Goal: Task Accomplishment & Management: Complete application form

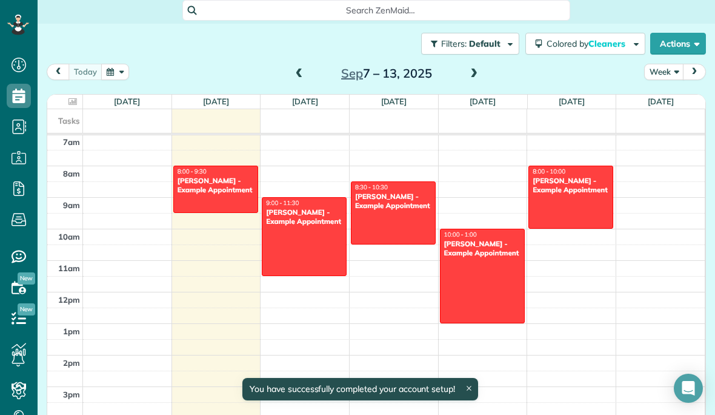
scroll to position [160, 0]
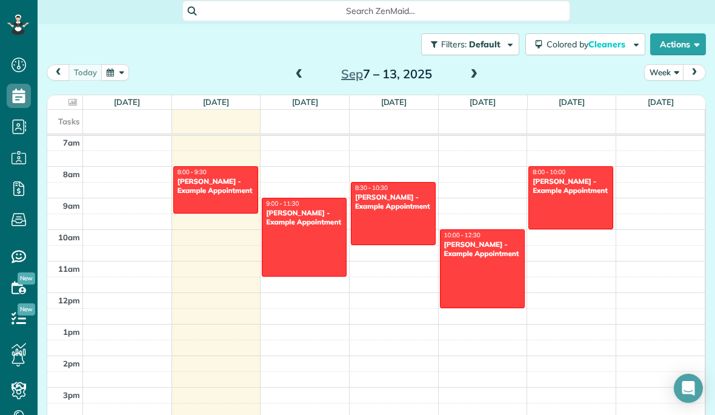
drag, startPoint x: 482, startPoint y: 309, endPoint x: 500, endPoint y: 290, distance: 26.1
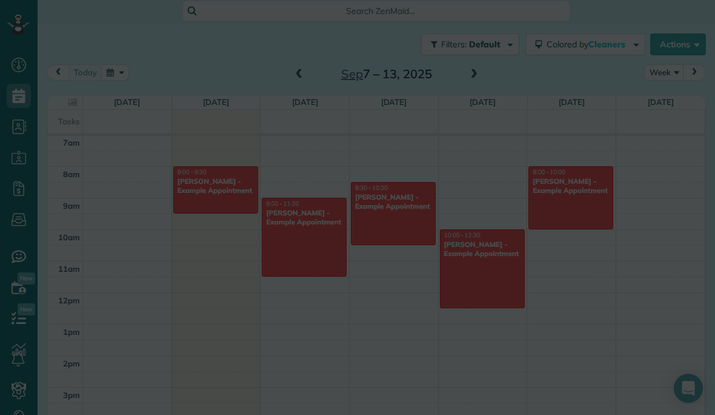
scroll to position [221, 0]
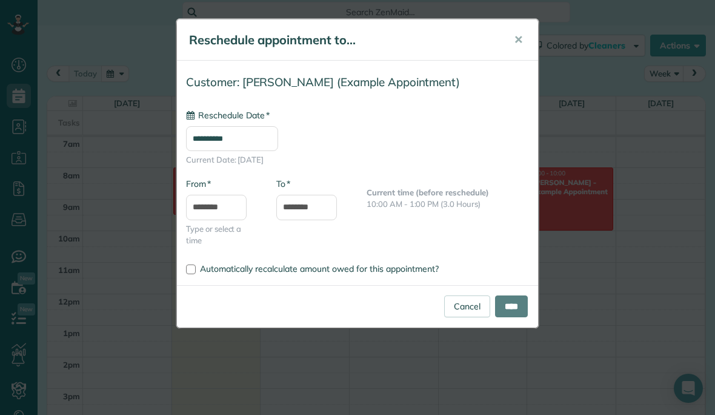
type input "**********"
click at [524, 42] on button "✕" at bounding box center [518, 39] width 27 height 29
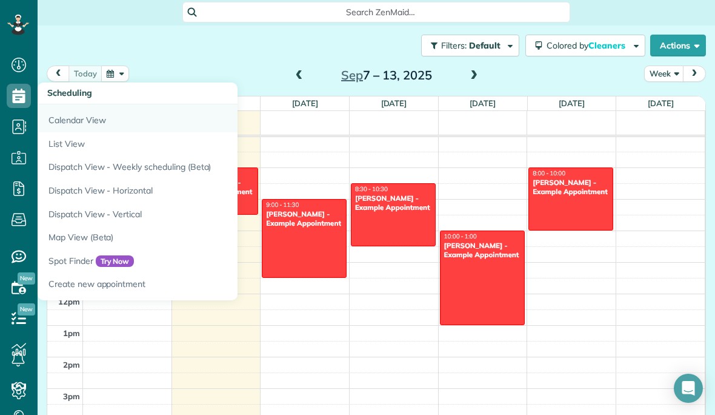
click at [88, 127] on link "Calendar View" at bounding box center [189, 118] width 303 height 28
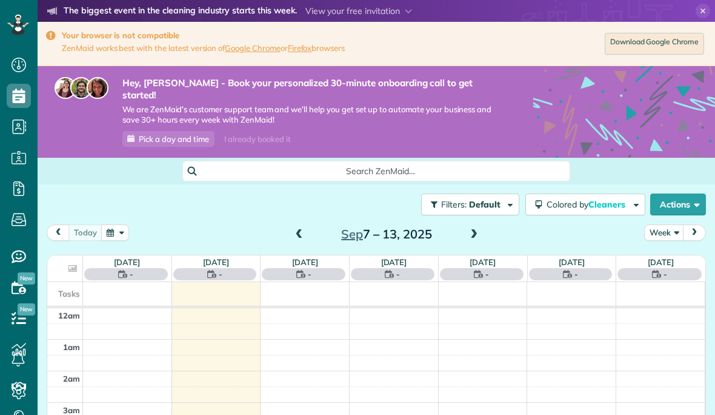
scroll to position [221, 0]
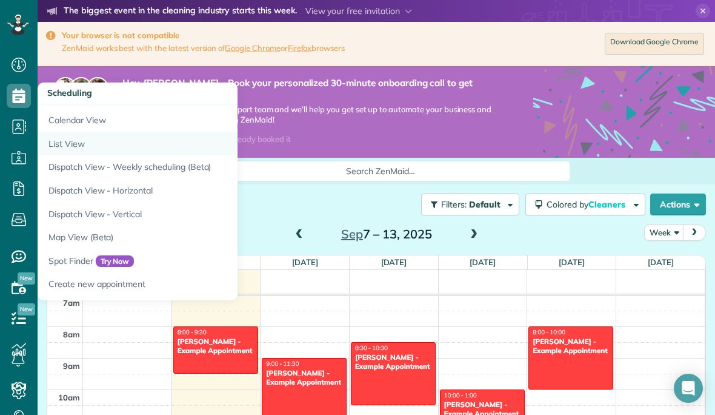
click at [62, 144] on link "List View" at bounding box center [189, 144] width 303 height 24
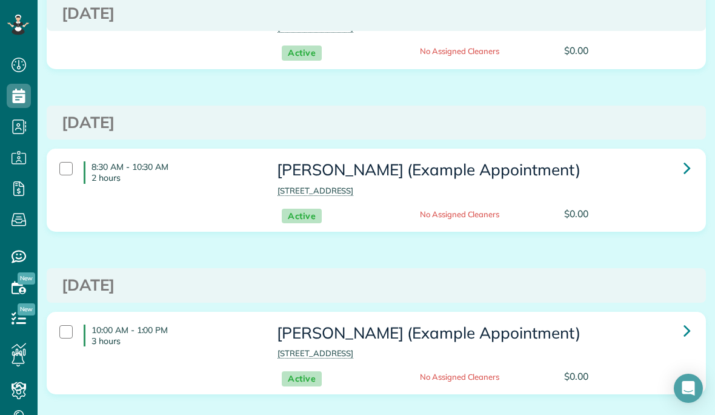
scroll to position [451, 0]
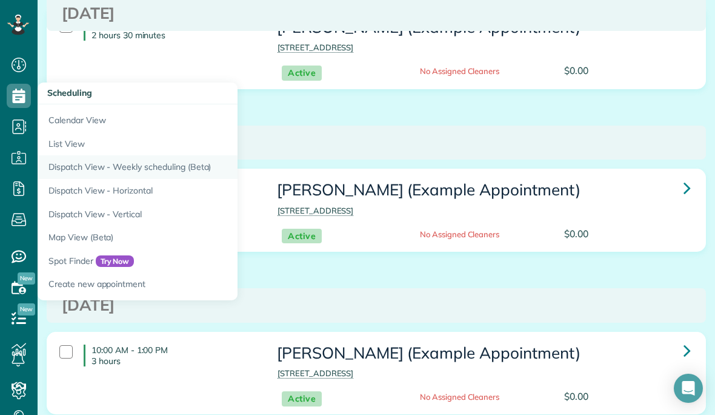
click at [95, 168] on link "Dispatch View - Weekly scheduling (Beta)" at bounding box center [189, 167] width 303 height 24
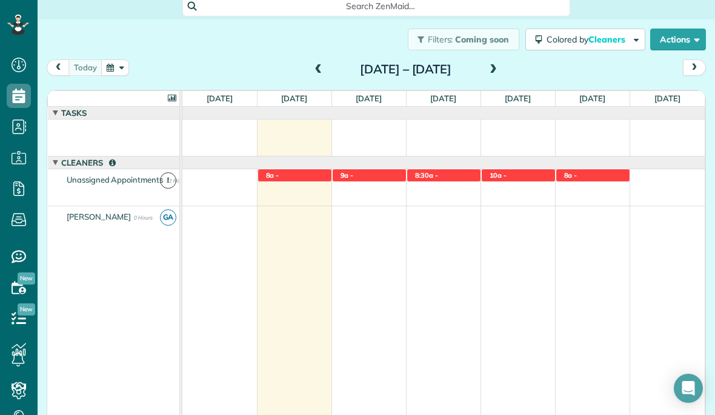
scroll to position [164, 0]
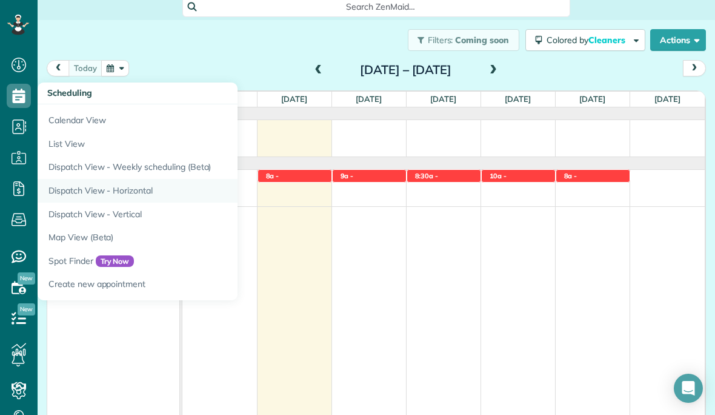
click at [110, 195] on link "Dispatch View - Horizontal" at bounding box center [189, 191] width 303 height 24
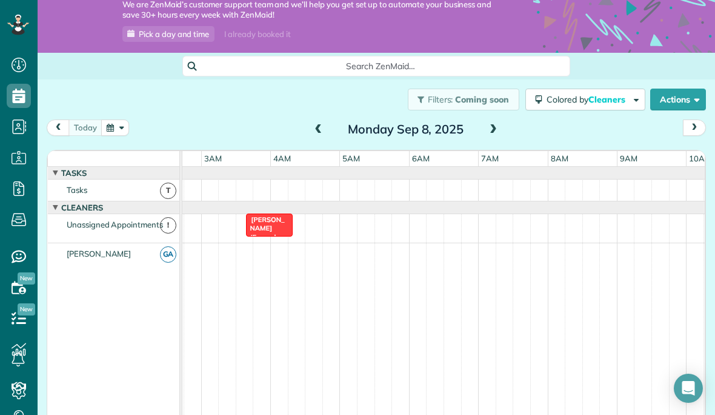
scroll to position [130, 0]
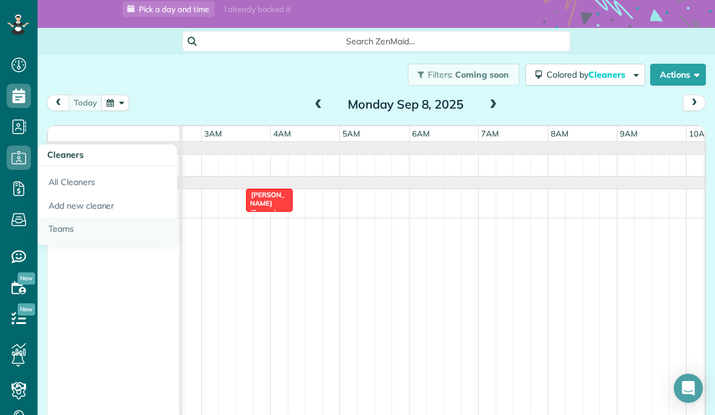
click at [61, 230] on link "Teams" at bounding box center [107, 231] width 139 height 28
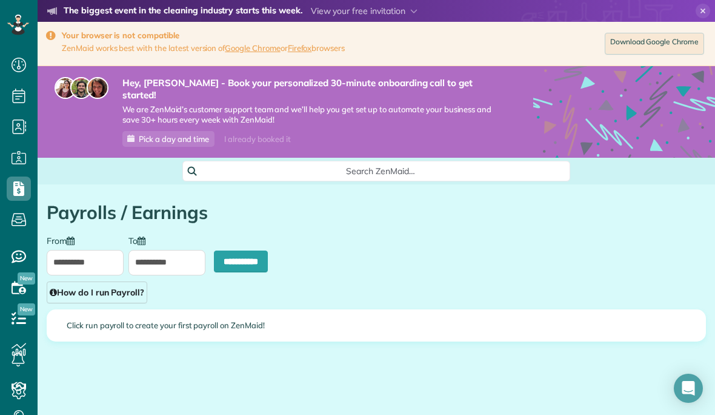
scroll to position [5, 5]
type input "**********"
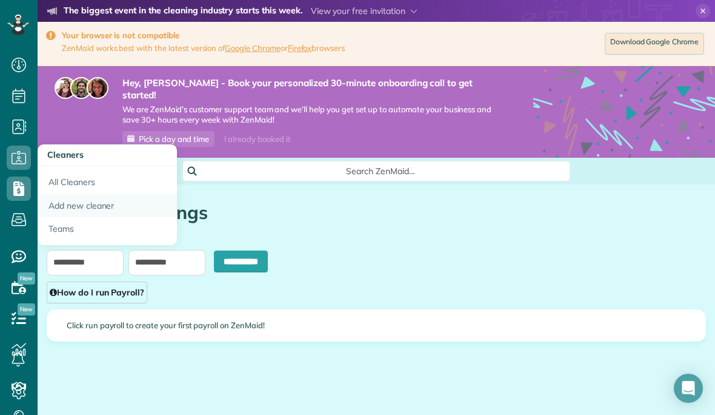
click at [61, 207] on link "Add new cleaner" at bounding box center [107, 206] width 139 height 24
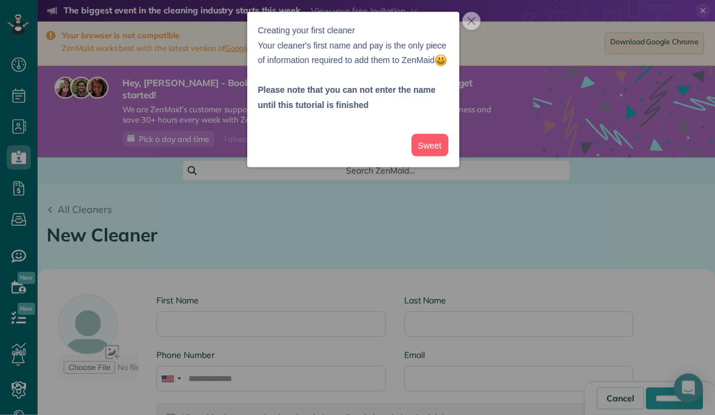
scroll to position [53, 0]
click at [444, 156] on button "Sweet" at bounding box center [430, 145] width 37 height 22
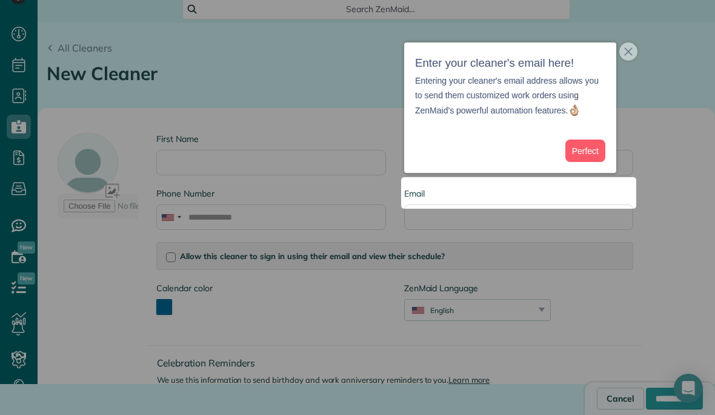
scroll to position [131, 0]
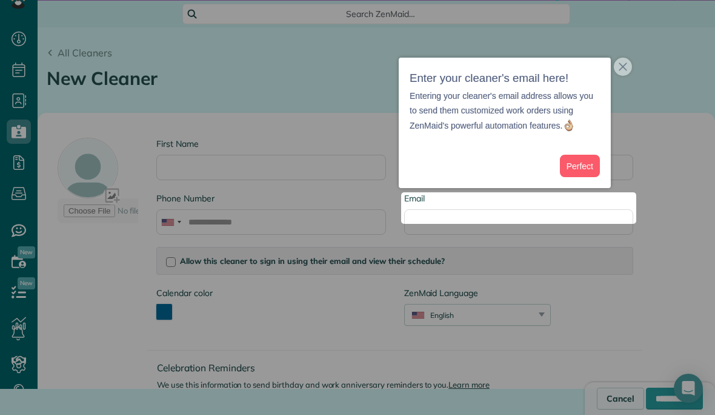
click at [618, 52] on div at bounding box center [357, 83] width 715 height 218
click at [625, 72] on button "close," at bounding box center [623, 67] width 18 height 18
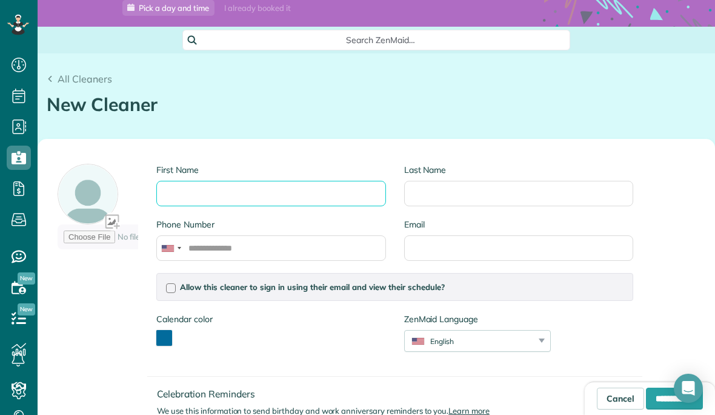
click at [325, 181] on input "First Name" at bounding box center [270, 193] width 229 height 25
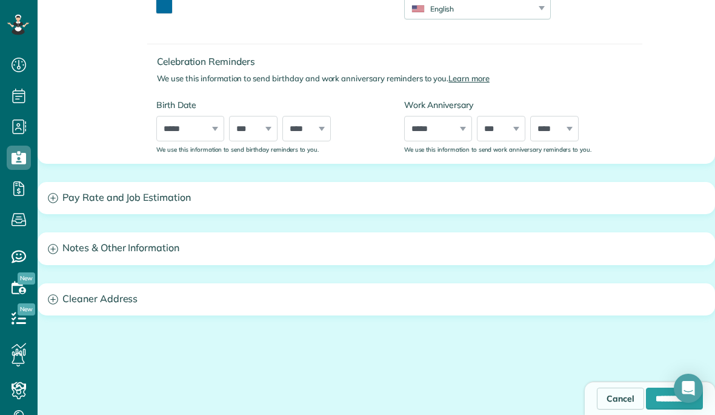
scroll to position [462, 0]
type input "*********"
click at [236, 184] on h3 "Pay Rate and Job Estimation" at bounding box center [376, 199] width 676 height 31
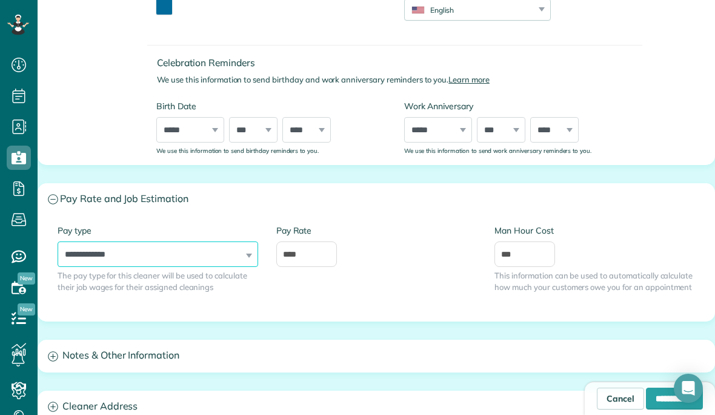
click at [221, 241] on select "**********" at bounding box center [158, 253] width 201 height 25
select select "**********"
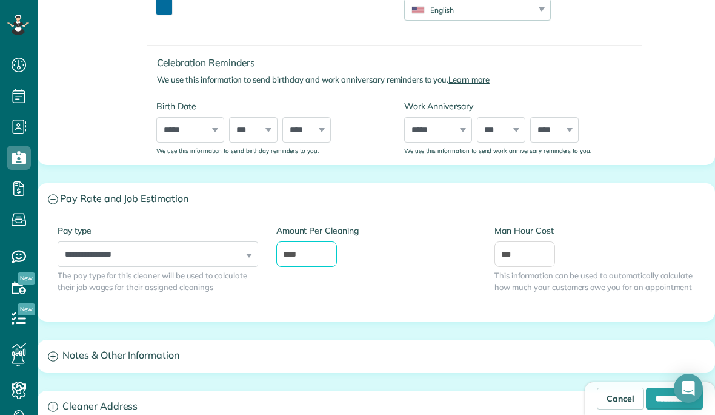
click at [316, 241] on input "****" at bounding box center [306, 253] width 61 height 25
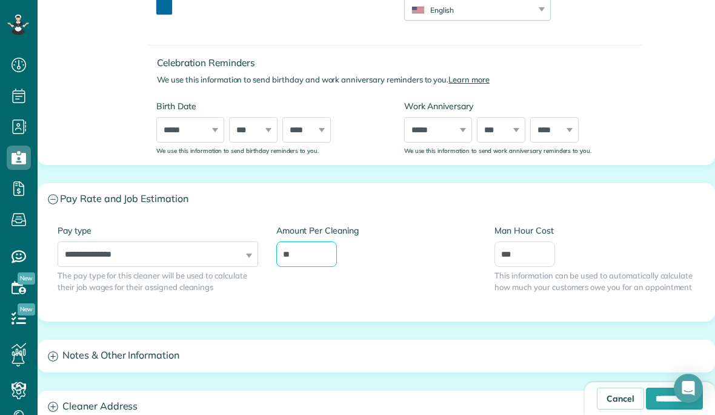
type input "*"
type input "***"
click at [636, 224] on label "Man Hour Cost" at bounding box center [595, 230] width 201 height 12
click at [555, 241] on input "***" at bounding box center [525, 253] width 61 height 25
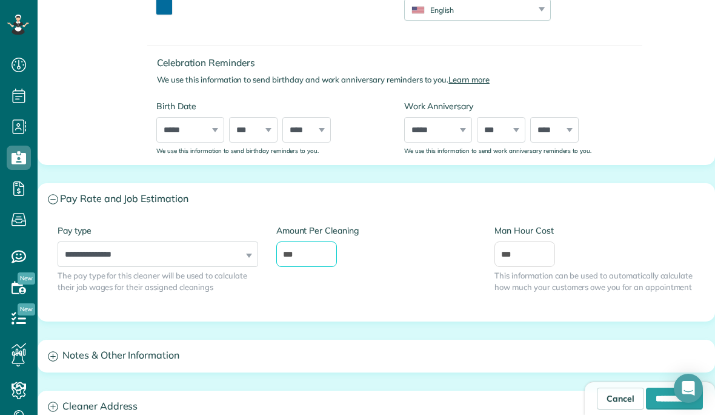
click at [309, 241] on input "***" at bounding box center [306, 253] width 61 height 25
click at [324, 241] on input "***" at bounding box center [306, 253] width 61 height 25
click at [332, 241] on input "***" at bounding box center [306, 253] width 61 height 25
type input "***"
click at [416, 278] on div "**********" at bounding box center [376, 268] width 676 height 106
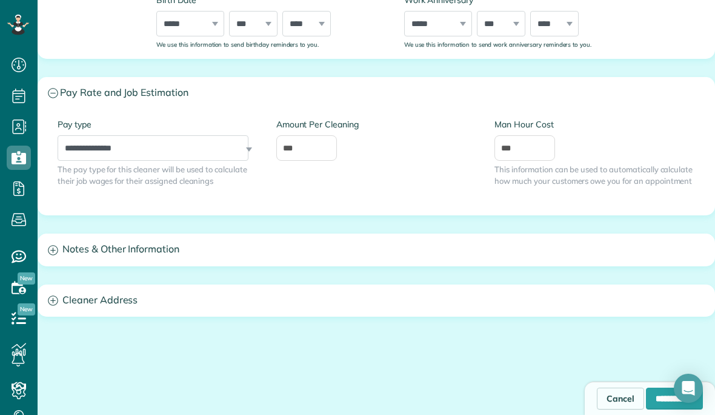
scroll to position [467, 38]
click at [655, 402] on input "**********" at bounding box center [674, 398] width 57 height 22
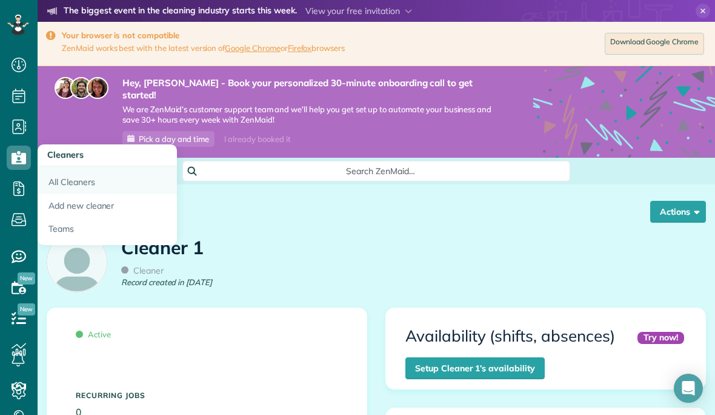
click at [56, 182] on link "All Cleaners" at bounding box center [107, 180] width 139 height 28
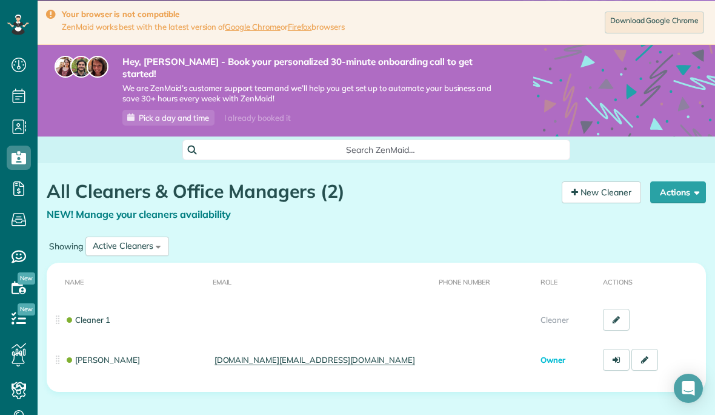
scroll to position [21, 0]
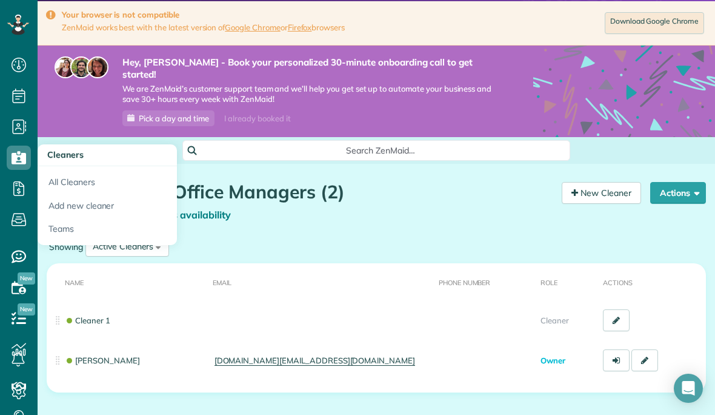
click at [569, 209] on div "New Cleaner" at bounding box center [597, 208] width 88 height 52
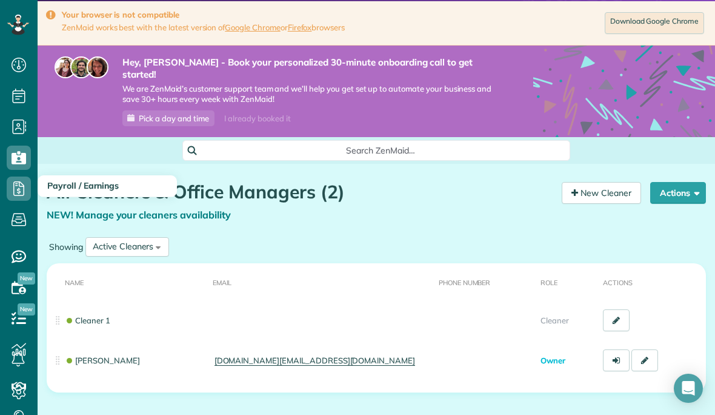
click at [15, 179] on icon at bounding box center [19, 188] width 24 height 24
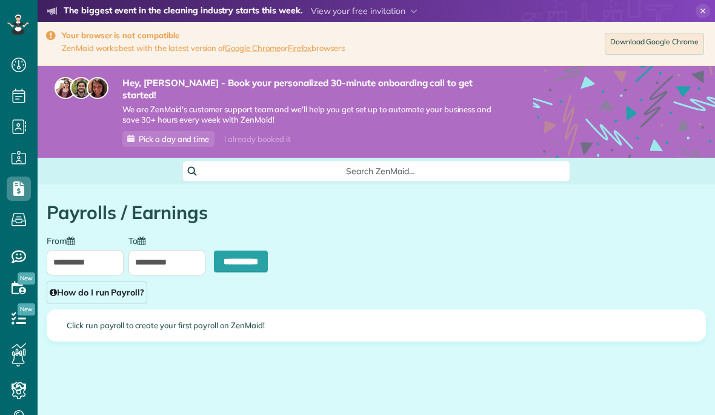
scroll to position [5, 5]
type input "**********"
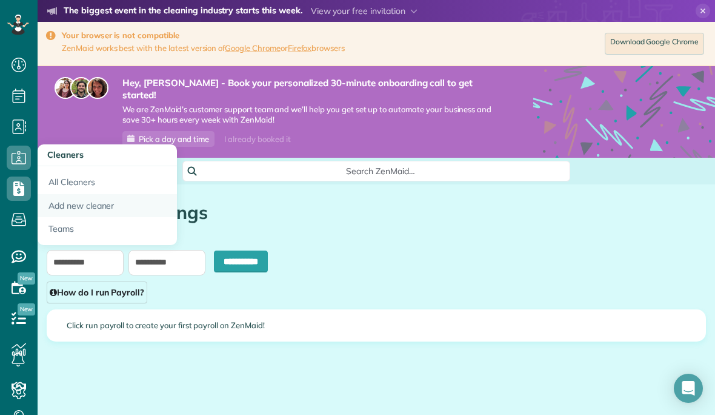
click at [59, 205] on link "Add new cleaner" at bounding box center [107, 206] width 139 height 24
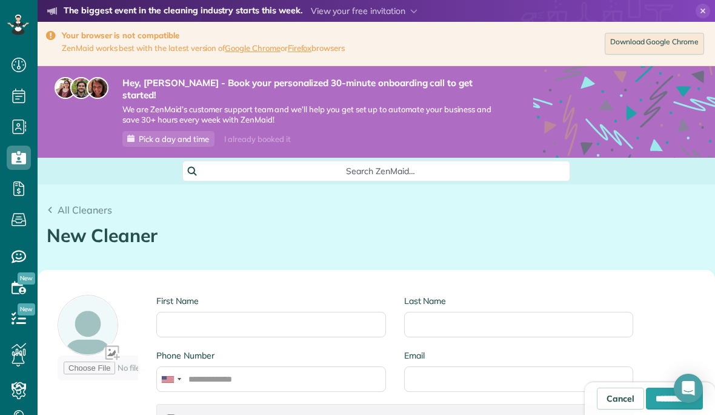
scroll to position [5, 5]
click at [678, 41] on link "Download Google Chrome" at bounding box center [654, 44] width 99 height 22
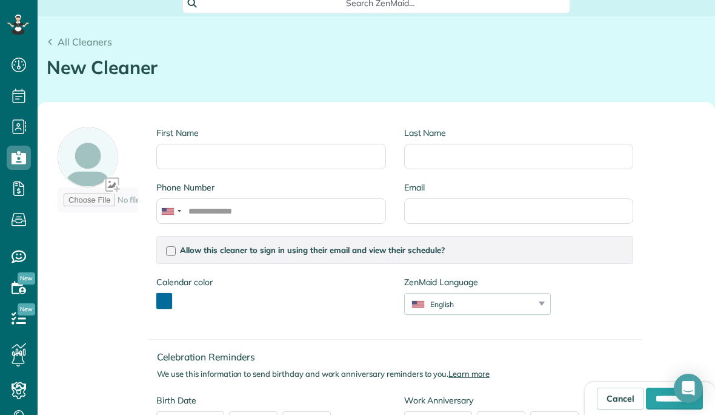
scroll to position [182, 0]
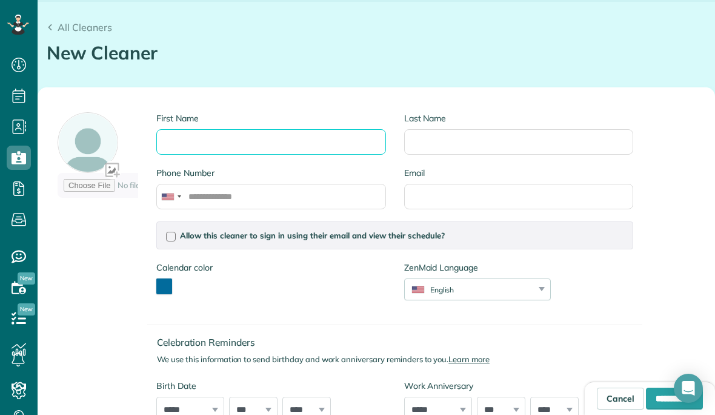
click at [215, 129] on input "First Name" at bounding box center [270, 141] width 229 height 25
type input "********"
click at [169, 278] on button "toggle color picker dialog" at bounding box center [164, 286] width 16 height 16
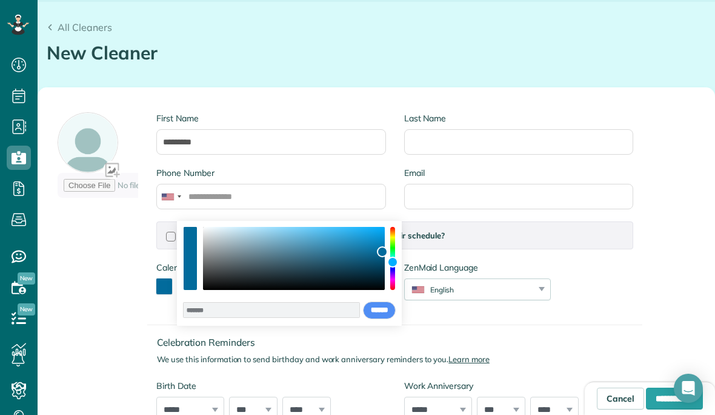
click at [187, 249] on button "use previous color" at bounding box center [190, 243] width 13 height 32
click at [398, 229] on div "******* **** **** **** **** **** ****** ****** *****" at bounding box center [289, 273] width 225 height 105
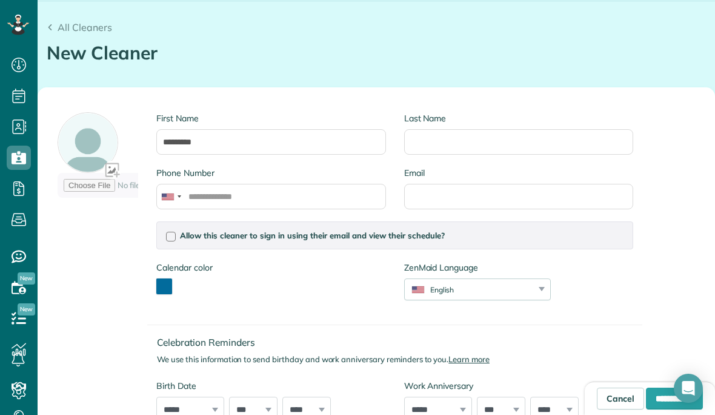
click at [167, 278] on button "toggle color picker dialog" at bounding box center [164, 286] width 16 height 16
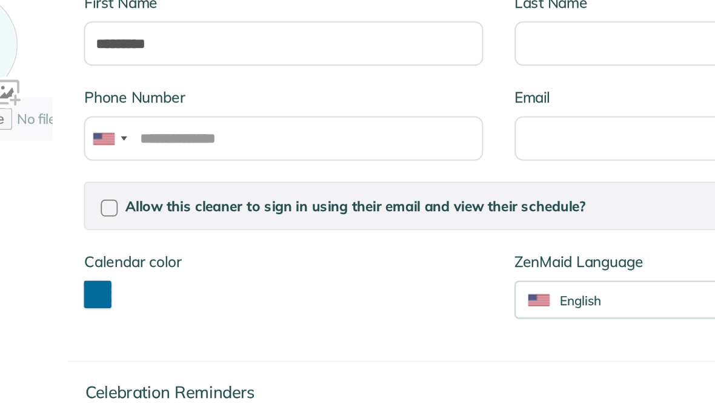
click at [156, 278] on button "toggle color picker dialog" at bounding box center [164, 286] width 16 height 16
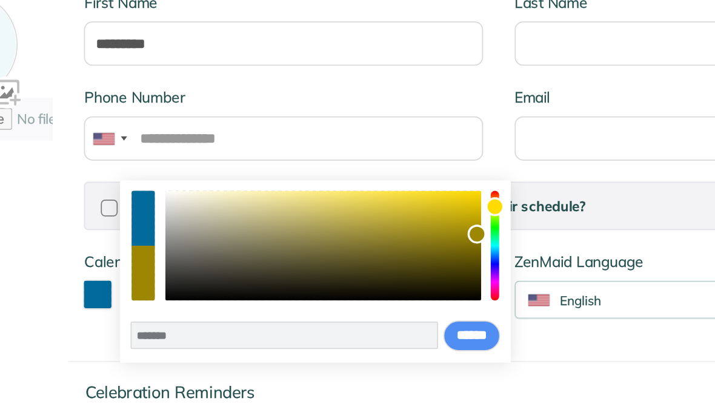
type input "*******"
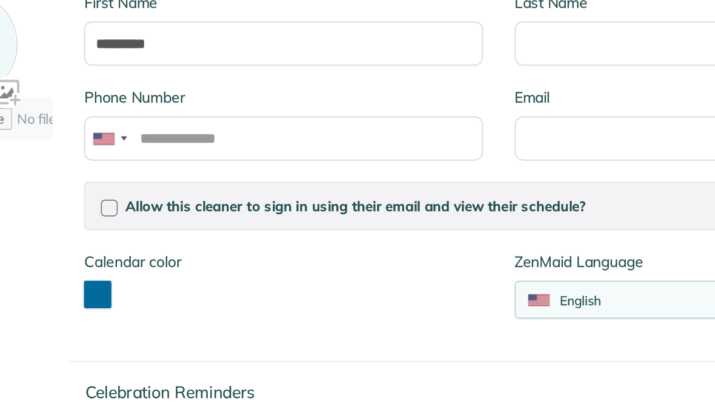
click at [404, 278] on div "English English Español Polskie Suomalainen" at bounding box center [477, 289] width 147 height 22
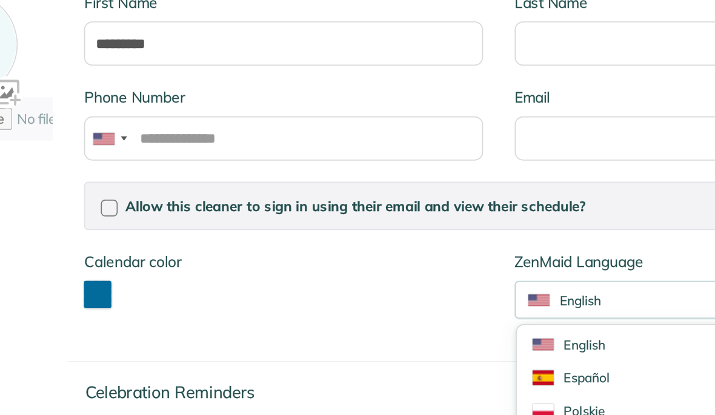
click at [156, 278] on button "toggle color picker dialog" at bounding box center [164, 286] width 16 height 16
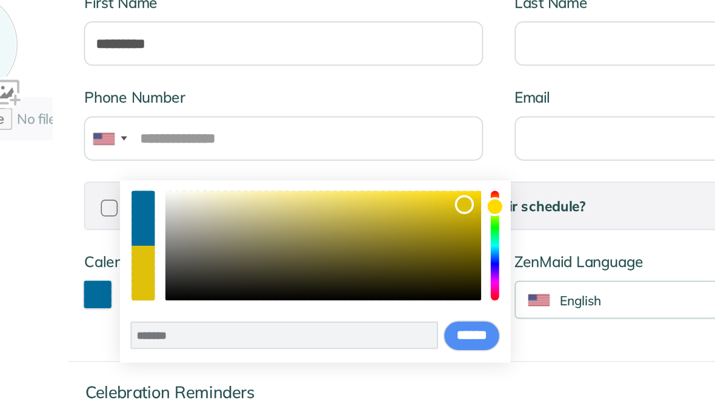
click at [184, 258] on div "color picker dialog" at bounding box center [190, 274] width 13 height 32
click at [363, 301] on input "******" at bounding box center [379, 310] width 33 height 18
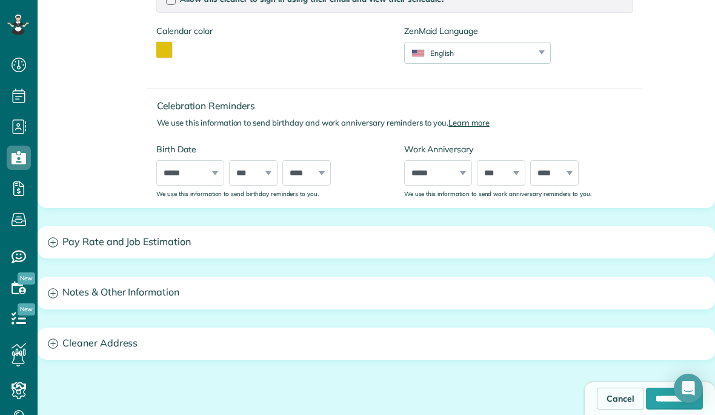
scroll to position [425, 0]
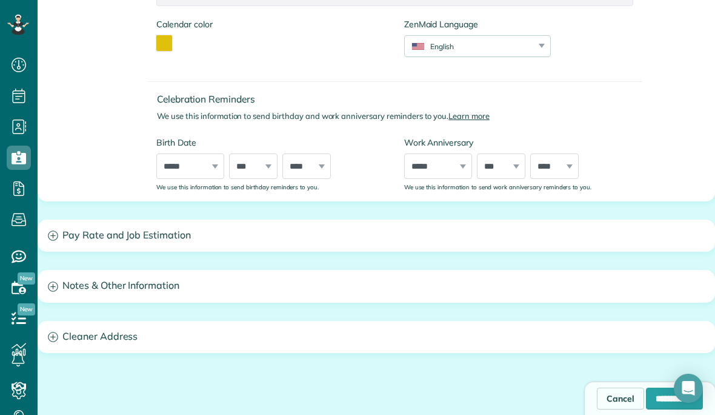
click at [61, 270] on h3 "Notes & Other Information" at bounding box center [376, 285] width 676 height 31
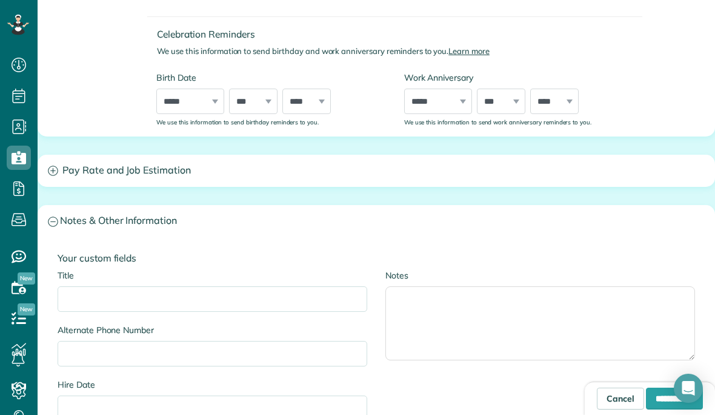
scroll to position [484, 0]
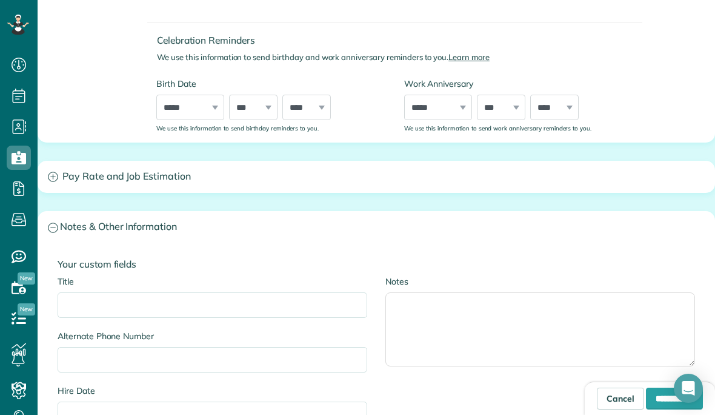
click at [78, 161] on h3 "Pay Rate and Job Estimation" at bounding box center [376, 176] width 676 height 31
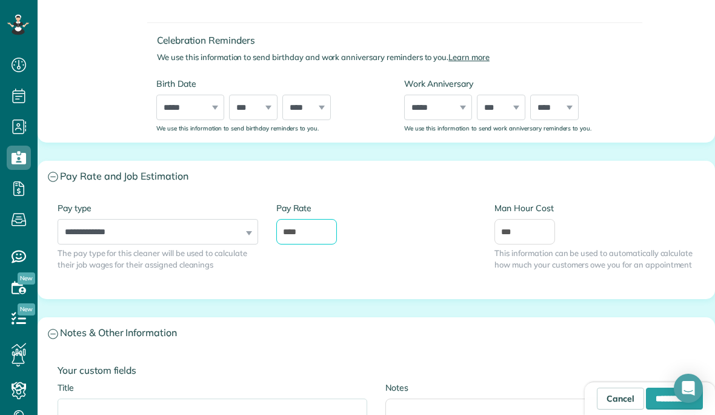
click at [322, 219] on input "****" at bounding box center [306, 231] width 61 height 25
type input "*"
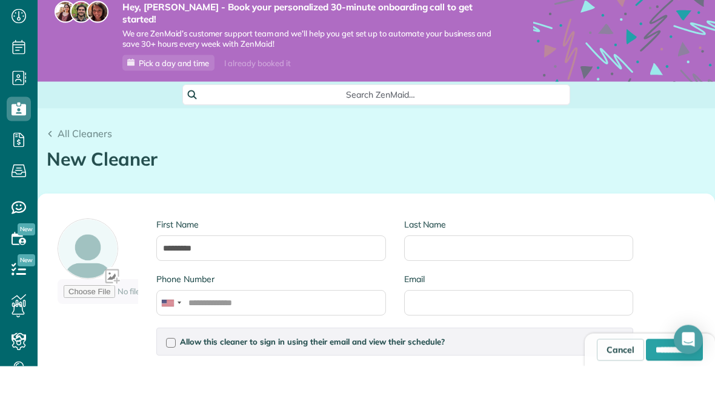
scroll to position [32, 0]
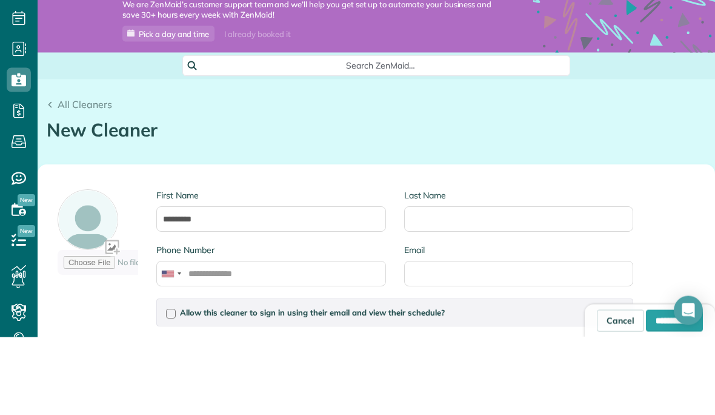
type input "**"
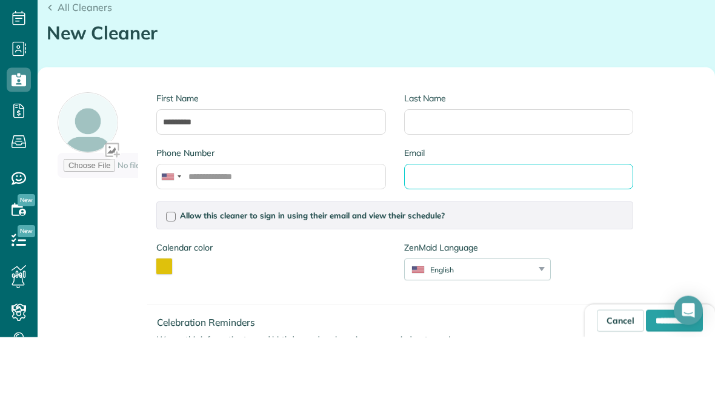
scroll to position [138, 0]
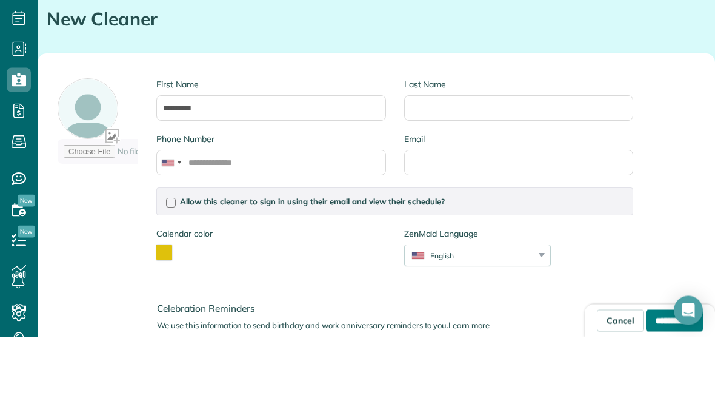
click at [647, 387] on input "**********" at bounding box center [674, 398] width 57 height 22
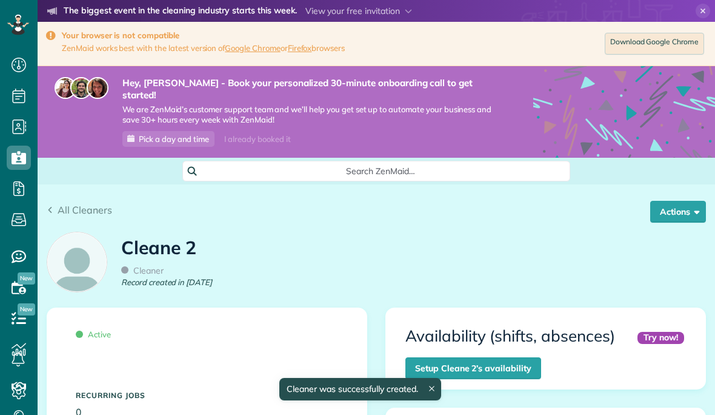
scroll to position [221, 0]
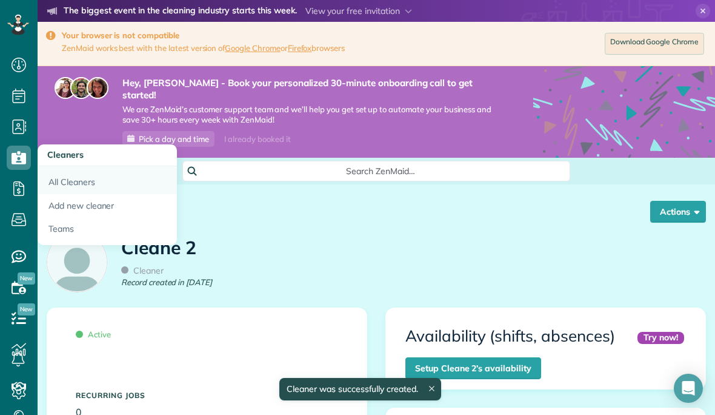
click at [53, 179] on link "All Cleaners" at bounding box center [107, 180] width 139 height 28
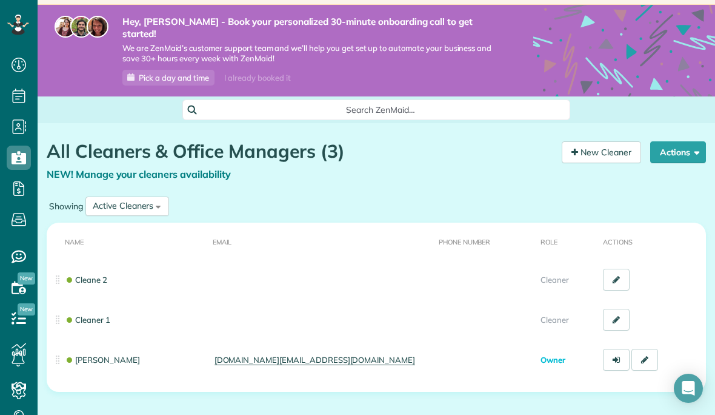
scroll to position [61, 0]
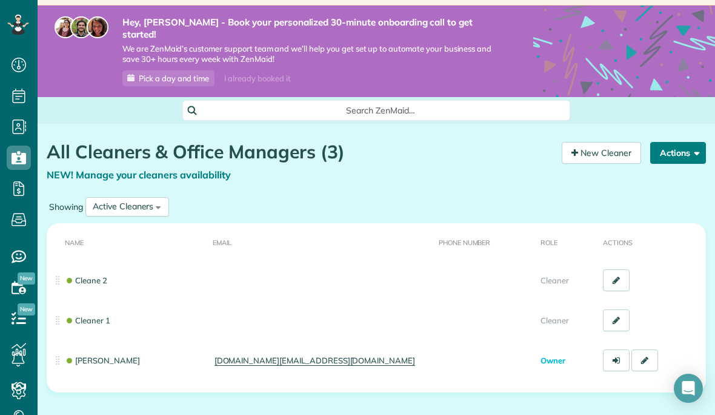
click at [682, 144] on button "Actions" at bounding box center [678, 153] width 56 height 22
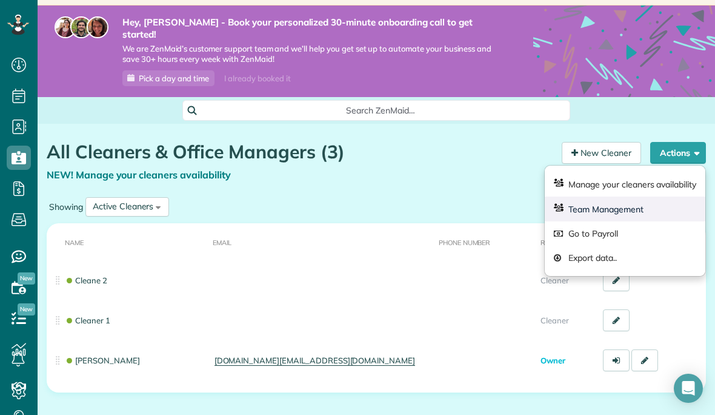
click at [642, 196] on link "Team Management" at bounding box center [625, 208] width 161 height 25
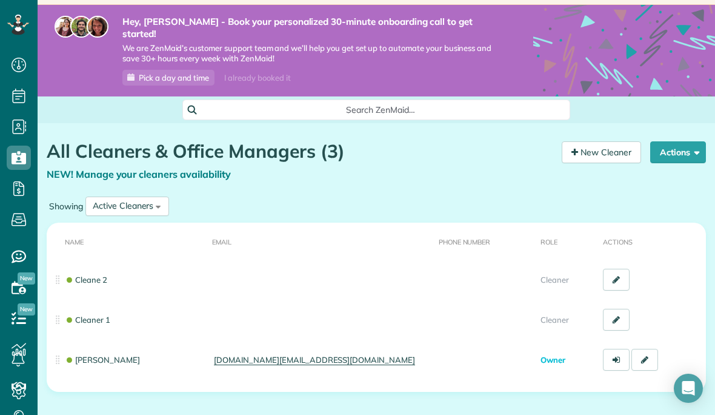
scroll to position [61, 0]
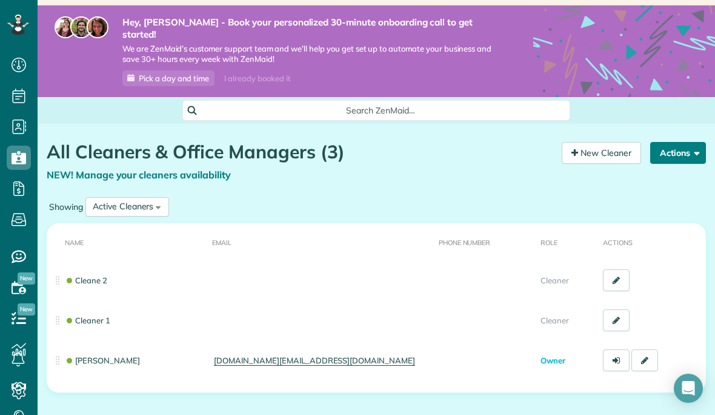
click at [676, 142] on button "Actions" at bounding box center [678, 153] width 56 height 22
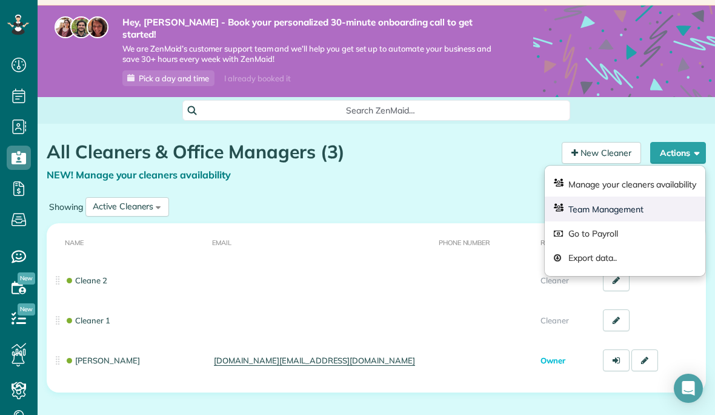
click at [634, 196] on link "Team Management" at bounding box center [625, 208] width 161 height 25
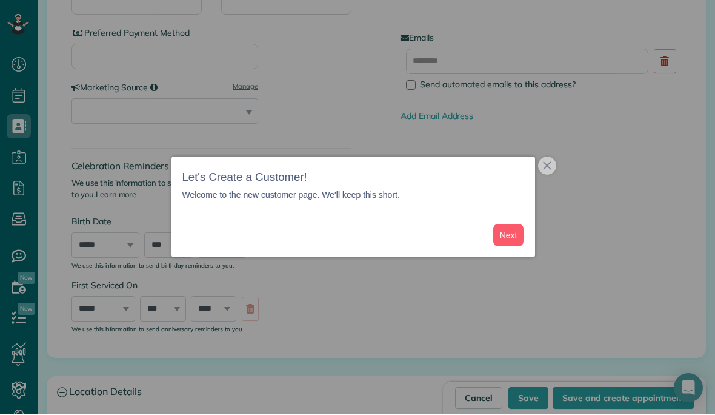
scroll to position [387, 0]
click at [505, 247] on button "Next" at bounding box center [508, 235] width 31 height 22
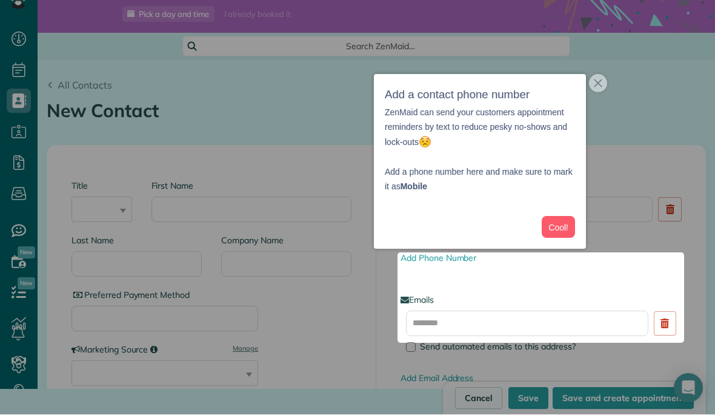
scroll to position [26, 0]
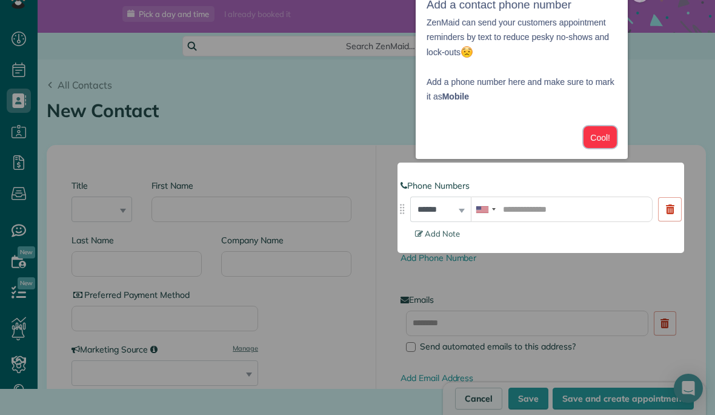
click at [601, 129] on button "Cool!" at bounding box center [600, 137] width 33 height 22
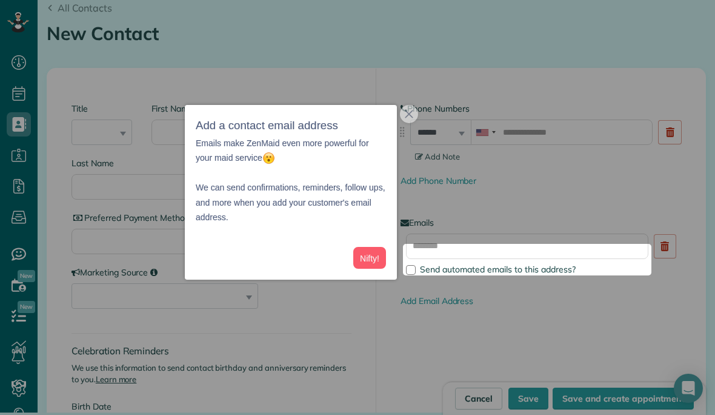
scroll to position [0, 0]
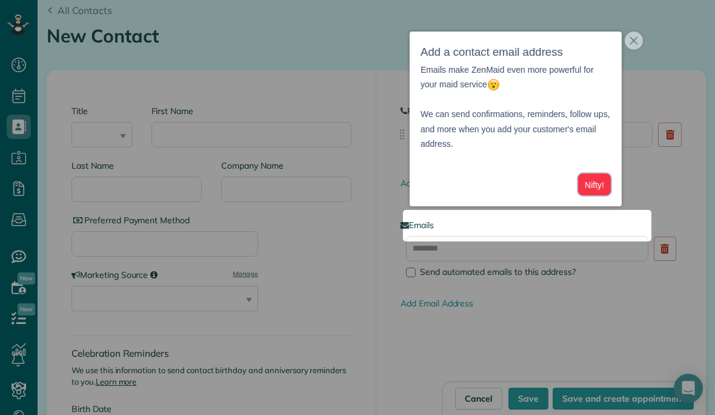
click at [590, 184] on button "Nifty!" at bounding box center [594, 184] width 33 height 22
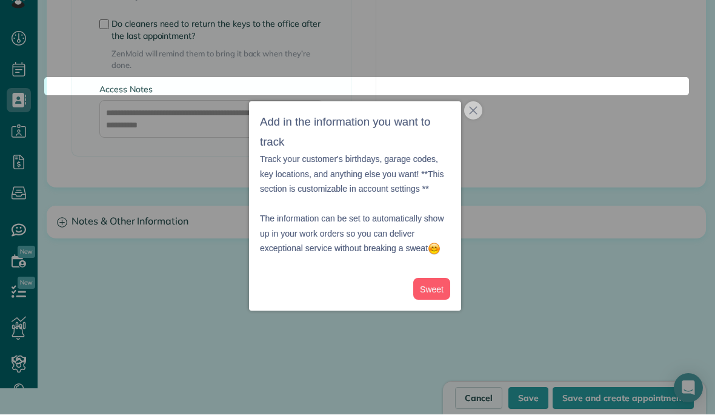
scroll to position [27, 0]
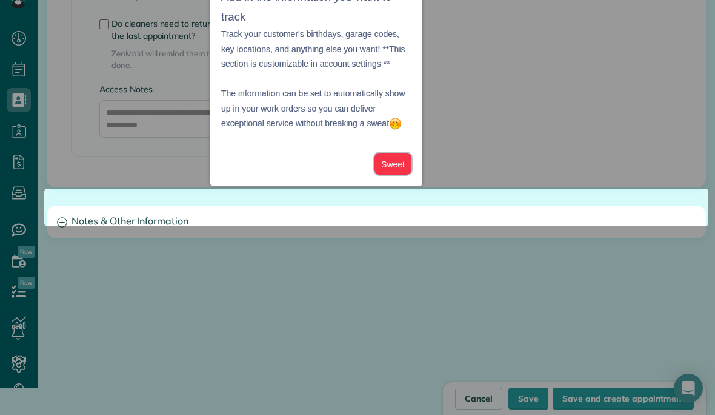
click at [397, 156] on button "Sweet" at bounding box center [393, 164] width 37 height 22
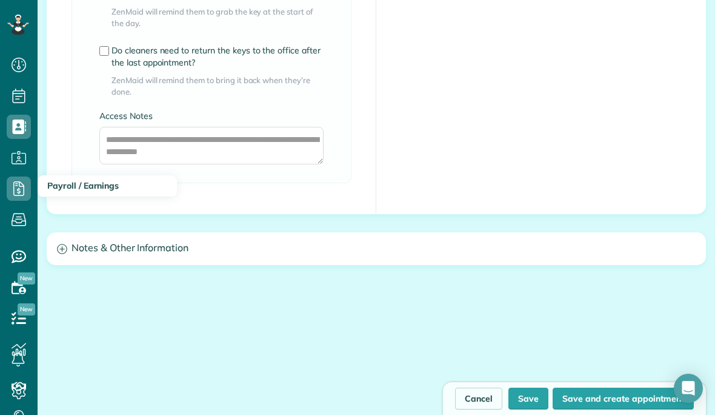
click at [15, 176] on icon at bounding box center [19, 188] width 24 height 24
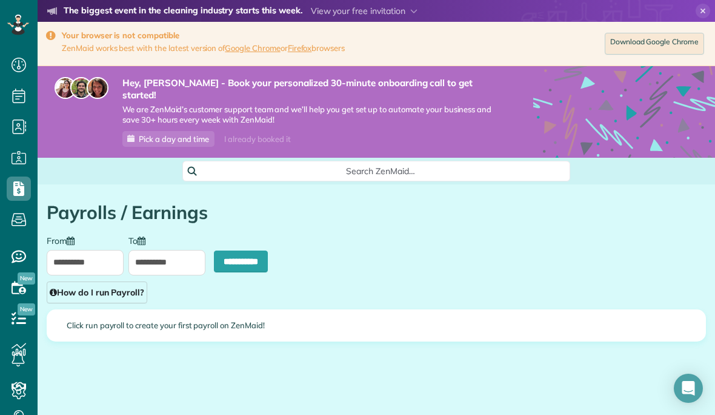
scroll to position [5, 5]
type input "**********"
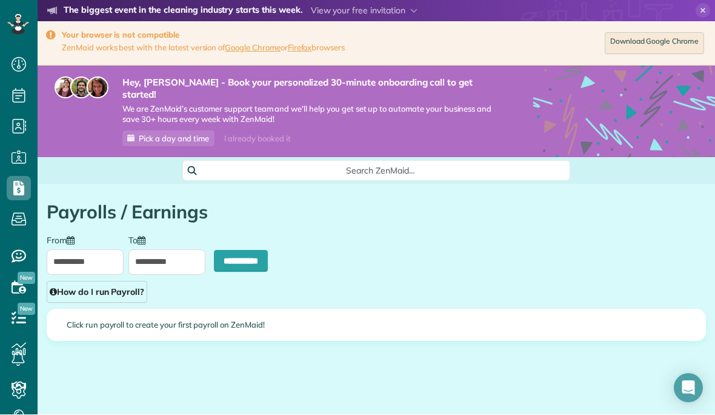
scroll to position [53, 0]
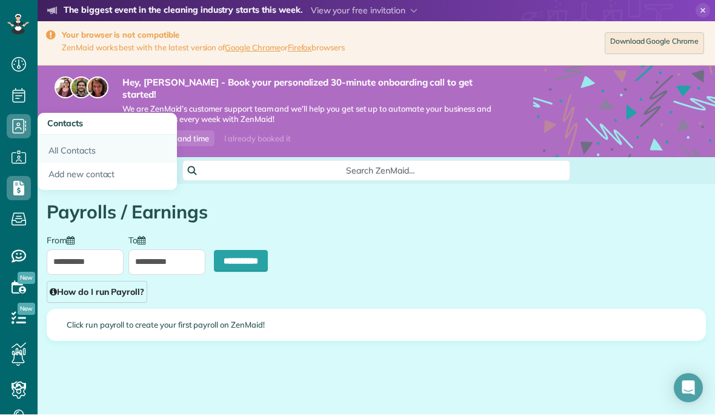
click at [70, 135] on link "All Contacts" at bounding box center [107, 149] width 139 height 28
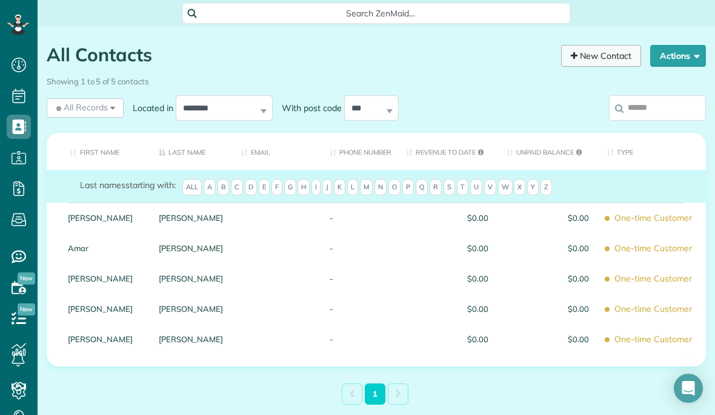
scroll to position [149, 0]
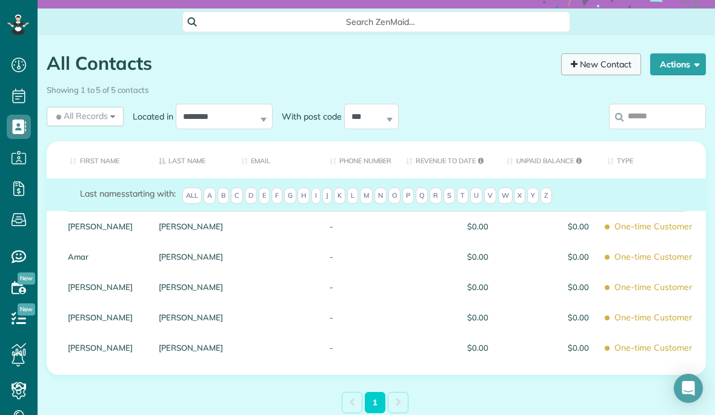
click at [597, 59] on link "New Contact" at bounding box center [601, 64] width 80 height 22
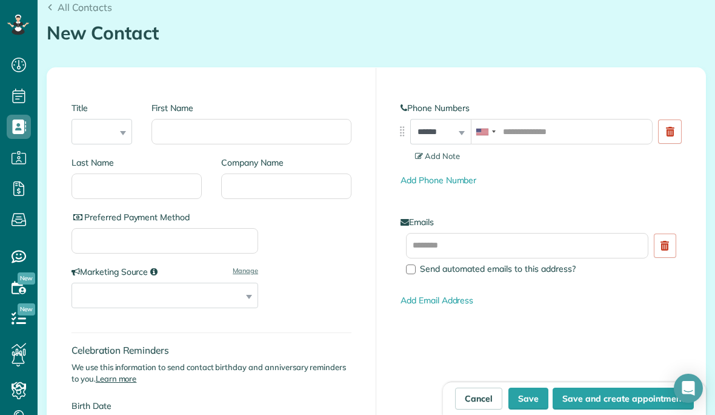
scroll to position [215, 0]
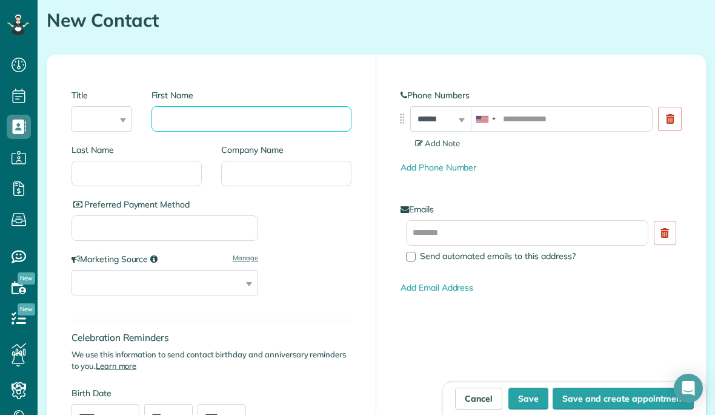
click at [285, 106] on input "First Name" at bounding box center [252, 118] width 201 height 25
type input "*****"
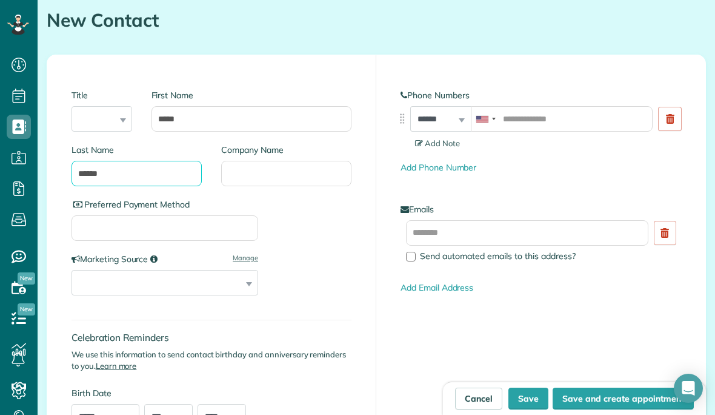
type input "******"
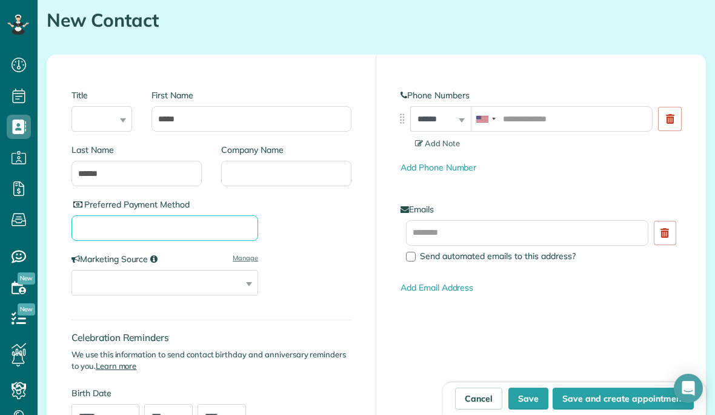
click at [147, 215] on input "Preferred Payment Method" at bounding box center [165, 227] width 187 height 25
type input "****"
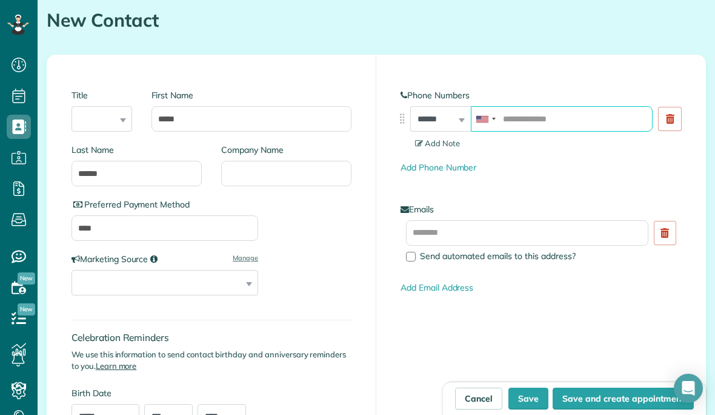
click at [526, 106] on input "tel" at bounding box center [562, 118] width 182 height 25
click at [516, 106] on input "tel" at bounding box center [562, 118] width 182 height 25
click at [501, 106] on input "tel" at bounding box center [562, 118] width 182 height 25
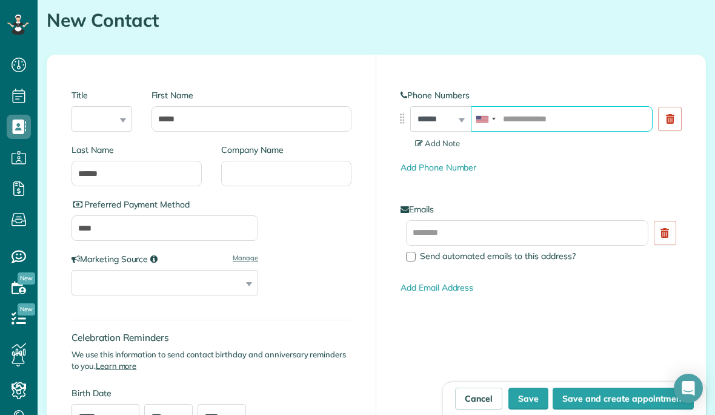
click at [531, 106] on input "tel" at bounding box center [562, 118] width 182 height 25
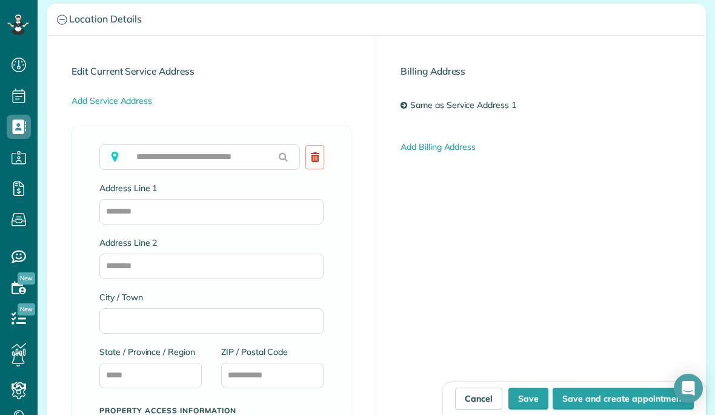
scroll to position [757, 0]
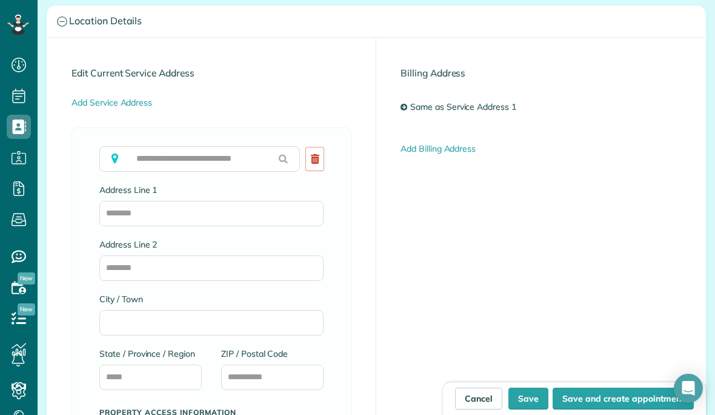
type input "**********"
click at [211, 146] on input "text" at bounding box center [199, 158] width 201 height 25
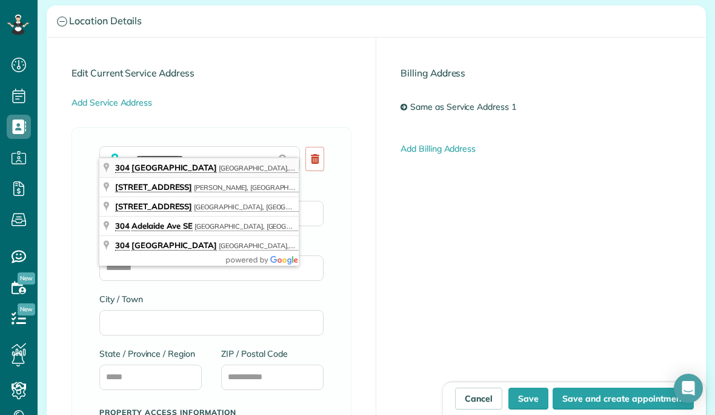
type input "**********"
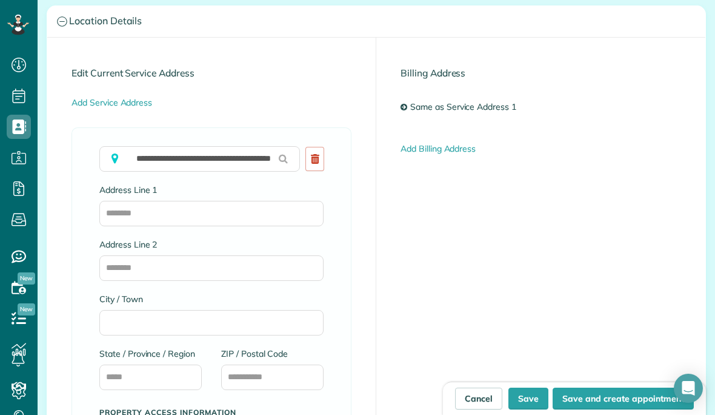
type input "**********"
type input "**"
type input "*****"
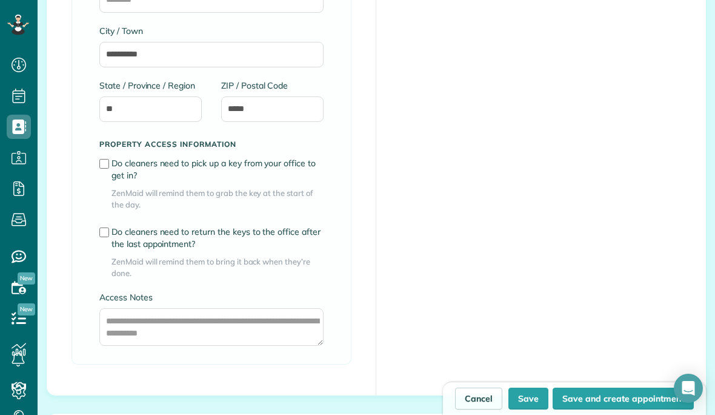
scroll to position [996, 0]
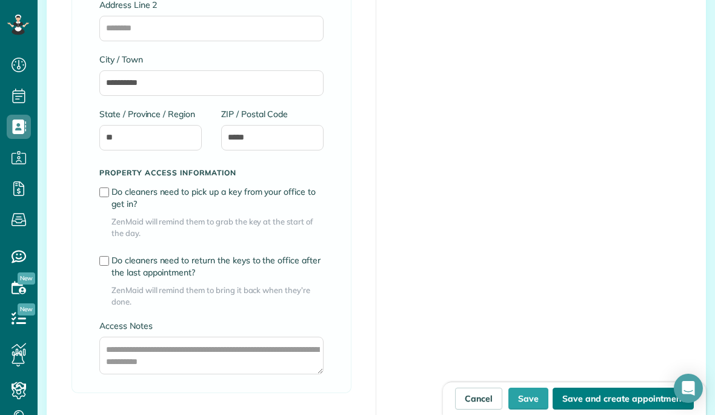
click at [644, 398] on button "Save and create appointment" at bounding box center [623, 398] width 141 height 22
type input "**********"
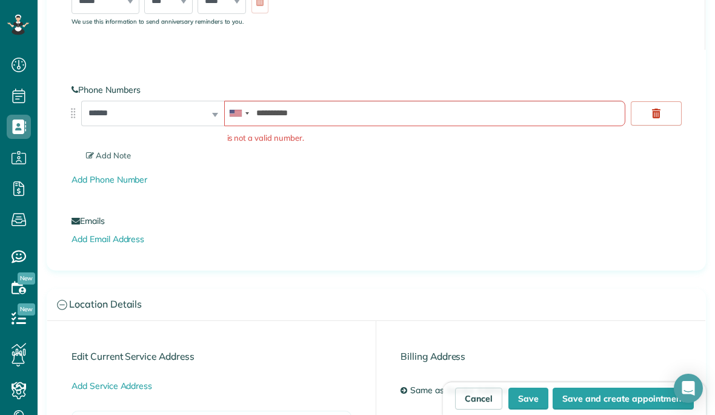
scroll to position [704, 0]
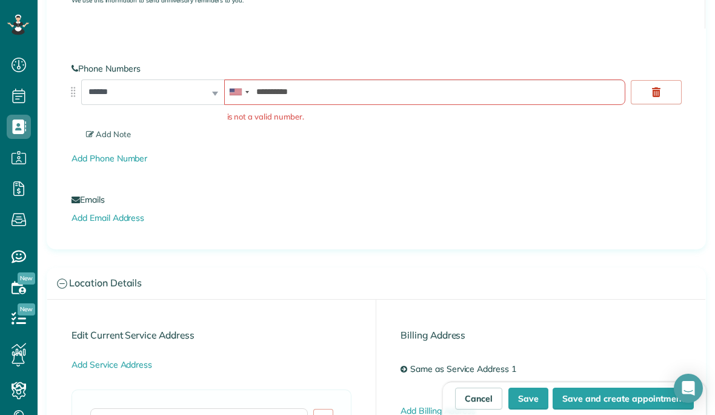
click at [646, 80] on link at bounding box center [656, 92] width 51 height 24
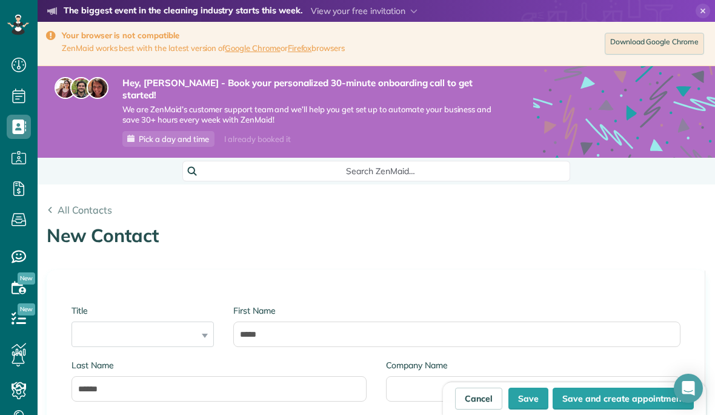
scroll to position [0, 0]
click at [606, 395] on button "Save and create appointment" at bounding box center [623, 398] width 141 height 22
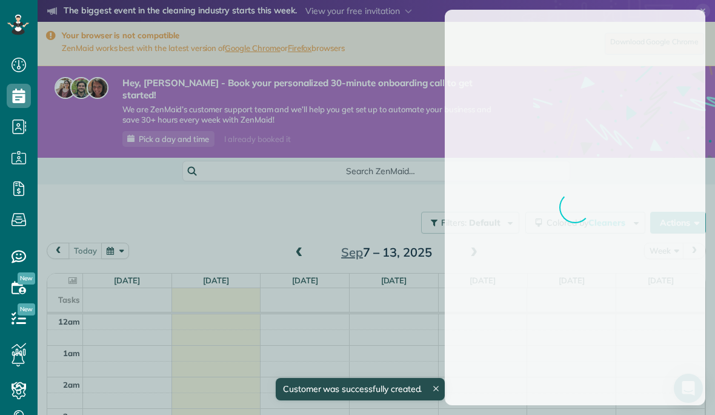
scroll to position [221, 0]
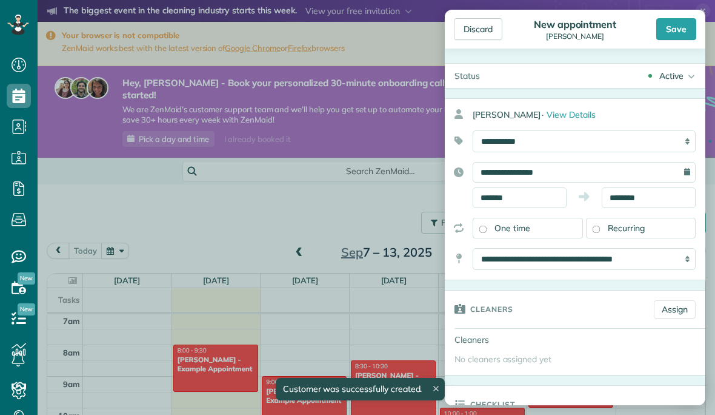
click at [622, 229] on span "Recurring" at bounding box center [627, 227] width 38 height 11
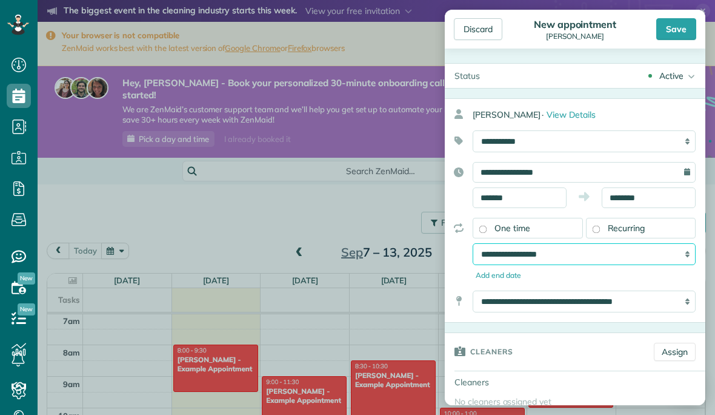
select select "**********"
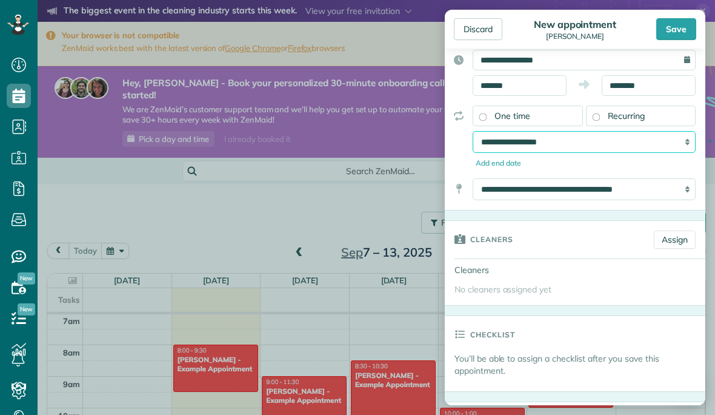
scroll to position [138, 0]
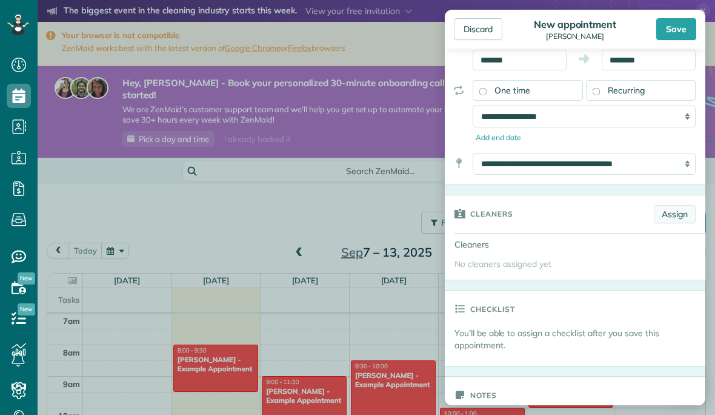
click at [667, 212] on link "Assign" at bounding box center [675, 214] width 42 height 18
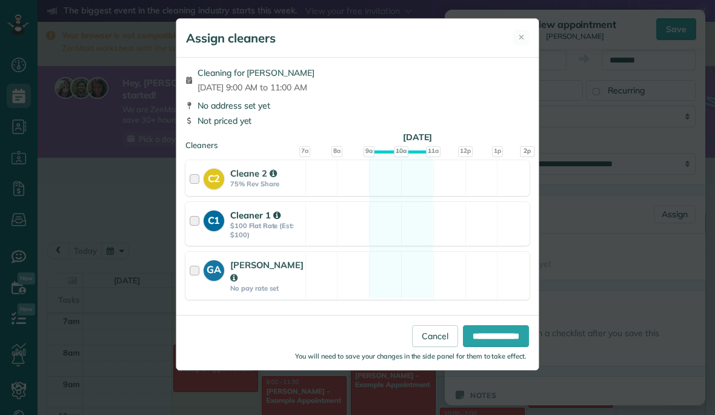
click at [197, 222] on div at bounding box center [197, 224] width 14 height 30
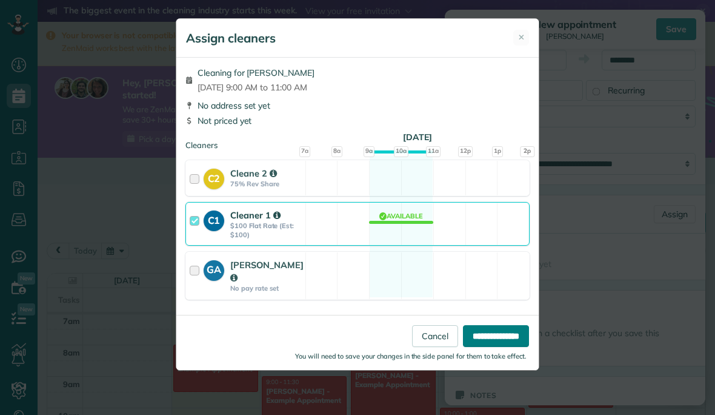
click at [498, 337] on input "**********" at bounding box center [496, 336] width 66 height 22
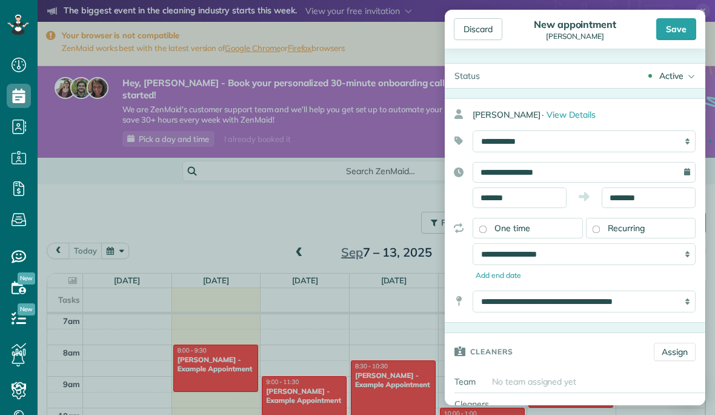
scroll to position [0, 0]
click at [563, 170] on input "**********" at bounding box center [584, 172] width 223 height 21
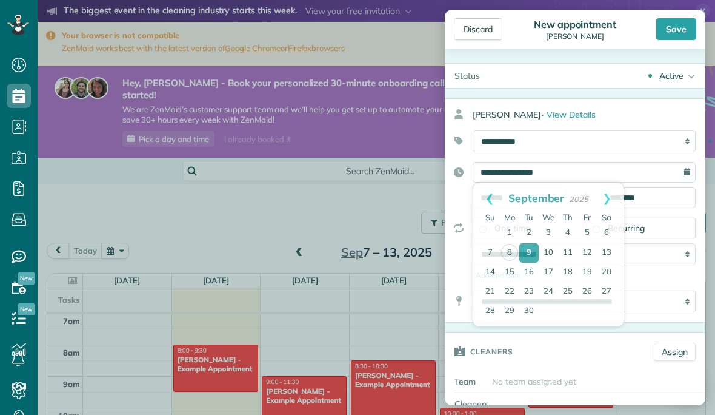
click at [644, 367] on div "Cleaners Assign" at bounding box center [575, 352] width 261 height 38
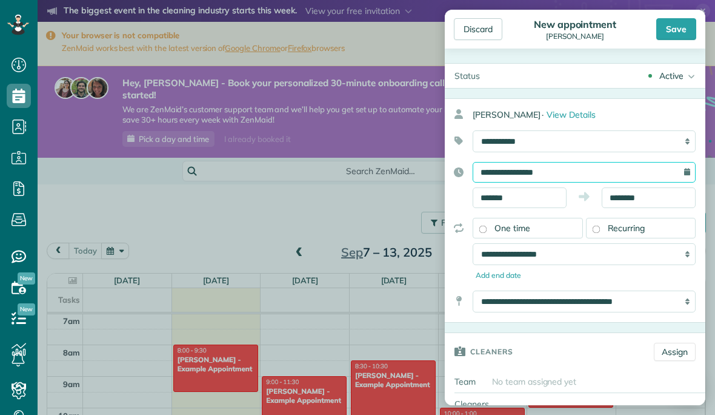
click at [570, 174] on input "**********" at bounding box center [584, 172] width 223 height 21
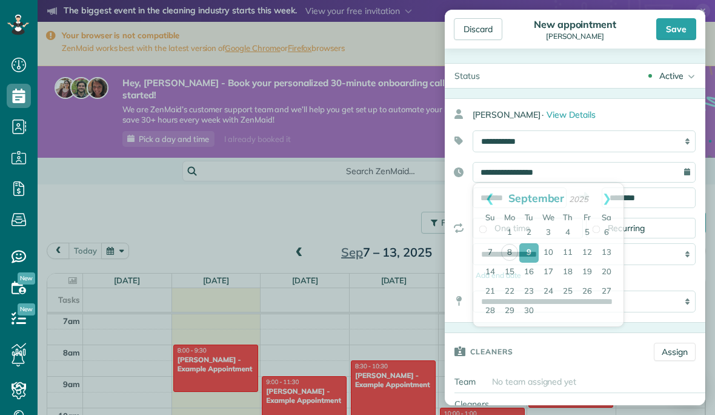
click at [582, 344] on div "Cleaners" at bounding box center [544, 351] width 199 height 36
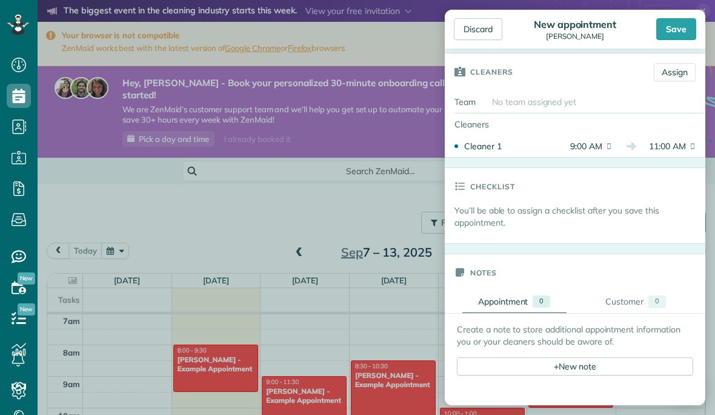
scroll to position [304, 0]
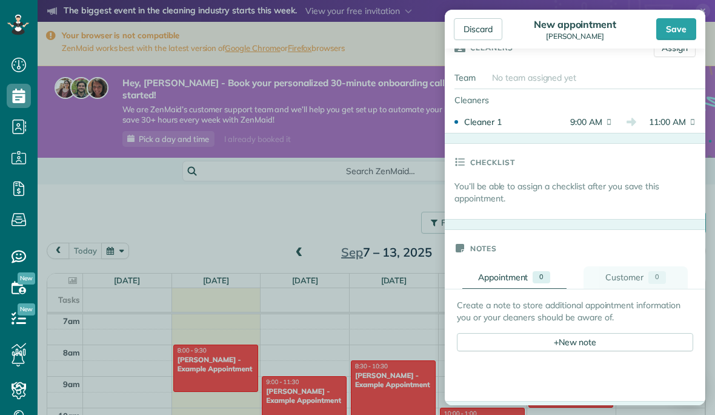
click at [632, 270] on link "Customer 0" at bounding box center [636, 277] width 104 height 22
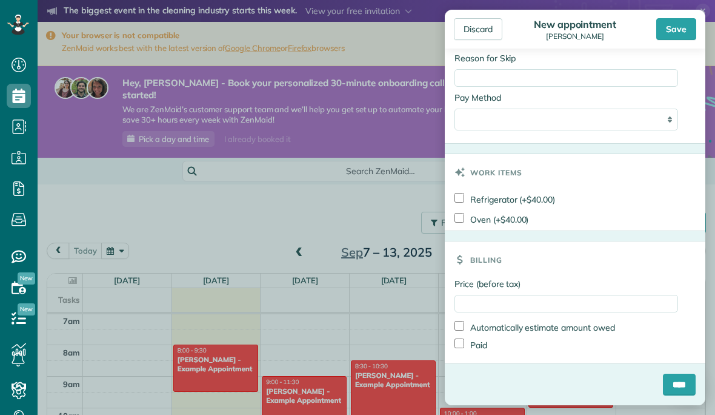
scroll to position [666, 0]
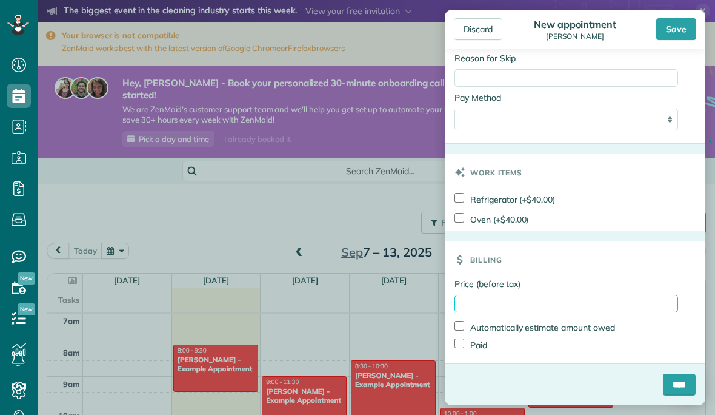
click at [535, 300] on input "Price (before tax)" at bounding box center [567, 304] width 224 height 18
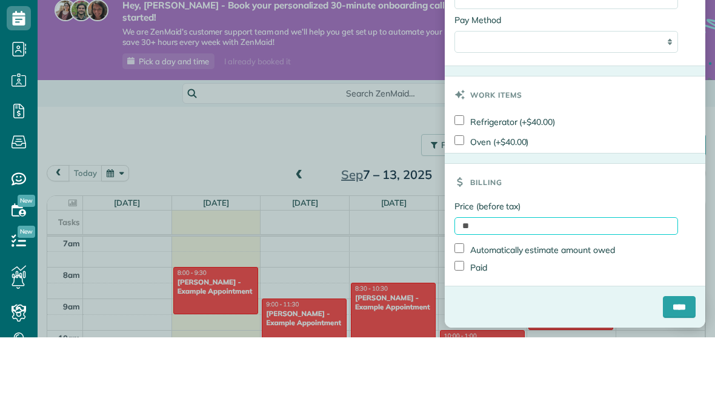
scroll to position [53, 0]
type input "***"
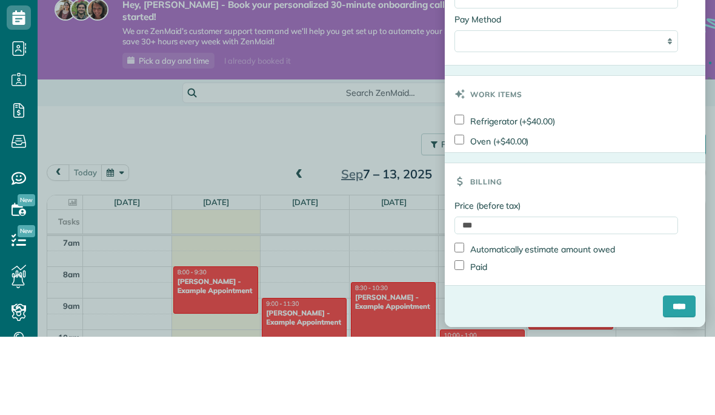
click at [638, 241] on div "Billing" at bounding box center [575, 259] width 261 height 36
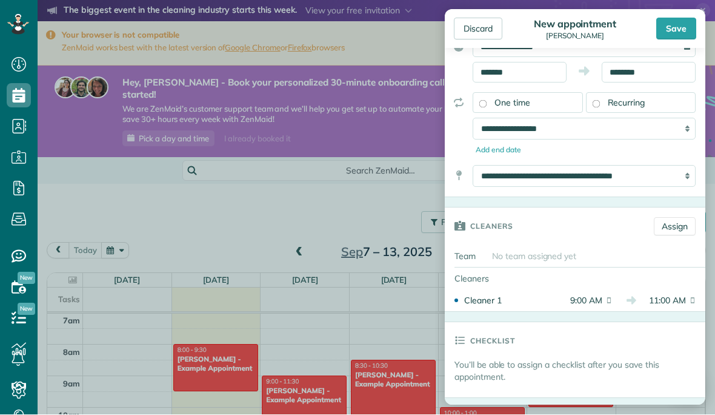
scroll to position [148, 0]
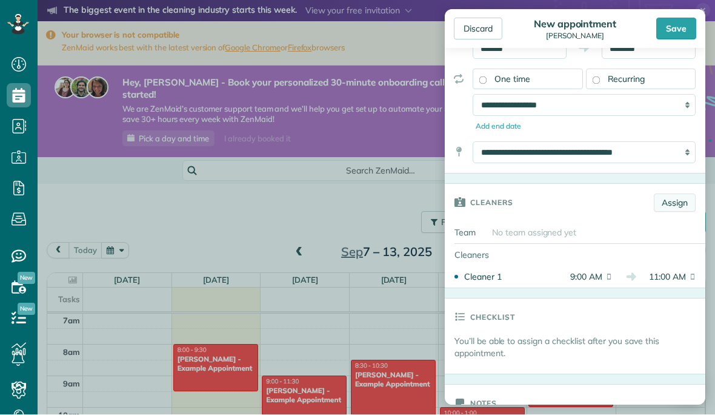
click at [678, 200] on link "Assign" at bounding box center [675, 203] width 42 height 18
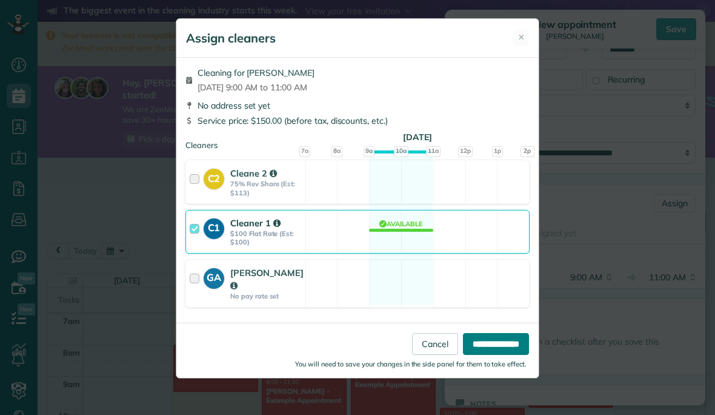
click at [499, 335] on input "**********" at bounding box center [496, 344] width 66 height 22
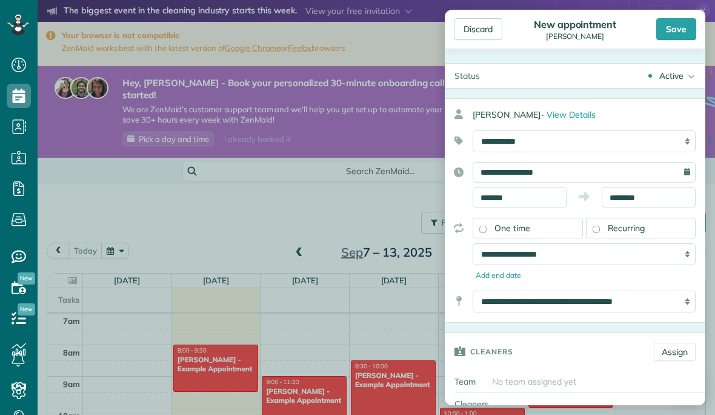
scroll to position [0, 0]
click at [678, 79] on div "Active" at bounding box center [671, 76] width 24 height 12
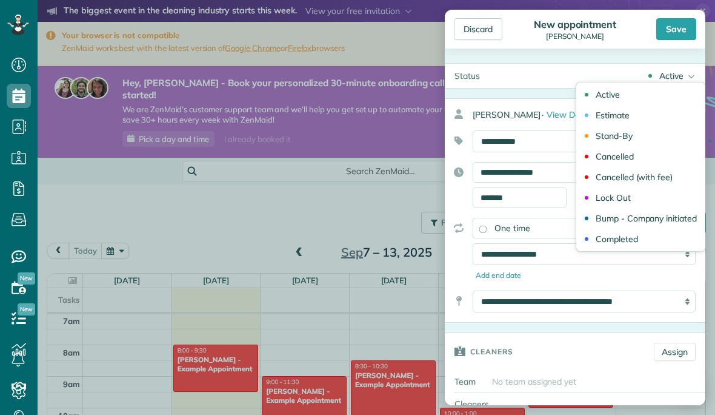
click at [607, 76] on div "Active Active Estimate Stand-By Cancelled Cancelled (with fee)" at bounding box center [598, 76] width 216 height 24
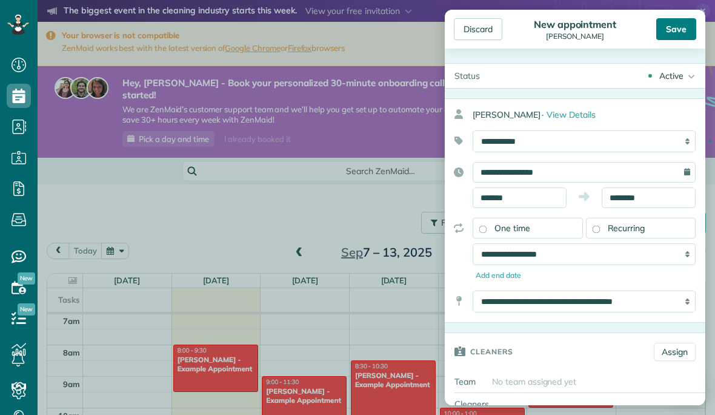
click at [682, 33] on div "Save" at bounding box center [676, 29] width 40 height 22
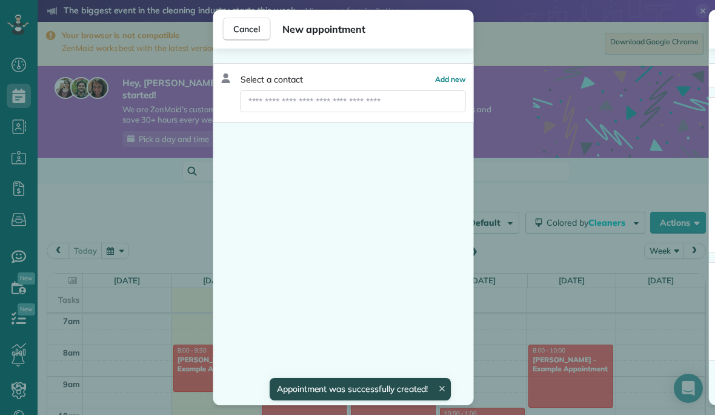
scroll to position [221, 0]
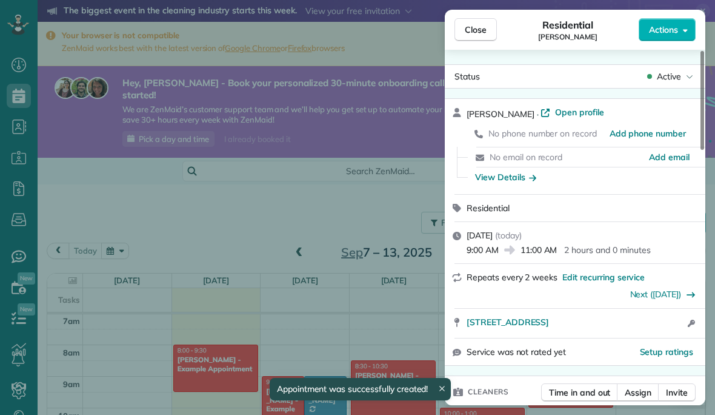
click at [388, 233] on div "Close Residential Sunil Gurung Actions Status Active Sunil Gurung · Open profil…" at bounding box center [357, 207] width 715 height 415
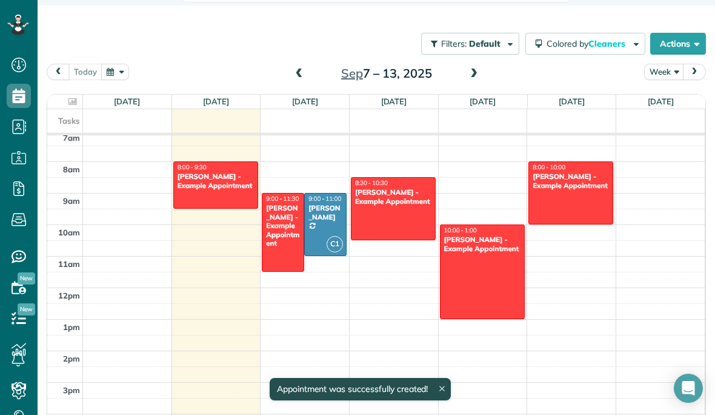
scroll to position [178, 0]
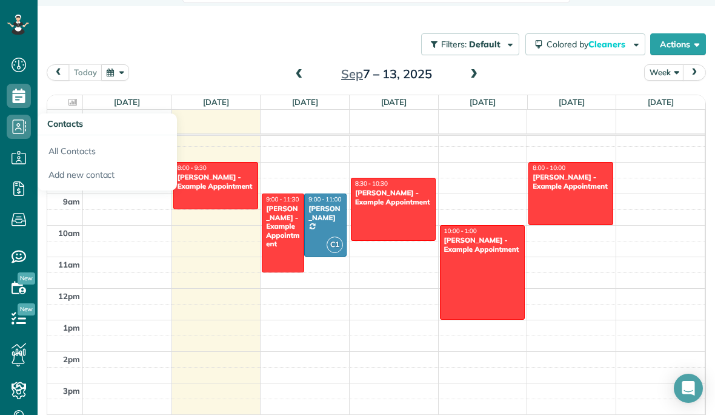
click at [22, 115] on icon at bounding box center [19, 127] width 24 height 24
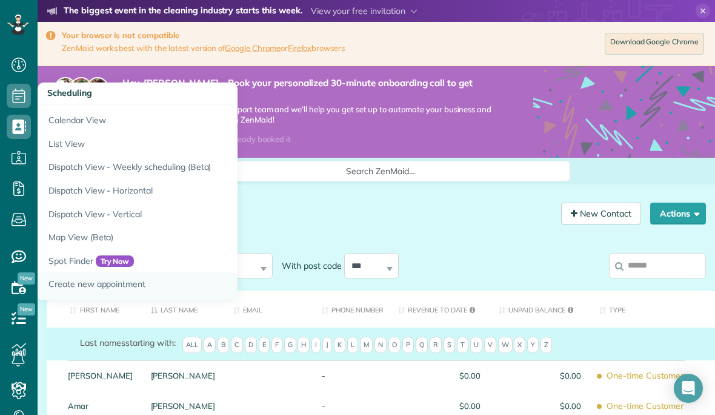
scroll to position [53, 0]
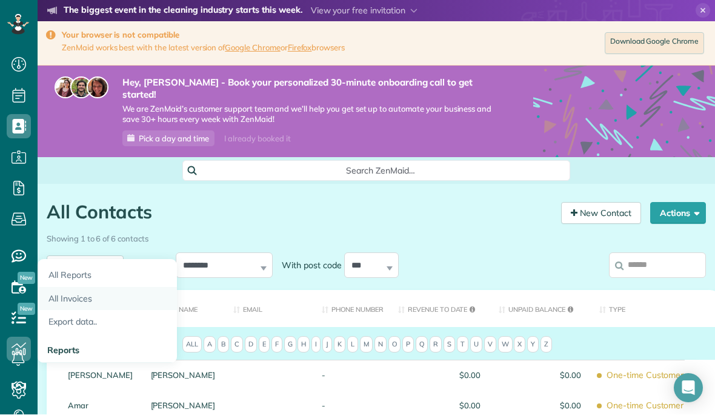
click at [81, 287] on link "All Invoices" at bounding box center [107, 299] width 139 height 24
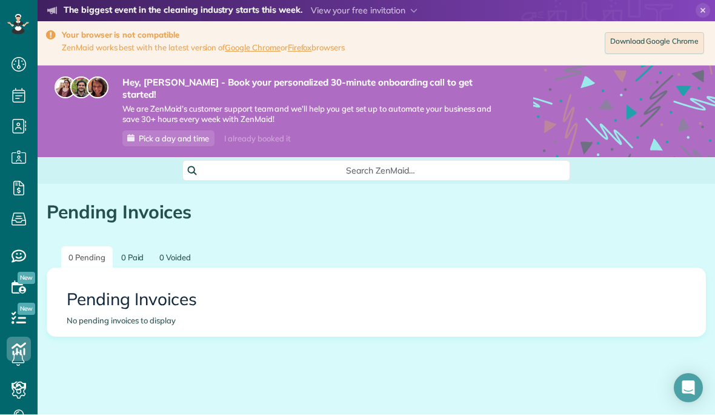
scroll to position [41, 0]
click at [131, 247] on link "0 Paid" at bounding box center [133, 258] width 38 height 22
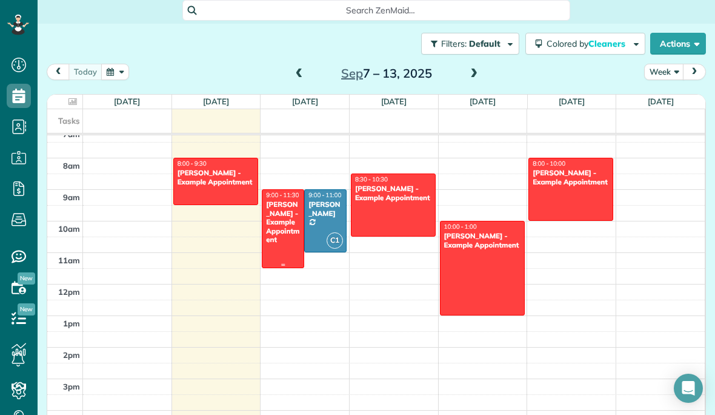
scroll to position [160, 0]
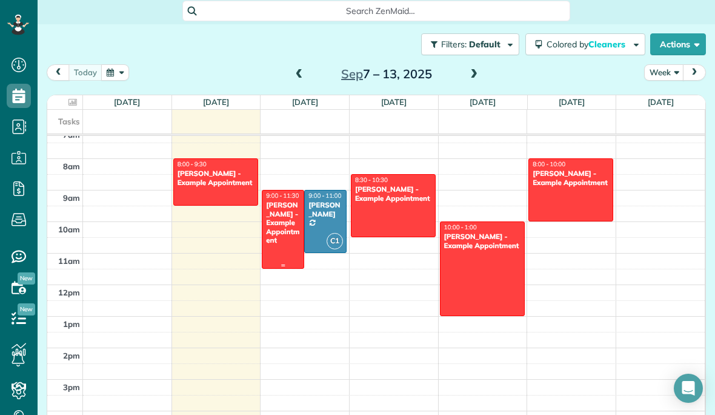
click at [281, 207] on div "[PERSON_NAME] - Example Appointment" at bounding box center [282, 223] width 35 height 44
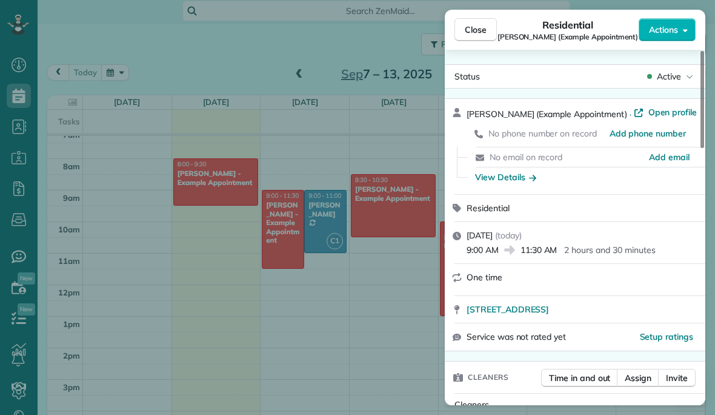
scroll to position [55, 0]
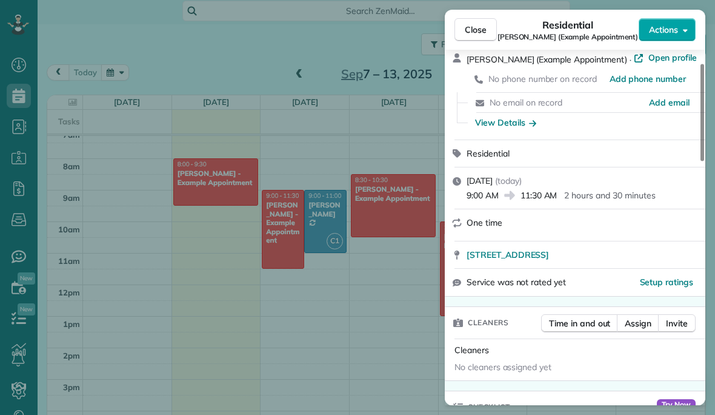
click at [670, 40] on button "Actions" at bounding box center [667, 29] width 57 height 23
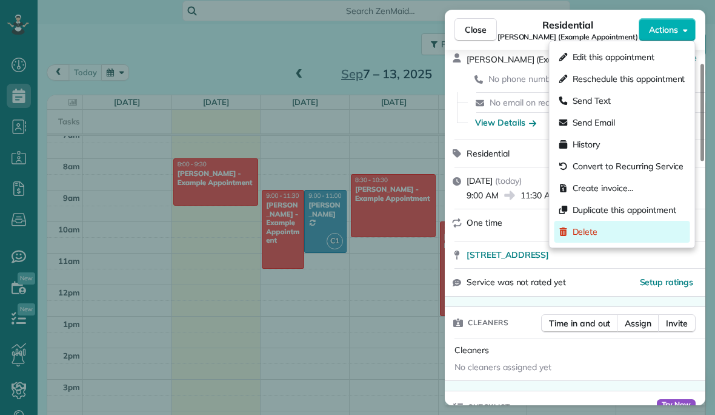
click at [615, 236] on div "Delete" at bounding box center [623, 232] width 136 height 22
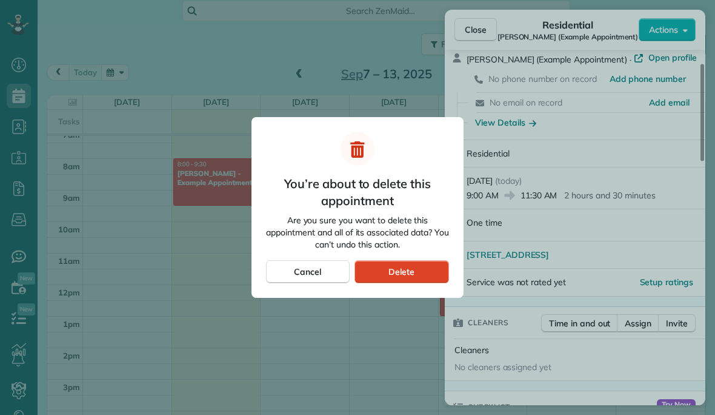
click at [438, 267] on div "Delete" at bounding box center [402, 271] width 95 height 23
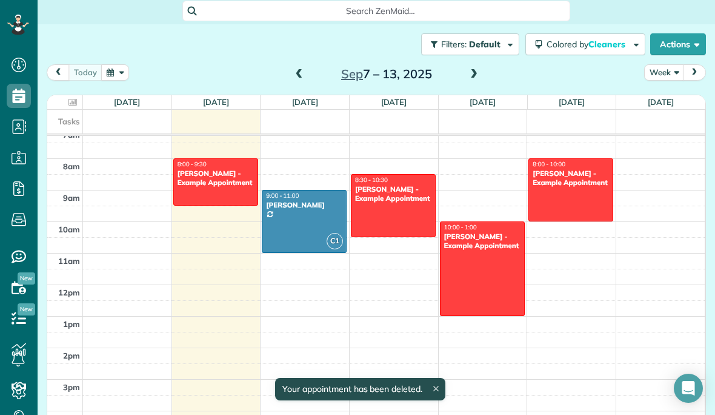
scroll to position [229, 0]
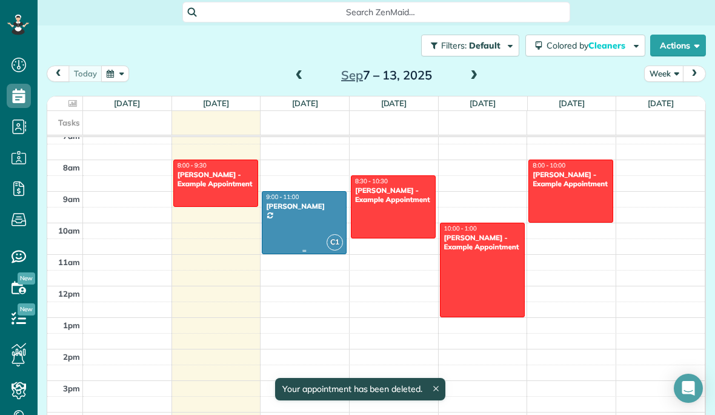
click at [312, 205] on div at bounding box center [304, 223] width 84 height 62
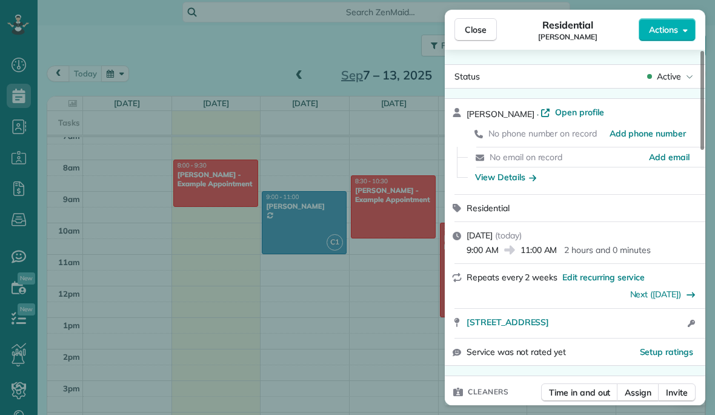
scroll to position [-7, 0]
click at [666, 34] on span "Actions" at bounding box center [663, 30] width 29 height 12
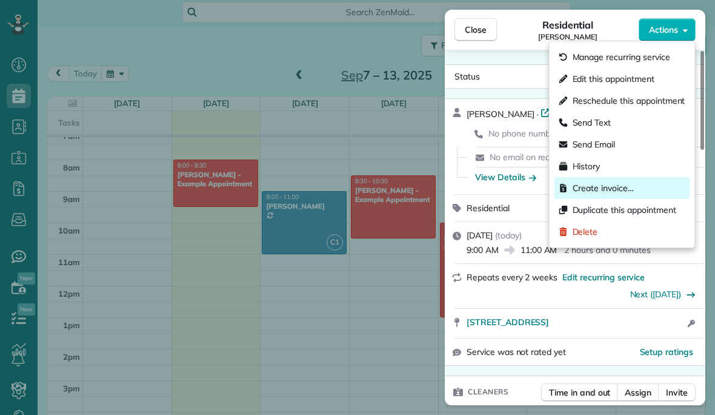
click at [612, 185] on span "Create invoice…" at bounding box center [603, 188] width 61 height 12
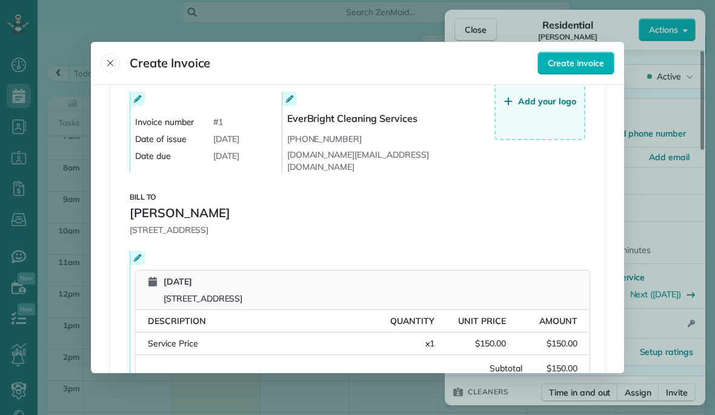
scroll to position [0, 0]
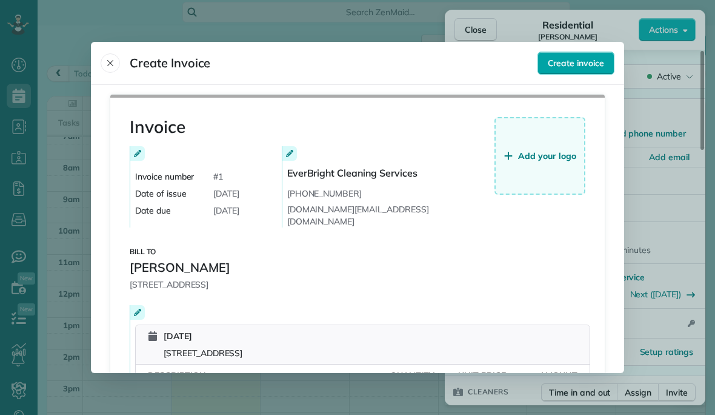
click at [589, 57] on span "Create invoice" at bounding box center [576, 63] width 56 height 12
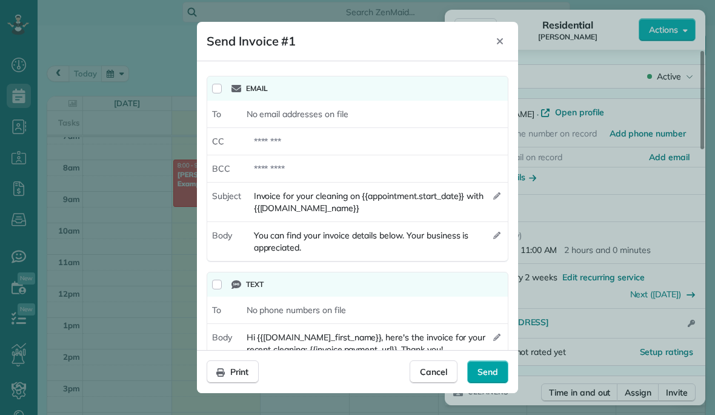
click at [482, 378] on span "Send" at bounding box center [488, 371] width 21 height 12
click at [495, 378] on span "Send" at bounding box center [488, 371] width 21 height 12
click at [501, 36] on icon "Close" at bounding box center [500, 41] width 10 height 10
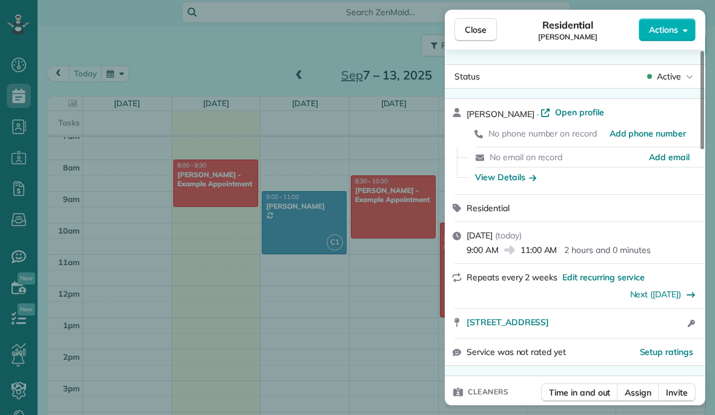
click at [678, 43] on div "Close Residential Sunil Gurung Actions" at bounding box center [575, 30] width 261 height 40
click at [676, 30] on span "Actions" at bounding box center [663, 30] width 29 height 12
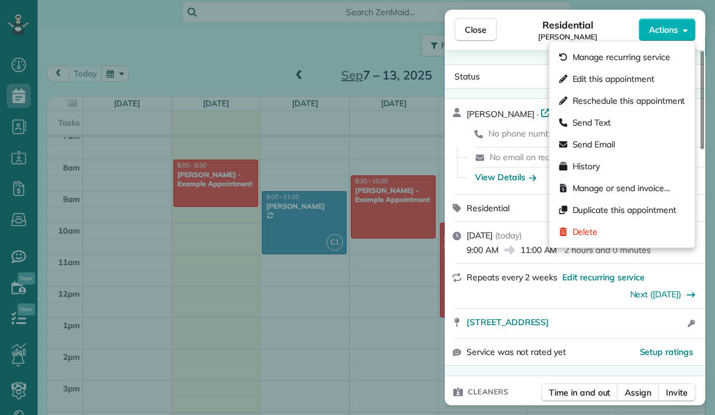
click at [409, 290] on div "Close Residential [PERSON_NAME] Actions Status Active [PERSON_NAME] · Open prof…" at bounding box center [357, 207] width 715 height 415
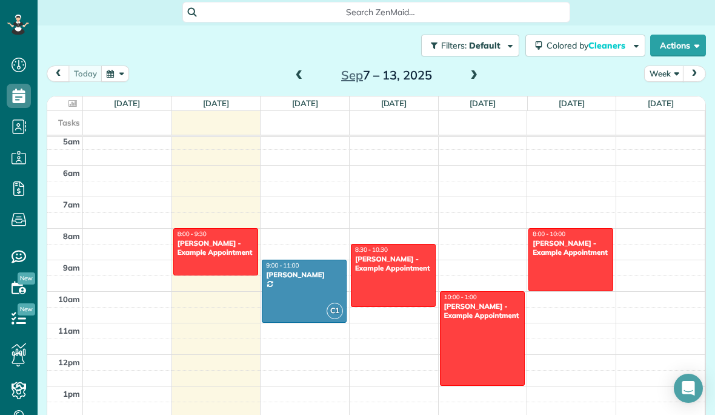
scroll to position [127, 0]
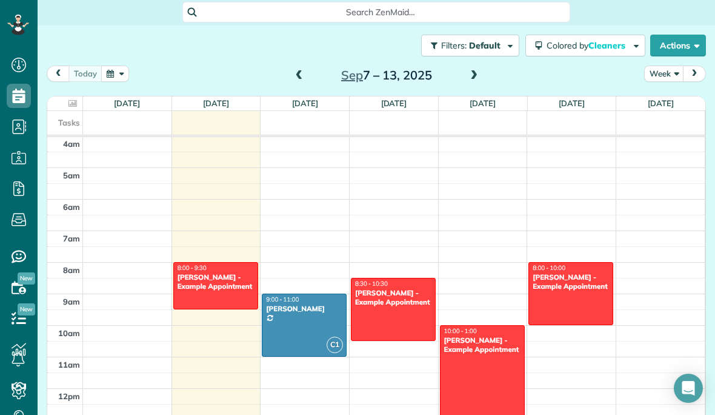
click at [472, 70] on span at bounding box center [473, 75] width 13 height 11
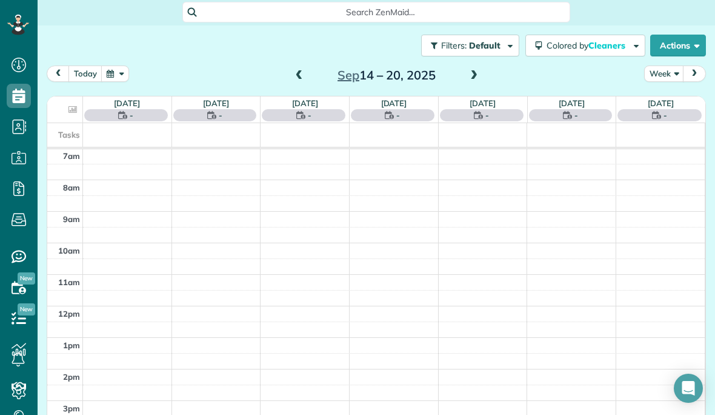
scroll to position [221, 0]
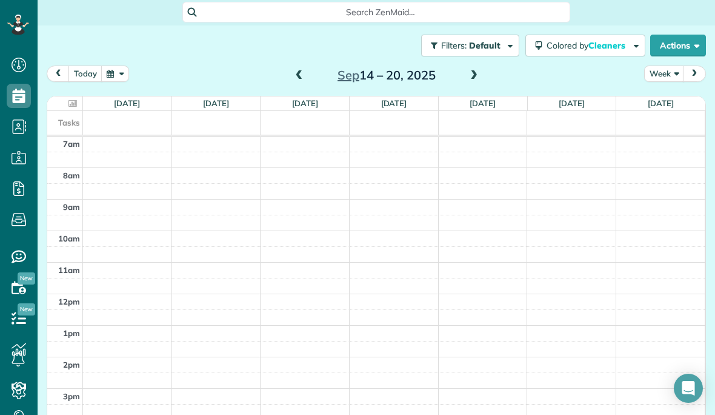
click at [472, 67] on span at bounding box center [473, 76] width 13 height 18
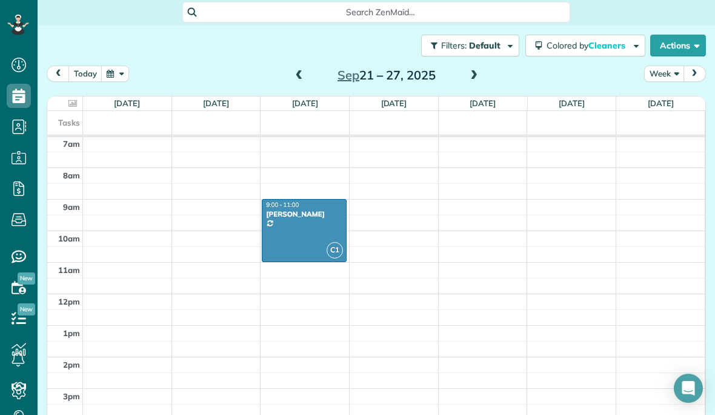
click at [667, 65] on button "Week" at bounding box center [664, 73] width 40 height 16
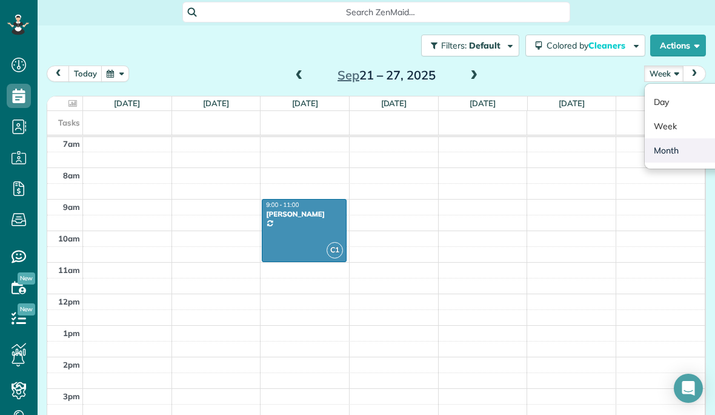
click at [661, 138] on link "Month" at bounding box center [693, 150] width 96 height 24
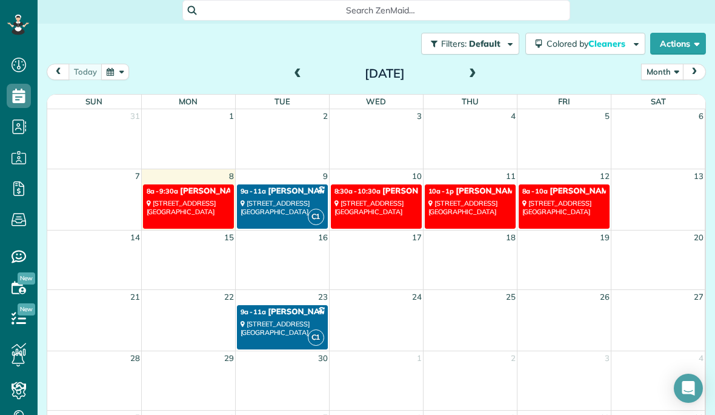
scroll to position [160, 0]
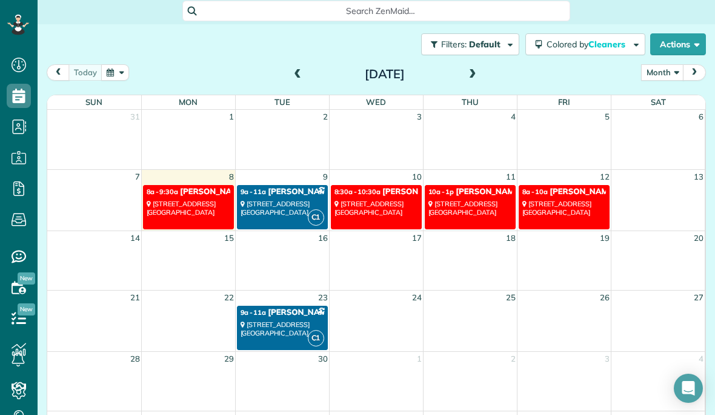
click at [293, 201] on div "[STREET_ADDRESS]" at bounding box center [283, 208] width 84 height 18
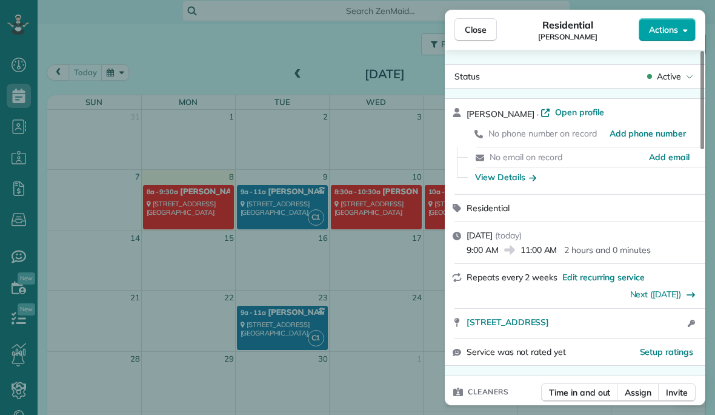
click at [664, 39] on button "Actions" at bounding box center [667, 29] width 57 height 23
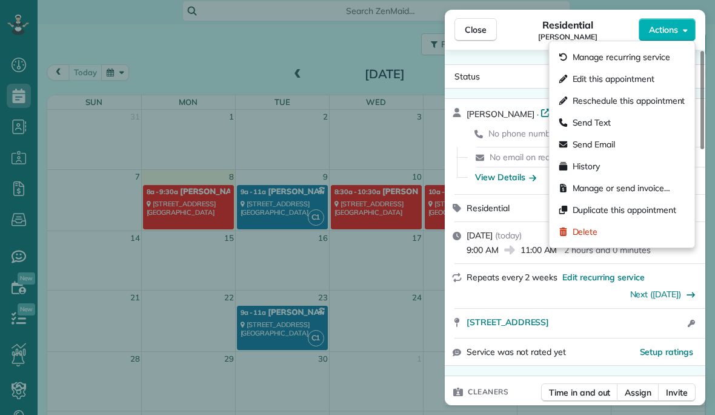
click at [367, 261] on div "Close Residential [PERSON_NAME] Actions Status Active [PERSON_NAME] · Open prof…" at bounding box center [357, 207] width 715 height 415
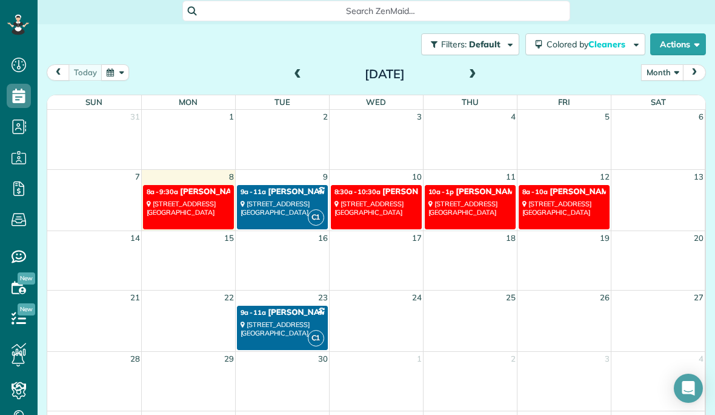
click at [296, 307] on span "[PERSON_NAME]" at bounding box center [301, 312] width 66 height 10
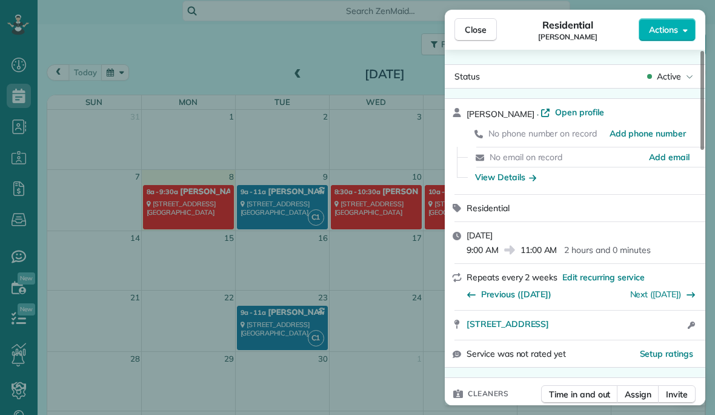
click at [677, 45] on div "Close Residential Sunil Gurung Actions" at bounding box center [575, 30] width 261 height 40
click at [669, 38] on button "Actions" at bounding box center [667, 29] width 57 height 23
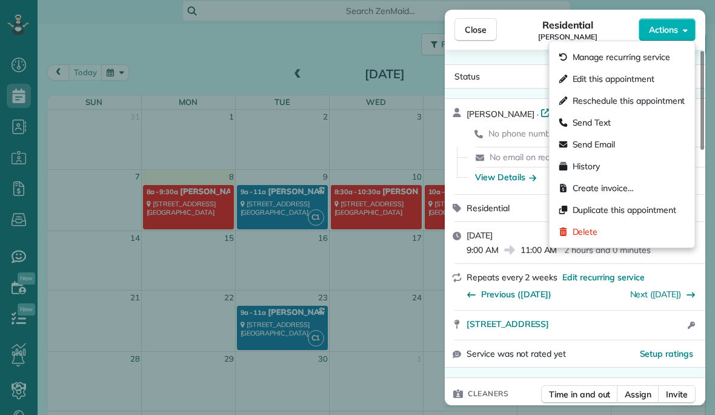
click at [355, 357] on div "Close Residential Sunil Gurung Actions Status Active Sunil Gurung · Open profil…" at bounding box center [357, 207] width 715 height 415
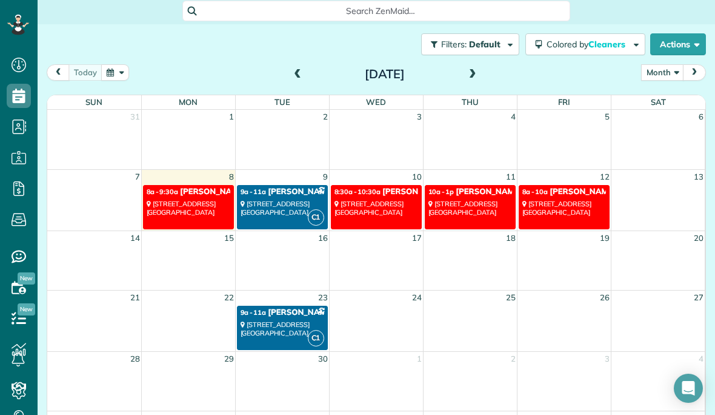
click at [299, 199] on div "[STREET_ADDRESS]" at bounding box center [283, 208] width 84 height 18
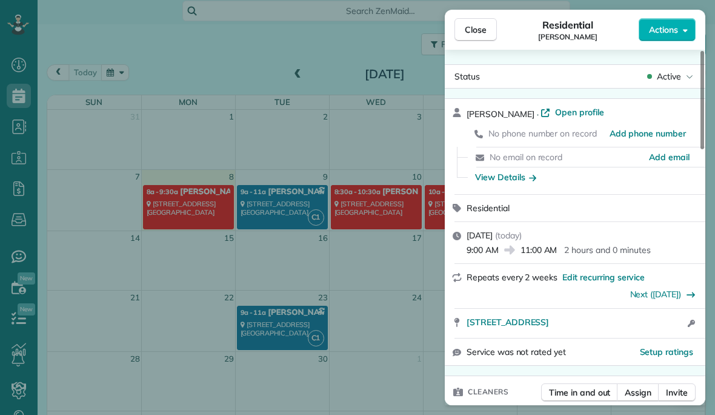
click at [662, 46] on div "Close Residential Sunil Gurung Actions" at bounding box center [575, 30] width 261 height 40
click at [669, 46] on div "Close Residential Sunil Gurung Actions" at bounding box center [575, 30] width 261 height 40
click at [675, 40] on button "Actions" at bounding box center [667, 29] width 57 height 23
click at [681, 50] on div "Status Active Sunil Gurung · Open profile No phone number on record Add phone n…" at bounding box center [575, 227] width 261 height 355
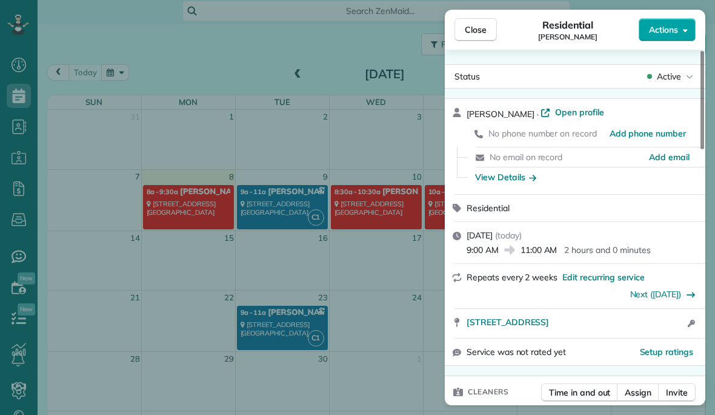
click at [680, 39] on button "Actions" at bounding box center [667, 29] width 57 height 23
click at [684, 44] on div "Close Residential Sunil Gurung Actions" at bounding box center [575, 30] width 261 height 40
click at [479, 33] on span "Close" at bounding box center [476, 30] width 22 height 12
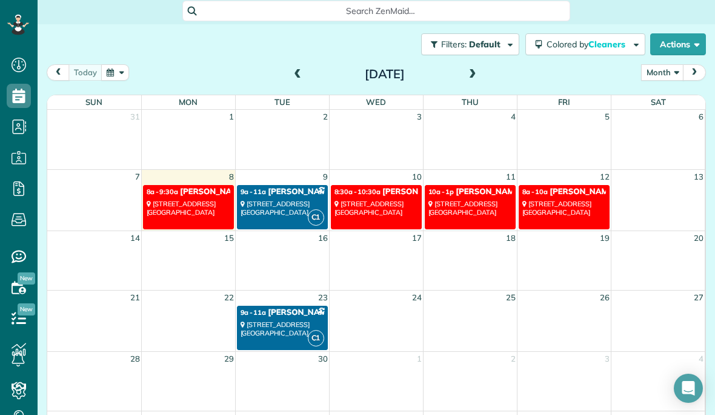
click at [296, 187] on span "[PERSON_NAME]" at bounding box center [301, 192] width 66 height 10
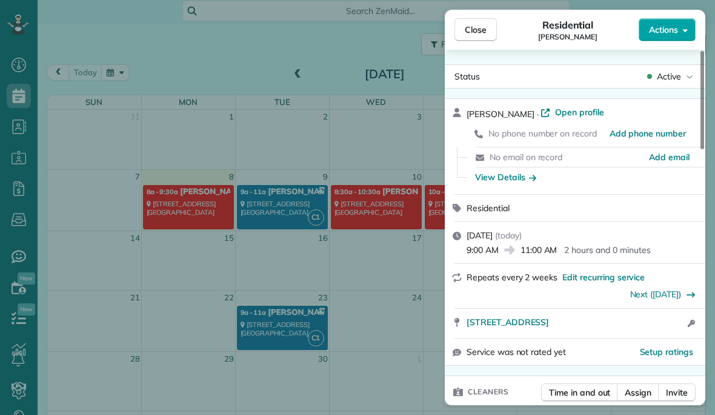
click at [672, 41] on button "Actions" at bounding box center [667, 29] width 57 height 23
click at [678, 47] on div "Close Residential Sunil Gurung Actions" at bounding box center [575, 30] width 261 height 40
click at [678, 41] on button "Actions" at bounding box center [667, 29] width 57 height 23
click at [679, 42] on div "Close Residential Sunil Gurung Actions" at bounding box center [575, 30] width 261 height 40
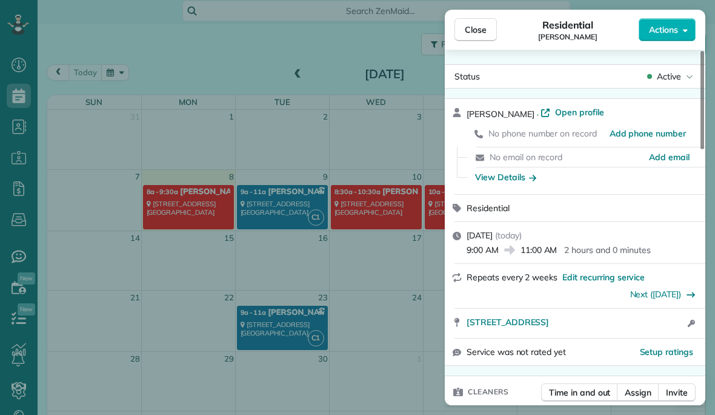
click at [678, 50] on div "Status Active Sunil Gurung · Open profile No phone number on record Add phone n…" at bounding box center [575, 227] width 261 height 355
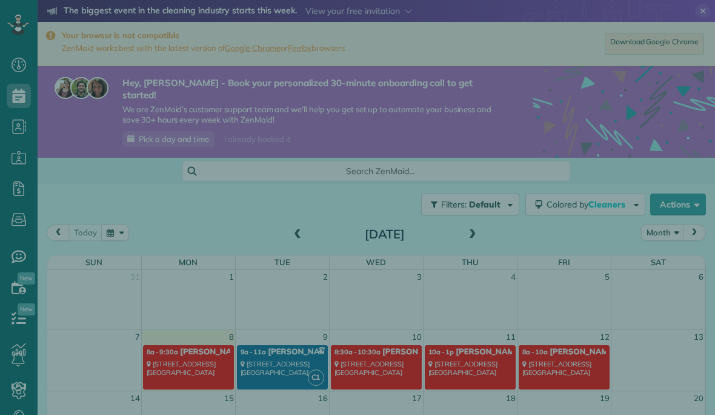
scroll to position [5, 5]
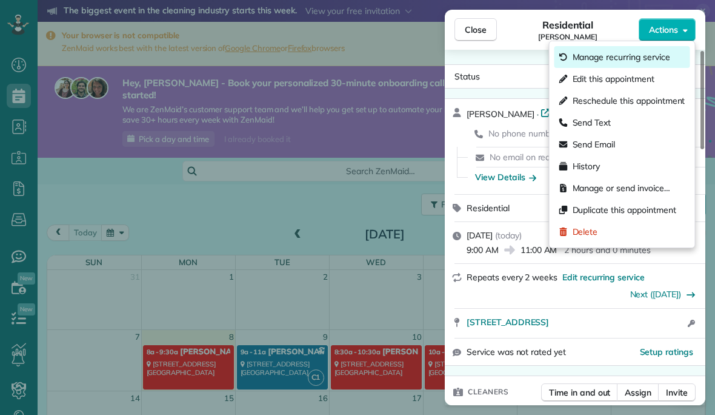
click at [663, 61] on span "Manage recurring service" at bounding box center [622, 57] width 98 height 12
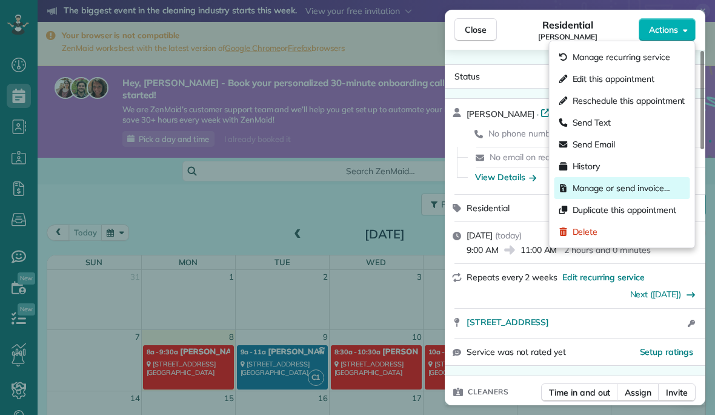
click at [648, 185] on span "Manage or send invoice…" at bounding box center [622, 188] width 98 height 12
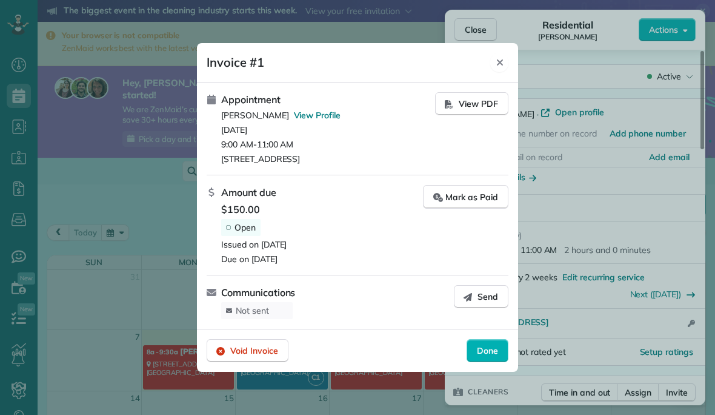
click at [498, 56] on div "Close" at bounding box center [499, 62] width 18 height 19
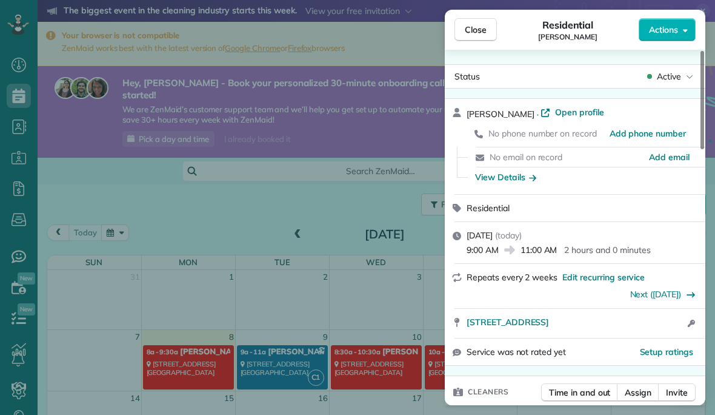
click at [384, 138] on div "Close Residential [PERSON_NAME] Actions Status Active [PERSON_NAME] · Open prof…" at bounding box center [357, 207] width 715 height 415
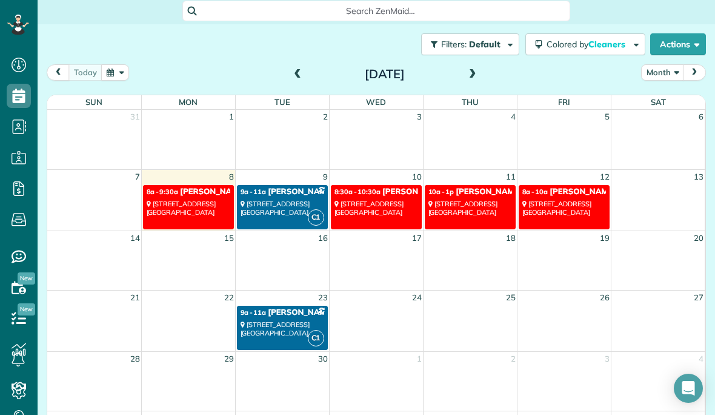
scroll to position [160, 0]
click at [295, 320] on div "[STREET_ADDRESS]" at bounding box center [283, 329] width 84 height 18
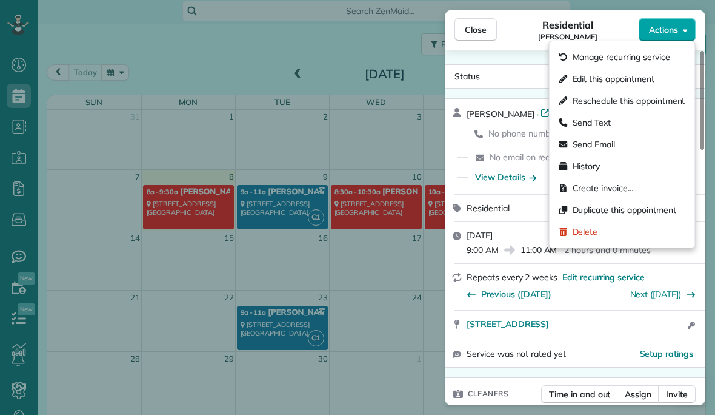
click at [669, 29] on span "Actions" at bounding box center [663, 30] width 29 height 12
click at [641, 181] on div "Create invoice…" at bounding box center [623, 188] width 136 height 22
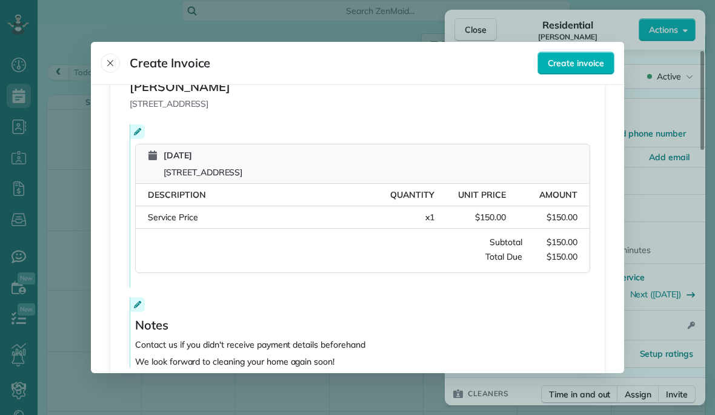
scroll to position [190, 0]
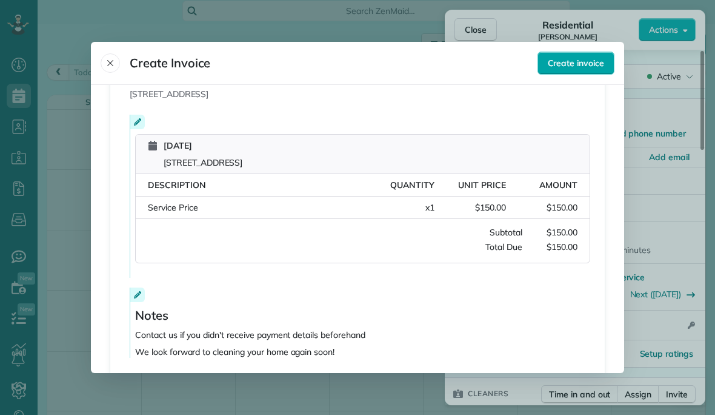
click at [578, 57] on span "Create invoice" at bounding box center [576, 63] width 56 height 12
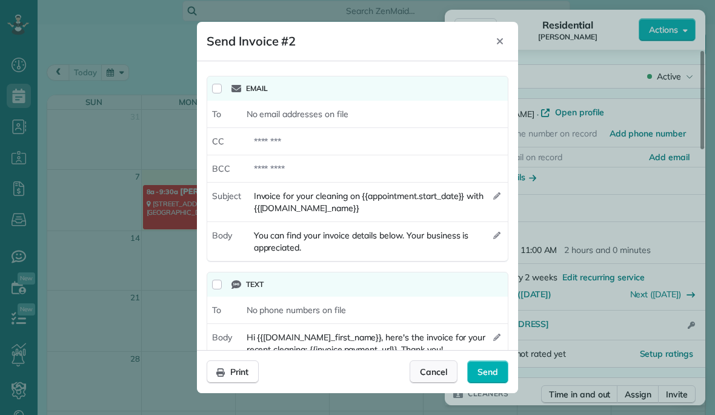
click at [438, 378] on span "Cancel" at bounding box center [433, 371] width 27 height 12
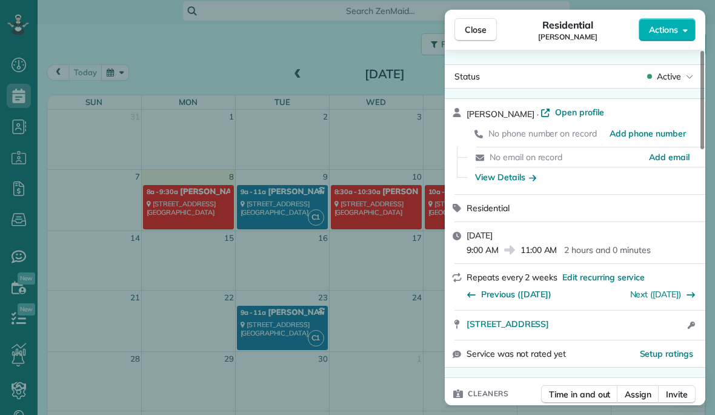
click at [385, 316] on div "Close Residential [PERSON_NAME] Actions Status Active [PERSON_NAME] · Open prof…" at bounding box center [357, 207] width 715 height 415
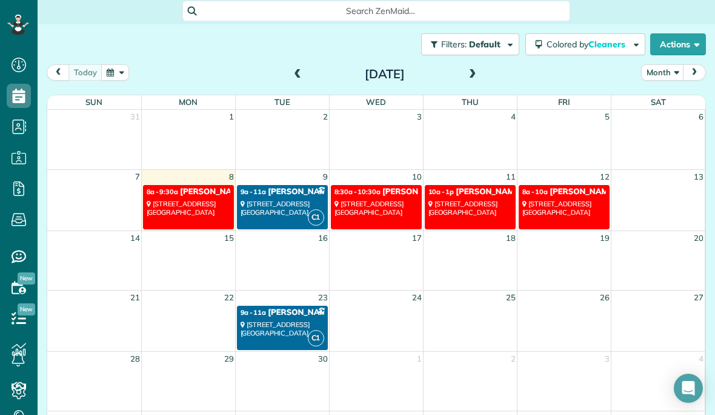
click at [293, 320] on div "[STREET_ADDRESS]" at bounding box center [283, 329] width 84 height 18
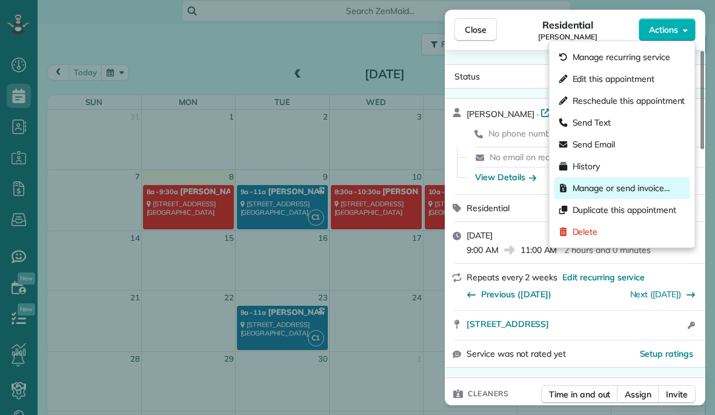
click at [662, 190] on span "Manage or send invoice…" at bounding box center [622, 188] width 98 height 12
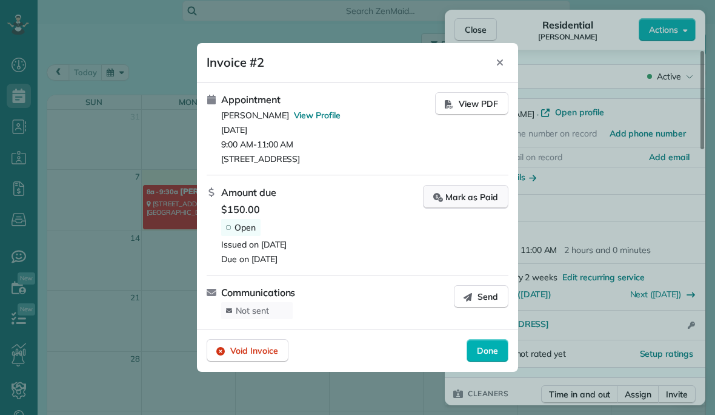
click at [480, 188] on button "Mark as Paid" at bounding box center [465, 197] width 85 height 24
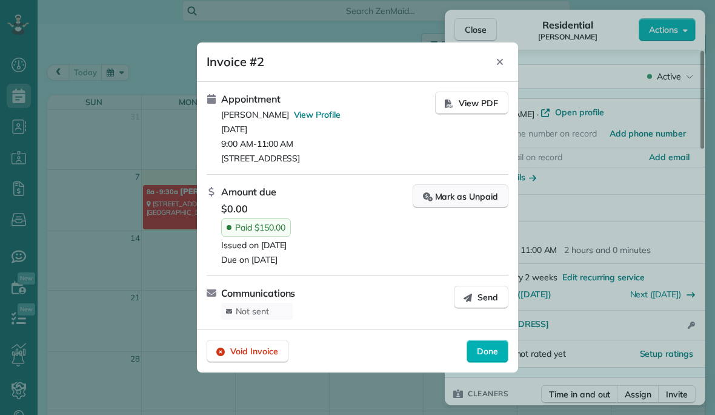
click at [486, 187] on button "Mark as Unpaid" at bounding box center [461, 196] width 96 height 24
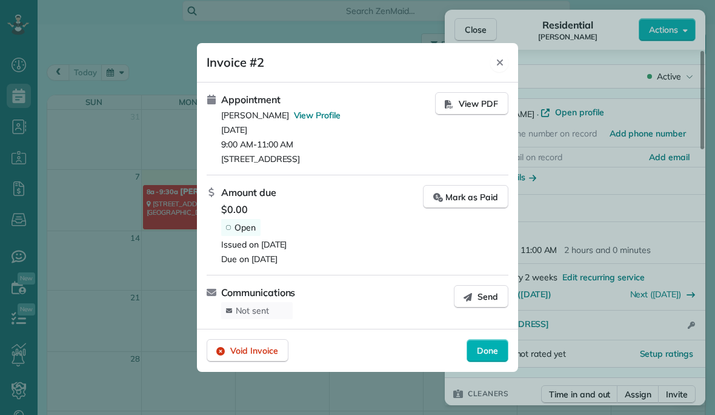
click at [501, 67] on icon "Close" at bounding box center [500, 63] width 10 height 10
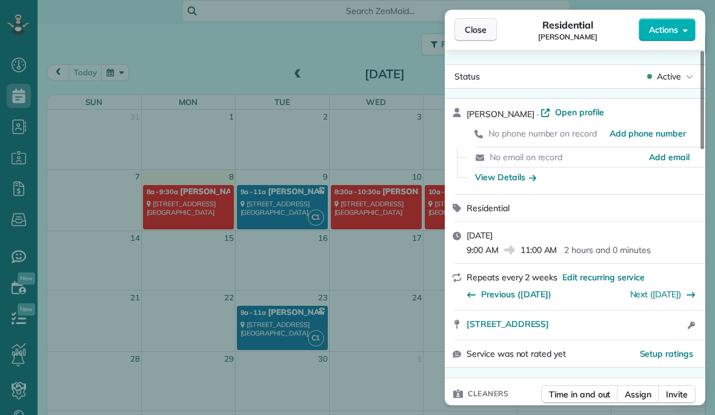
click at [478, 31] on span "Close" at bounding box center [476, 30] width 22 height 12
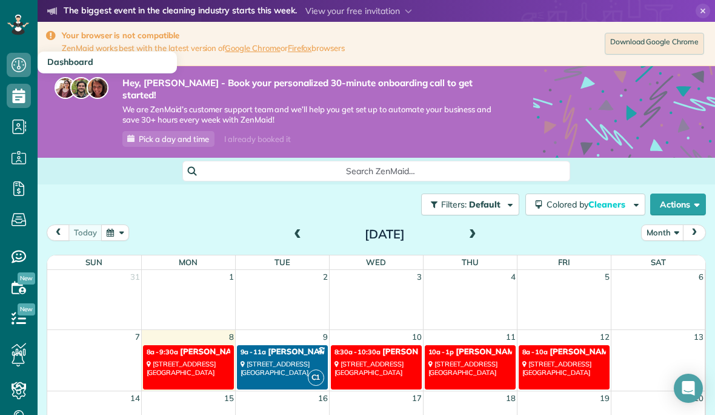
click at [18, 64] on icon at bounding box center [19, 65] width 24 height 24
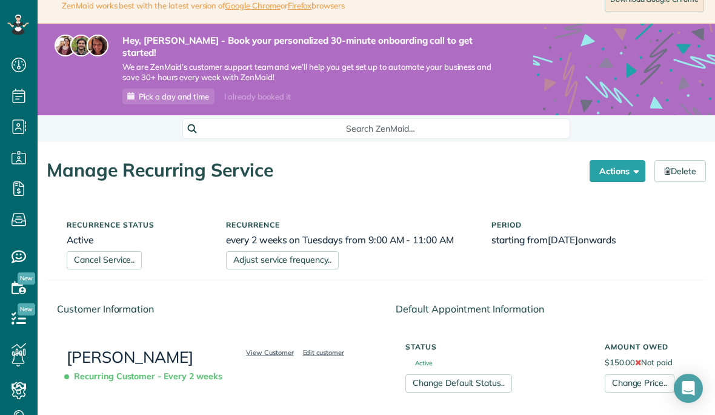
scroll to position [38, 0]
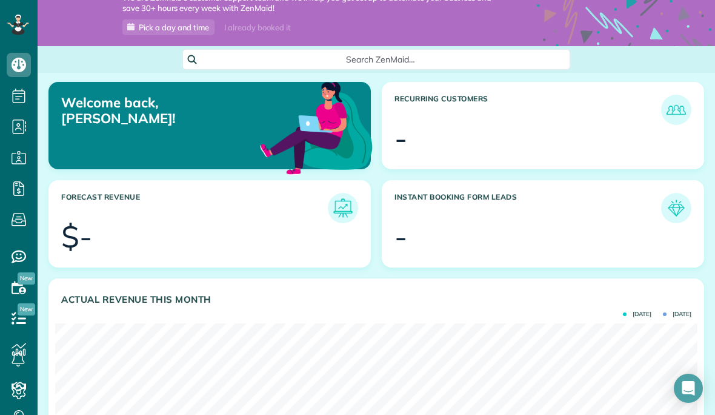
scroll to position [111, 0]
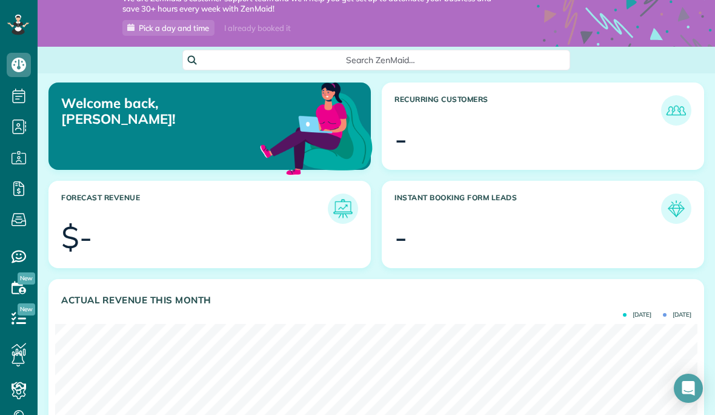
click at [415, 224] on div at bounding box center [551, 239] width 279 height 30
click at [415, 181] on article "Instant Booking Form Leads -" at bounding box center [543, 224] width 322 height 87
click at [415, 193] on h3 "Instant Booking Form Leads" at bounding box center [528, 208] width 267 height 30
click at [673, 199] on img at bounding box center [676, 209] width 28 height 28
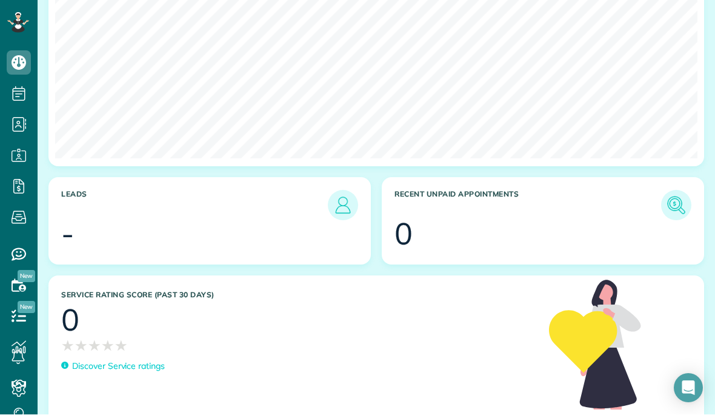
scroll to position [53, 0]
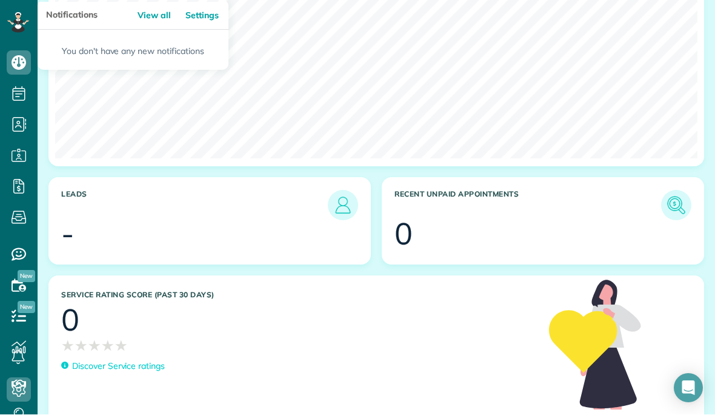
click at [16, 390] on icon at bounding box center [19, 390] width 24 height 24
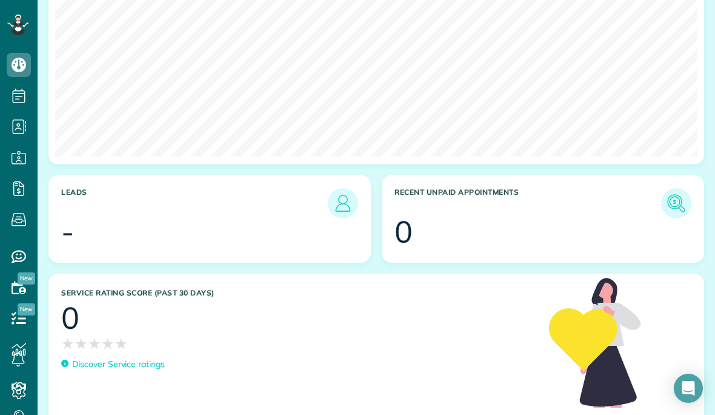
scroll to position [572, 0]
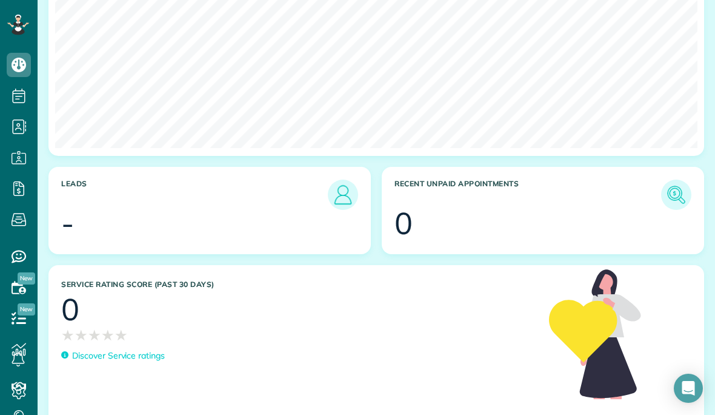
click at [342, 181] on img at bounding box center [343, 195] width 28 height 28
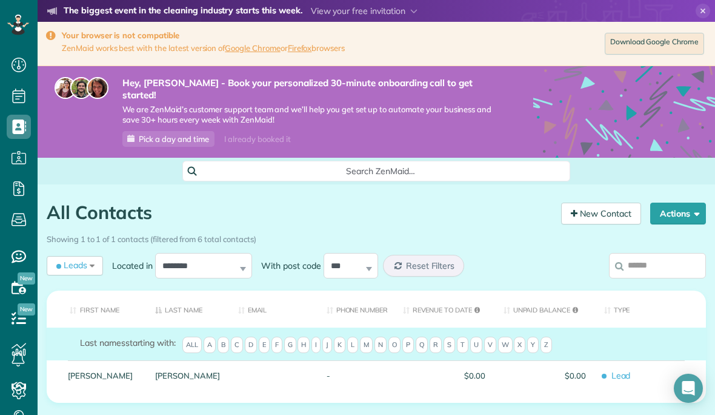
scroll to position [5, 5]
click at [690, 203] on button "Actions" at bounding box center [678, 213] width 56 height 22
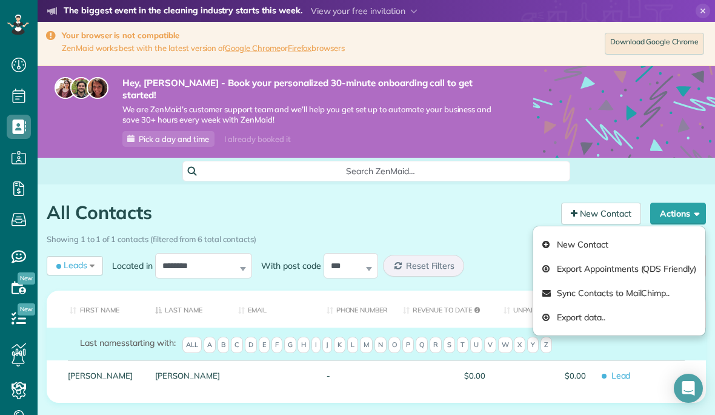
click at [658, 131] on icon at bounding box center [624, 157] width 182 height 182
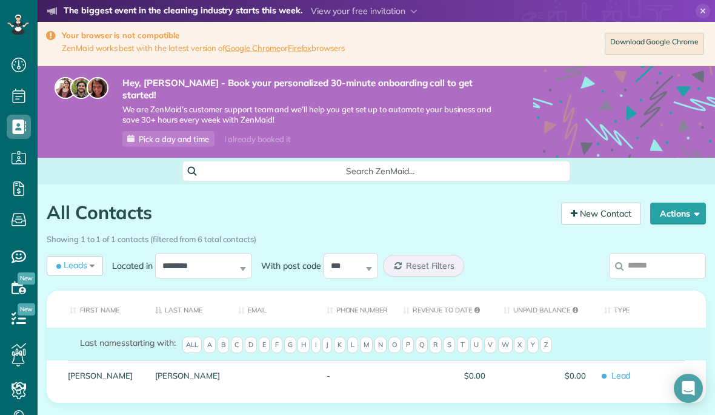
scroll to position [7, 0]
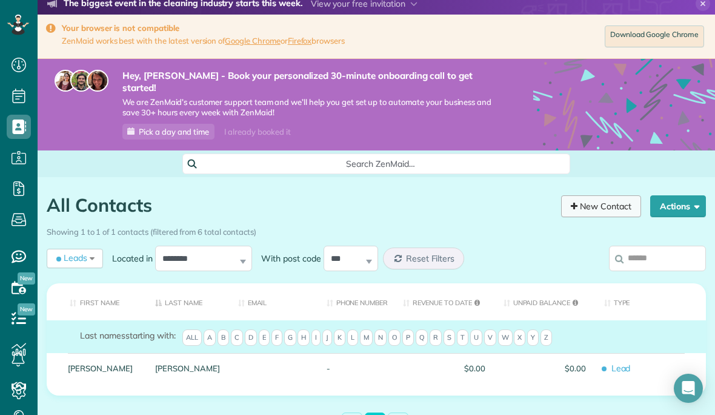
click at [582, 196] on link "New Contact" at bounding box center [601, 206] width 80 height 22
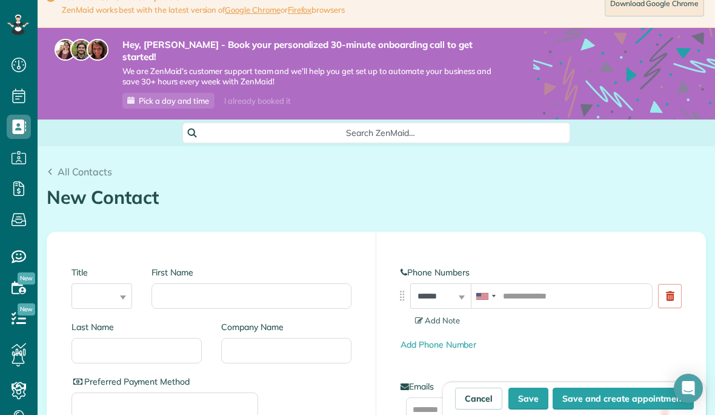
scroll to position [1, 0]
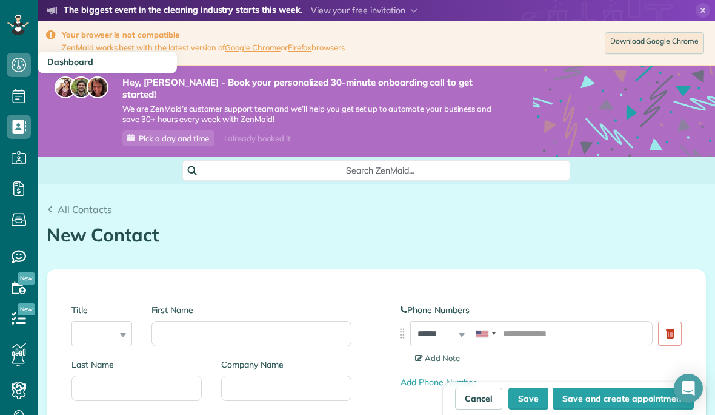
click at [17, 68] on icon at bounding box center [19, 65] width 24 height 24
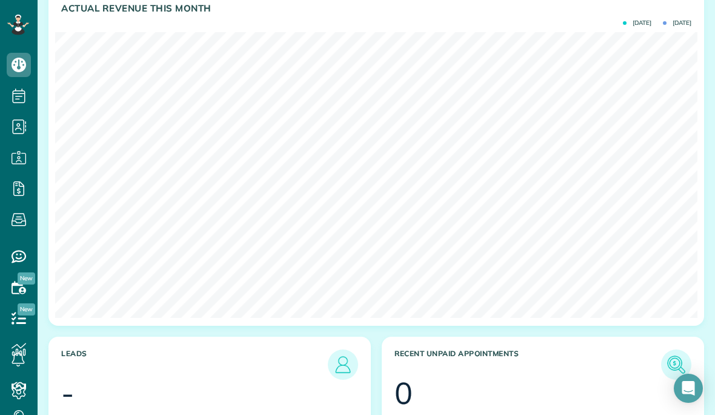
scroll to position [442, 0]
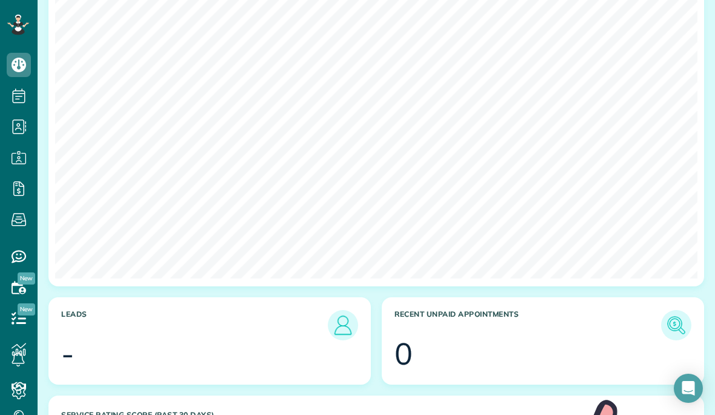
click at [347, 313] on img at bounding box center [343, 325] width 28 height 28
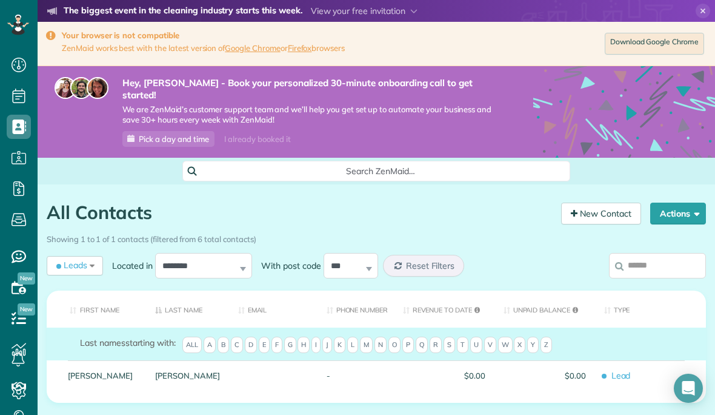
scroll to position [5, 5]
click at [75, 259] on span "Leads" at bounding box center [70, 265] width 33 height 12
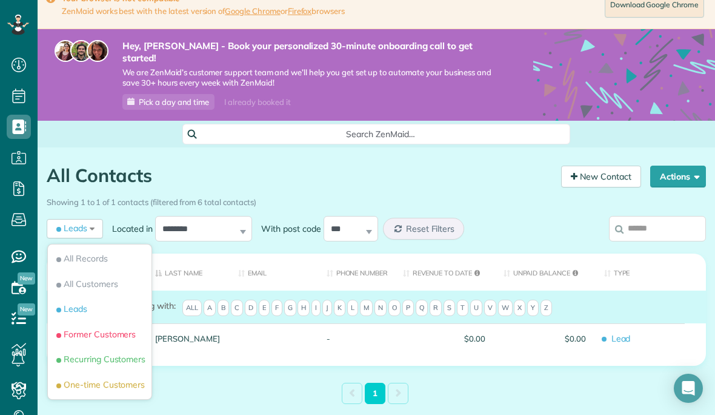
scroll to position [36, 0]
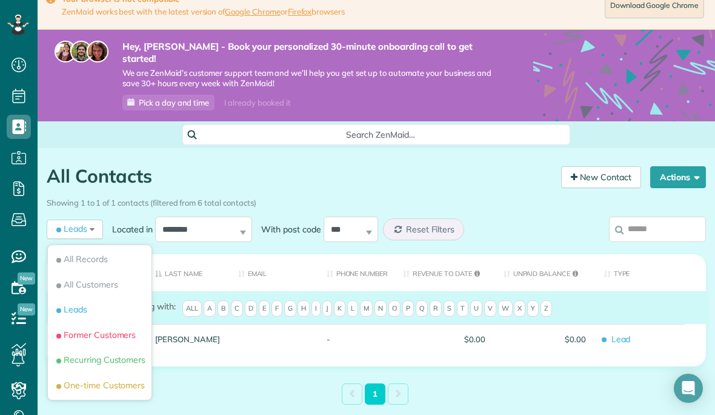
click at [124, 353] on span "Recurring Customers" at bounding box center [100, 359] width 92 height 12
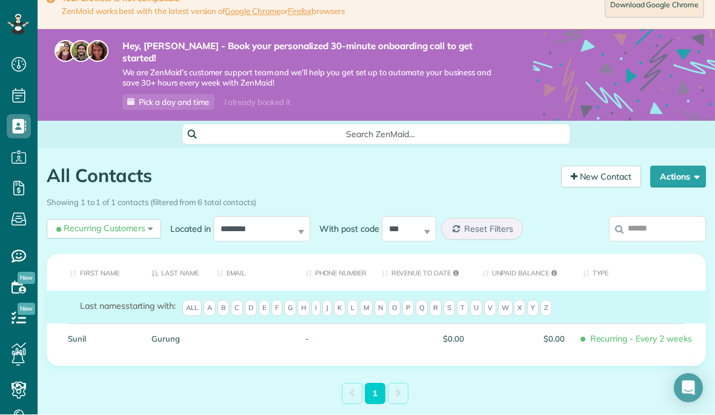
scroll to position [44, 0]
click at [113, 222] on span "Recurring Customers" at bounding box center [100, 228] width 92 height 12
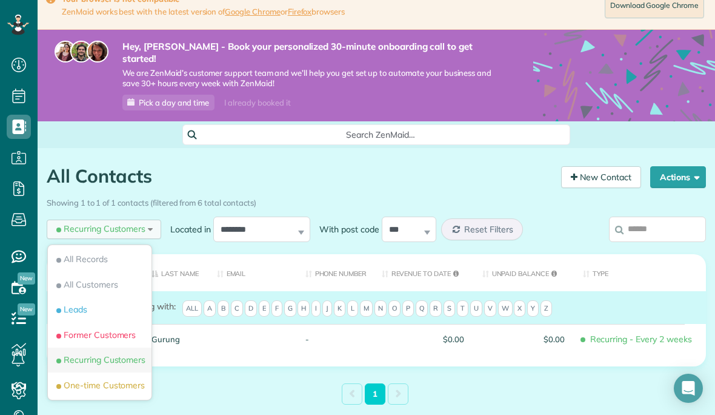
scroll to position [53, 0]
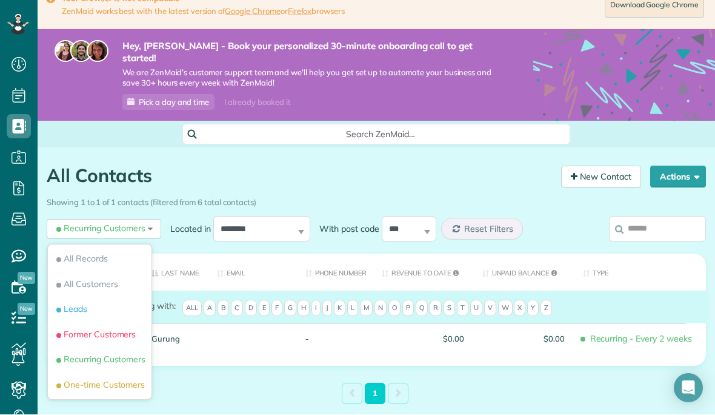
click at [248, 365] on div "All Contacts Contacts in [GEOGRAPHIC_DATA] [2 min] New Contact Actions New Cont…" at bounding box center [377, 315] width 678 height 334
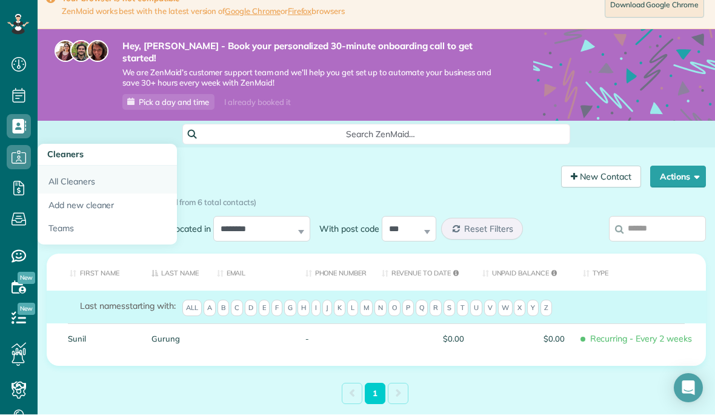
click at [75, 166] on link "All Cleaners" at bounding box center [107, 180] width 139 height 28
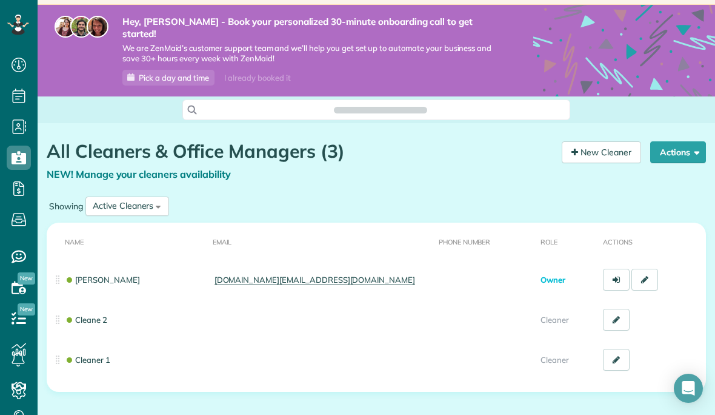
scroll to position [61, 0]
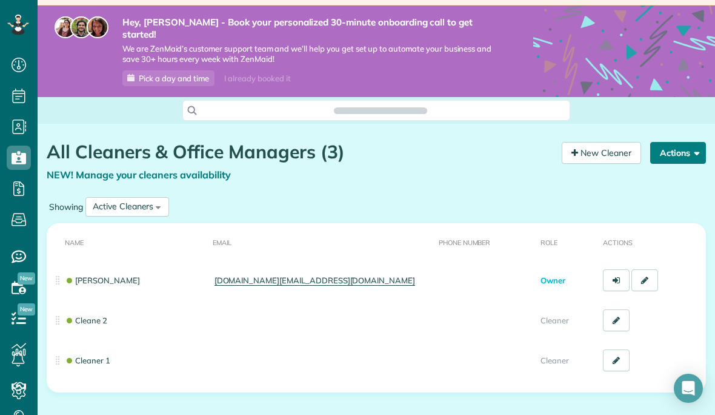
click at [686, 143] on button "Actions" at bounding box center [678, 153] width 56 height 22
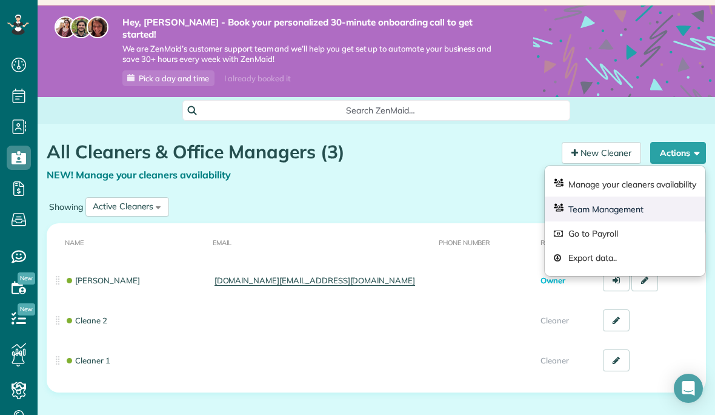
click at [652, 196] on link "Team Management" at bounding box center [625, 208] width 161 height 25
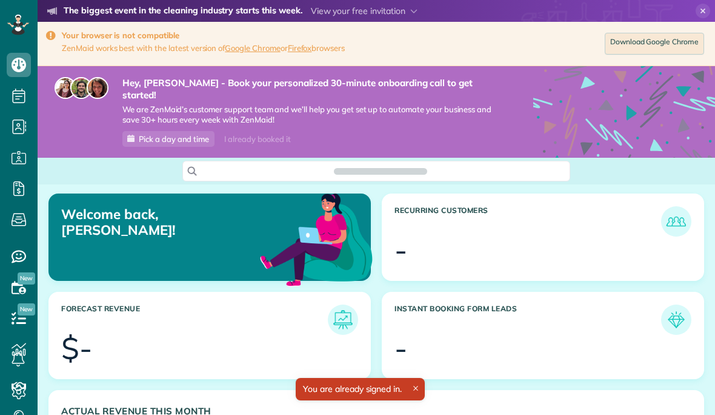
scroll to position [285, 642]
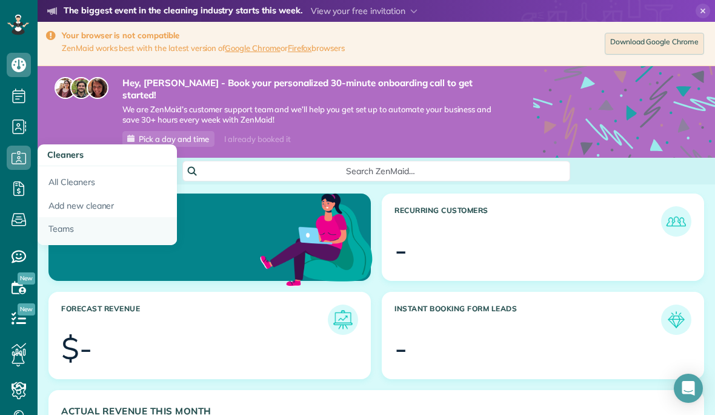
click at [73, 231] on link "Teams" at bounding box center [107, 231] width 139 height 28
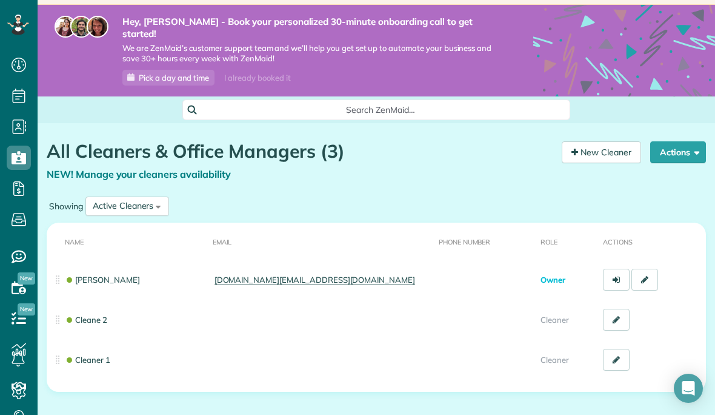
scroll to position [61, 0]
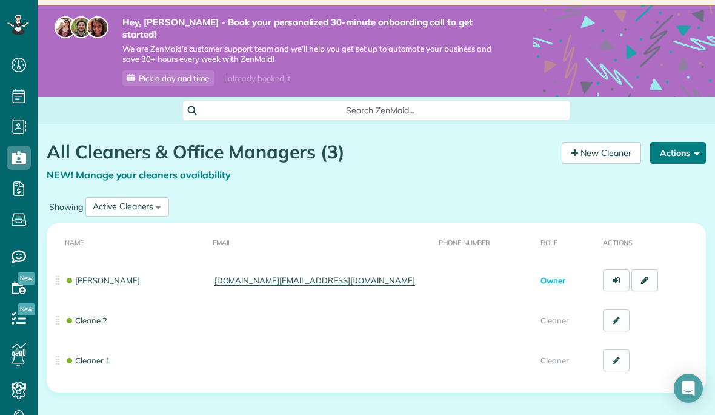
click at [699, 147] on button "Actions" at bounding box center [678, 153] width 56 height 22
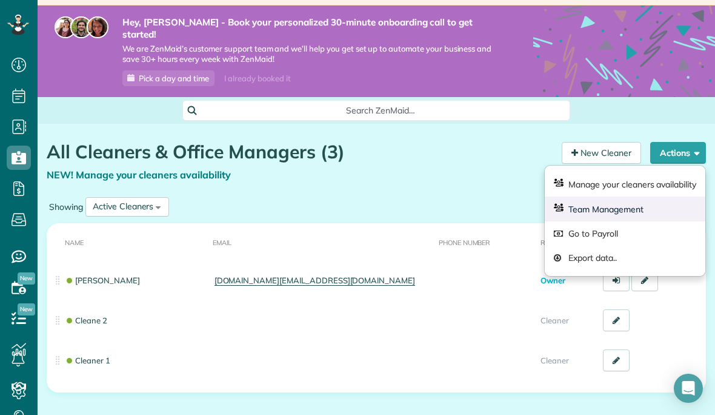
click at [618, 202] on link "Team Management" at bounding box center [625, 208] width 161 height 25
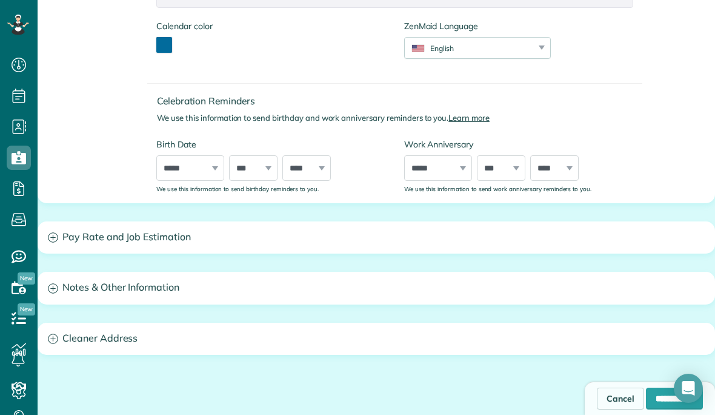
scroll to position [424, 0]
click at [272, 223] on h3 "Pay Rate and Job Estimation" at bounding box center [376, 236] width 676 height 31
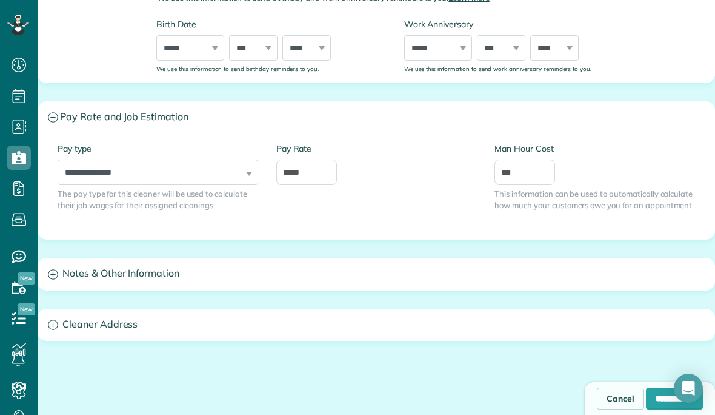
scroll to position [544, 0]
click at [249, 317] on h3 "Cleaner Address" at bounding box center [376, 324] width 676 height 31
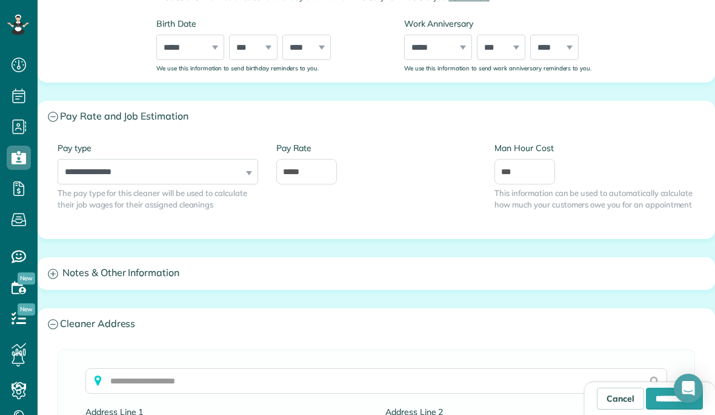
click at [249, 317] on h3 "Cleaner Address" at bounding box center [376, 324] width 676 height 31
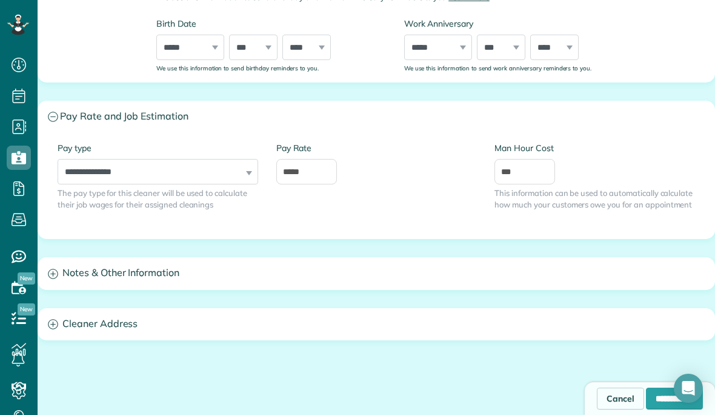
scroll to position [549, 0]
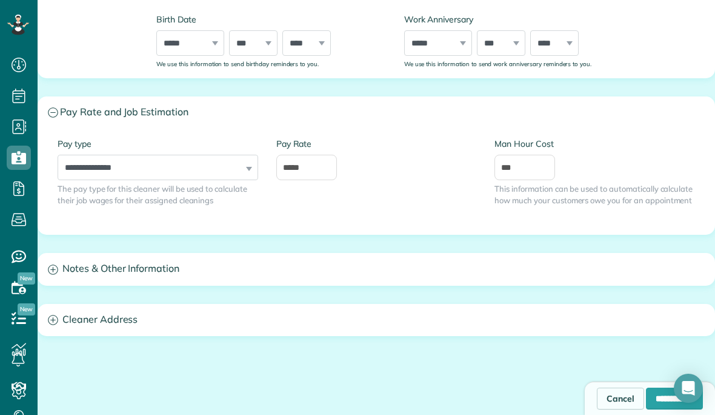
click at [234, 253] on h3 "Notes & Other Information" at bounding box center [376, 268] width 676 height 31
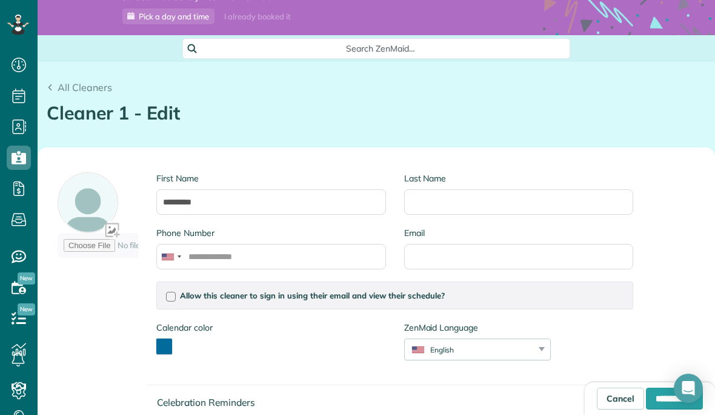
scroll to position [121, 0]
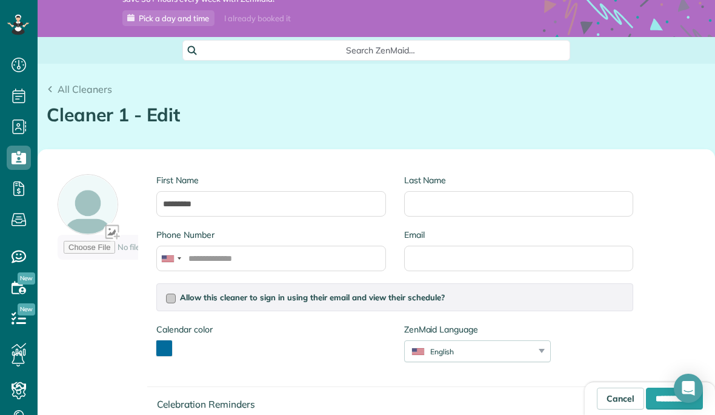
click at [232, 292] on span "Allow this cleaner to sign in using their email and view their schedule?" at bounding box center [312, 297] width 265 height 10
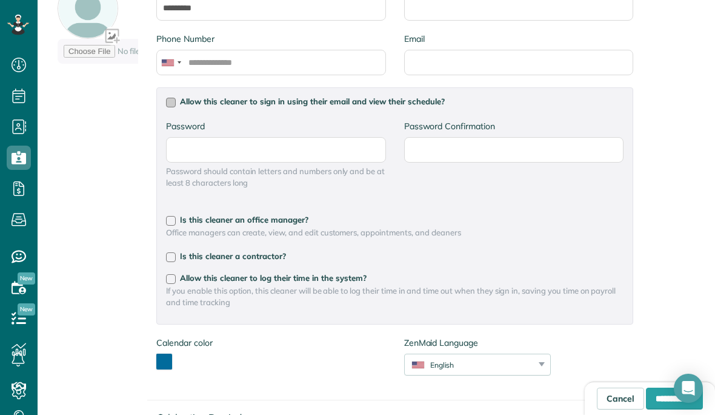
scroll to position [366, 0]
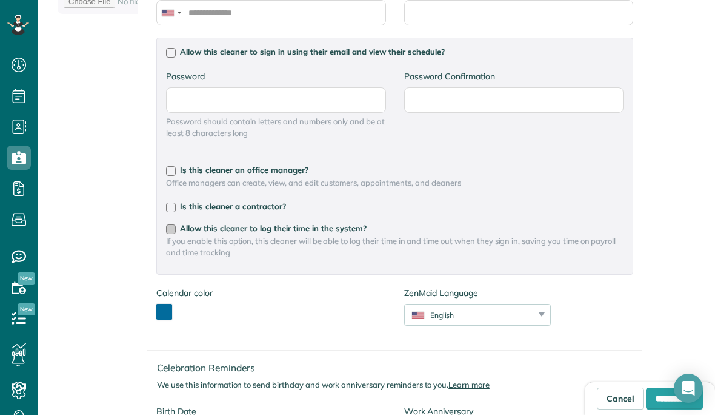
click at [179, 224] on label "Allow this cleaner to log their time in the system?" at bounding box center [395, 228] width 458 height 8
click at [172, 202] on div at bounding box center [171, 207] width 10 height 10
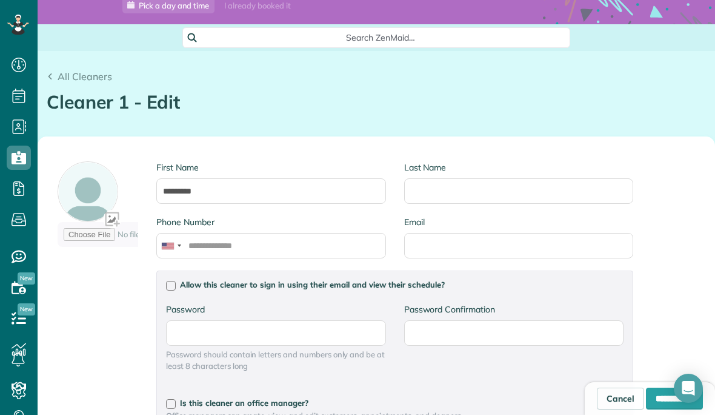
scroll to position [156, 0]
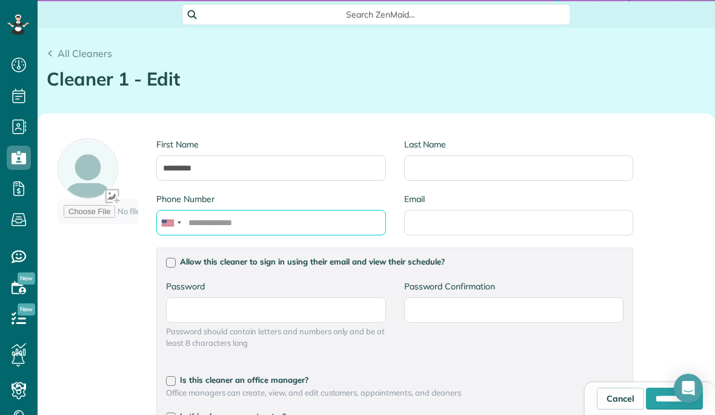
click at [311, 210] on input "Phone Number" at bounding box center [270, 222] width 229 height 25
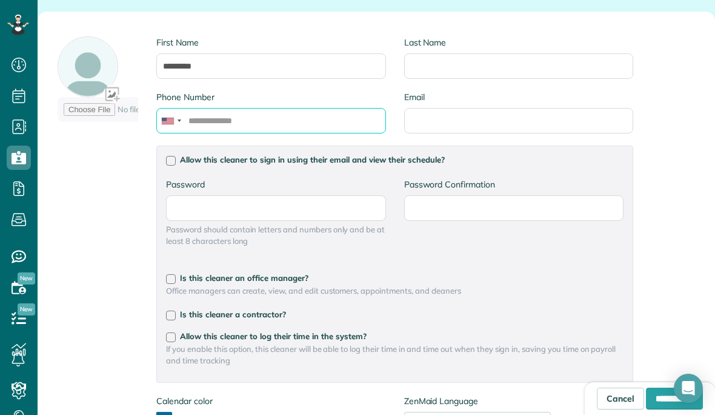
scroll to position [262, 0]
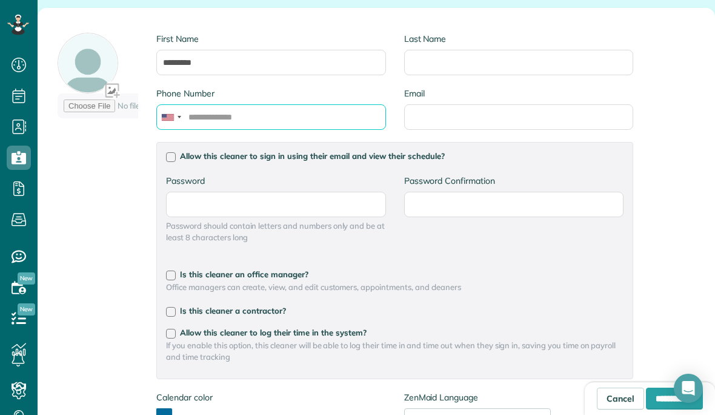
type input "**********"
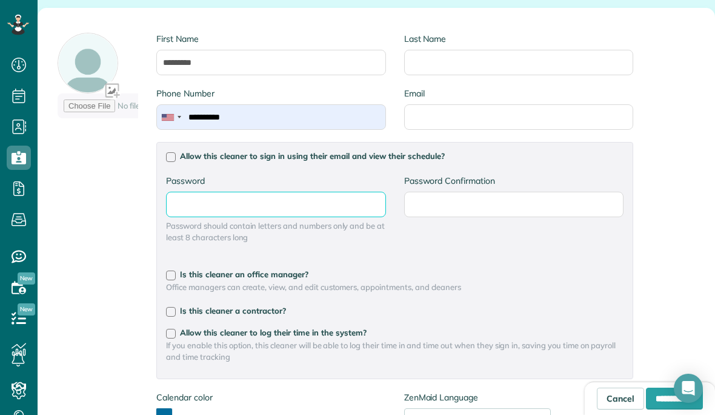
click at [284, 194] on input "Password" at bounding box center [275, 204] width 219 height 25
type input "********"
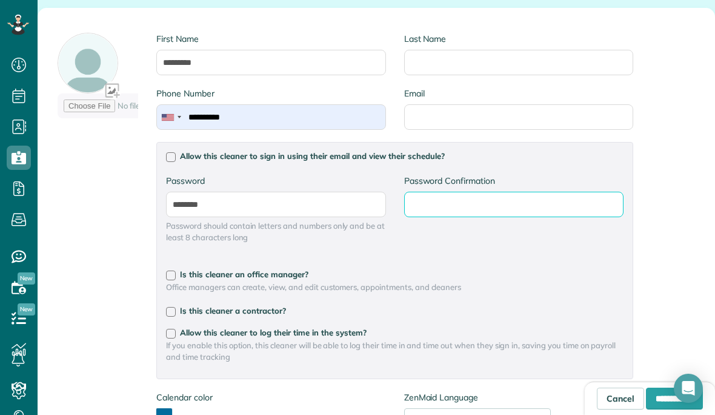
click at [576, 192] on input "Password Confirmation" at bounding box center [513, 204] width 219 height 25
type input "********"
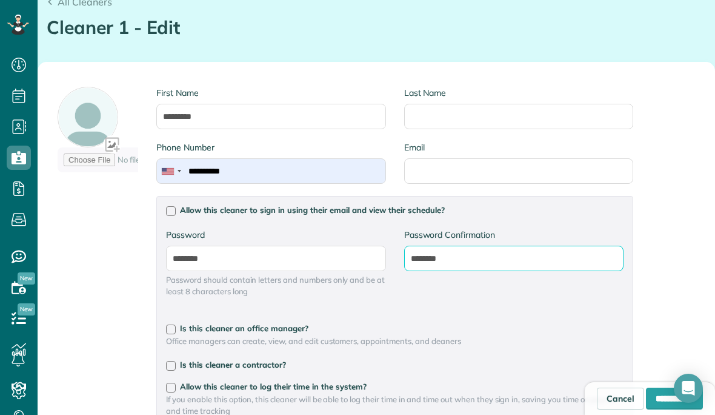
scroll to position [196, 0]
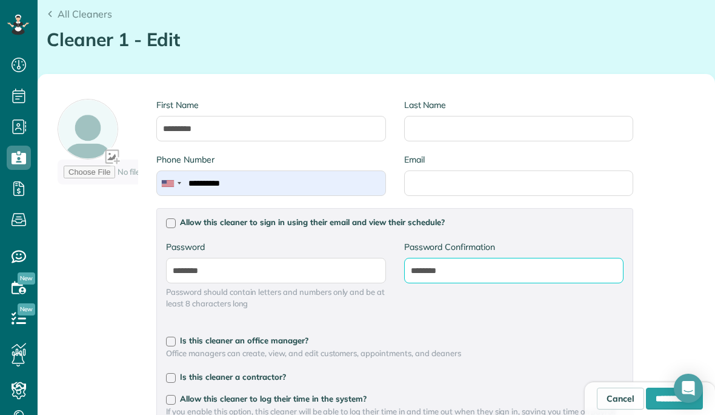
click at [682, 223] on div "**********" at bounding box center [376, 357] width 676 height 564
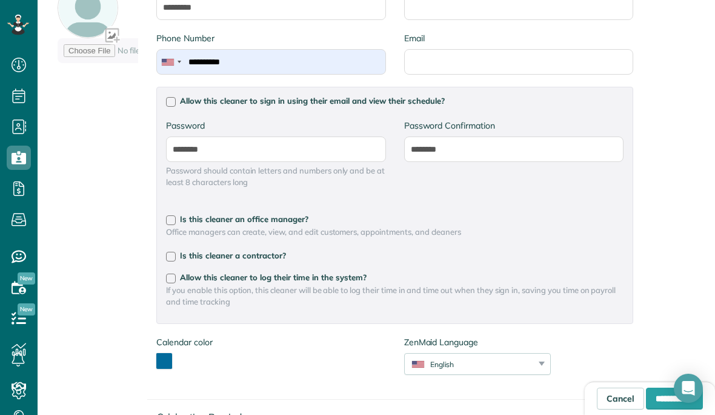
scroll to position [330, 0]
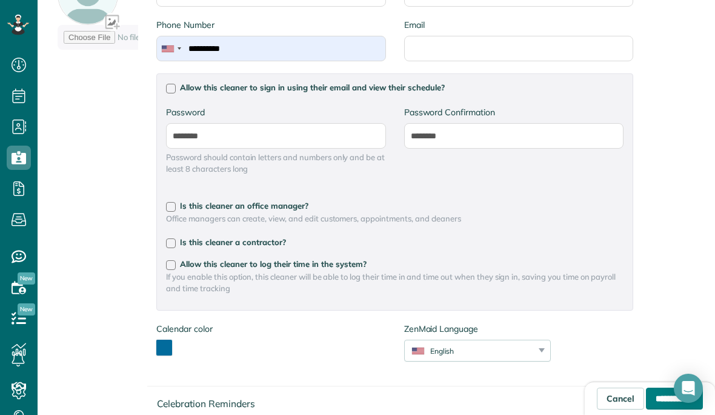
click at [649, 392] on input "**********" at bounding box center [674, 398] width 57 height 22
type input "**********"
type input "********"
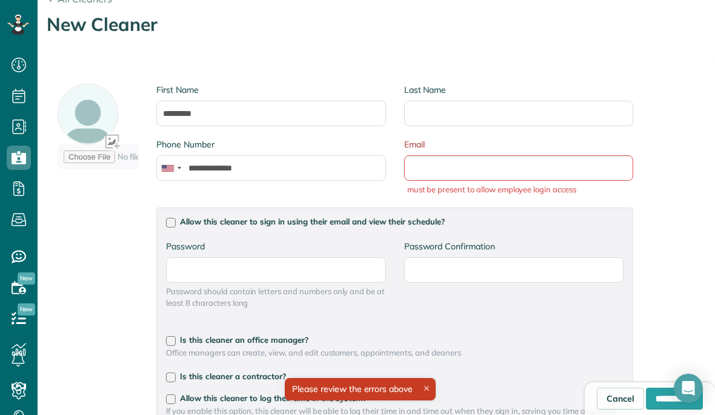
scroll to position [213, 0]
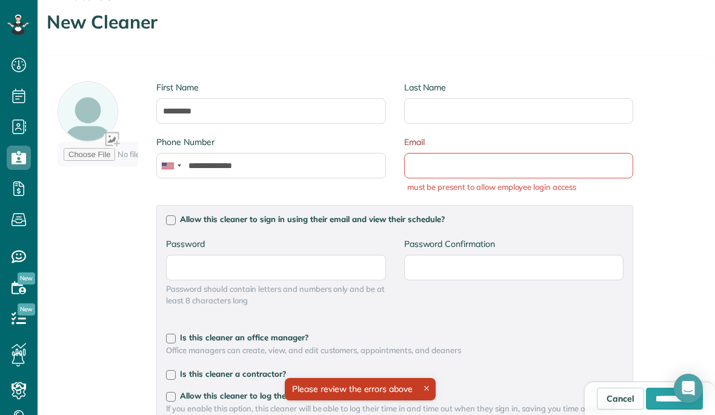
click at [641, 67] on div "**********" at bounding box center [345, 346] width 594 height 559
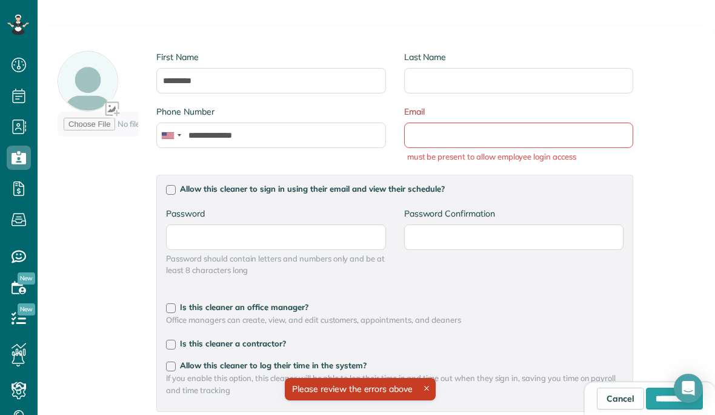
scroll to position [244, 0]
click at [609, 122] on input "Email" at bounding box center [518, 134] width 229 height 25
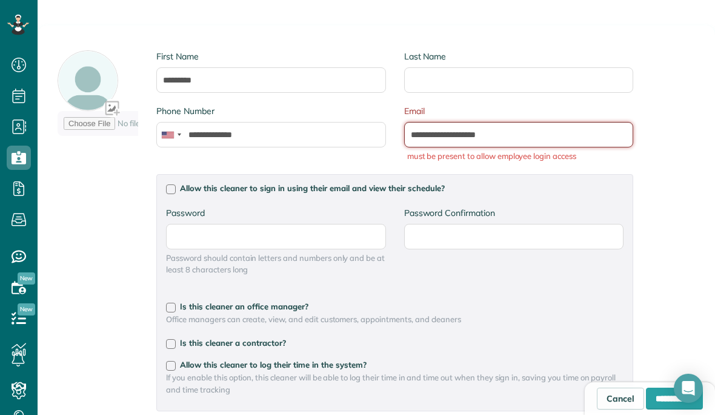
type input "**********"
click at [659, 258] on div "**********" at bounding box center [376, 315] width 676 height 579
click at [674, 190] on div "**********" at bounding box center [376, 315] width 676 height 579
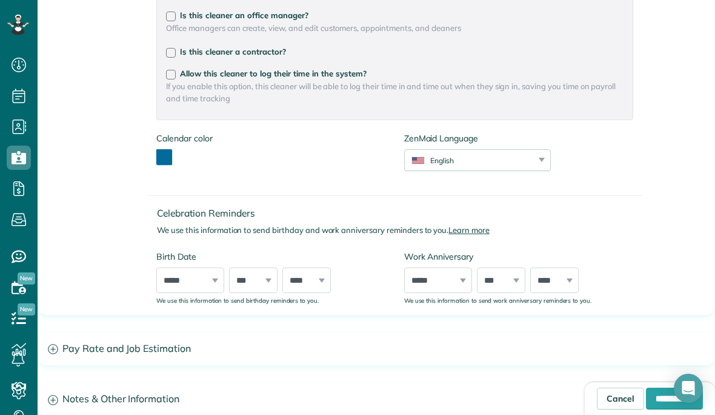
scroll to position [559, 0]
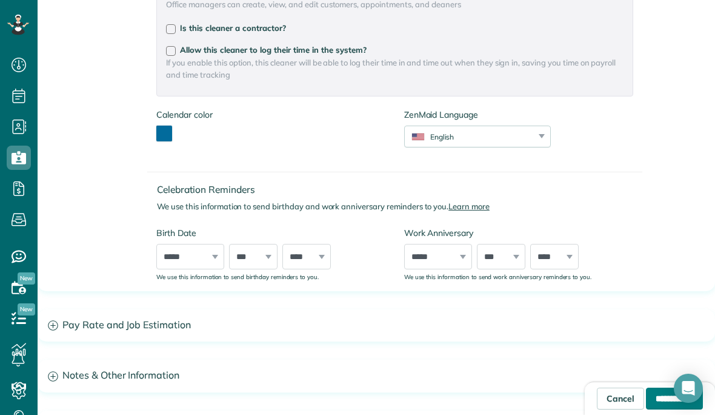
click at [657, 394] on input "**********" at bounding box center [674, 398] width 57 height 22
type input "**********"
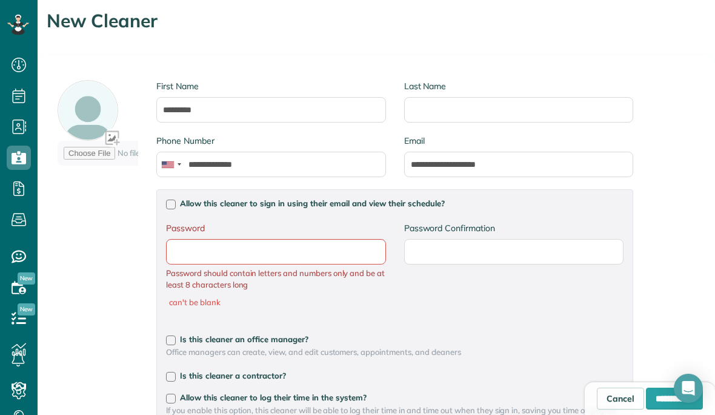
scroll to position [205, 0]
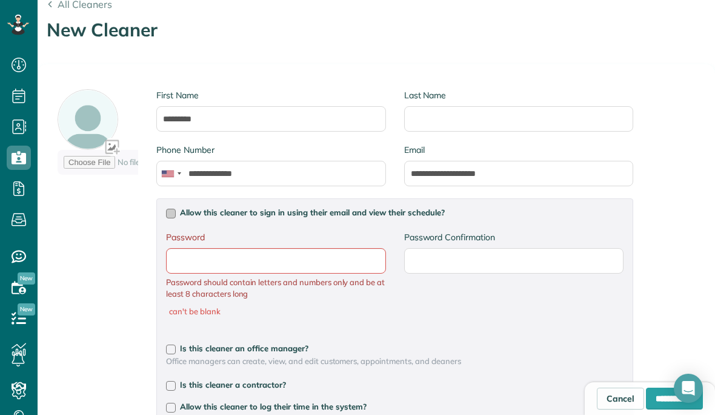
click at [174, 209] on div at bounding box center [171, 214] width 10 height 10
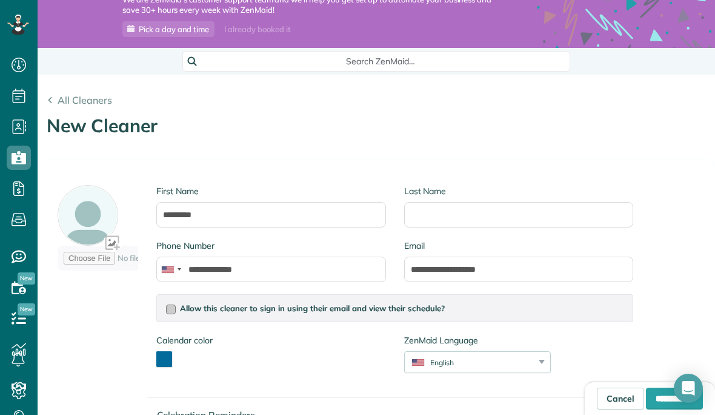
scroll to position [109, 0]
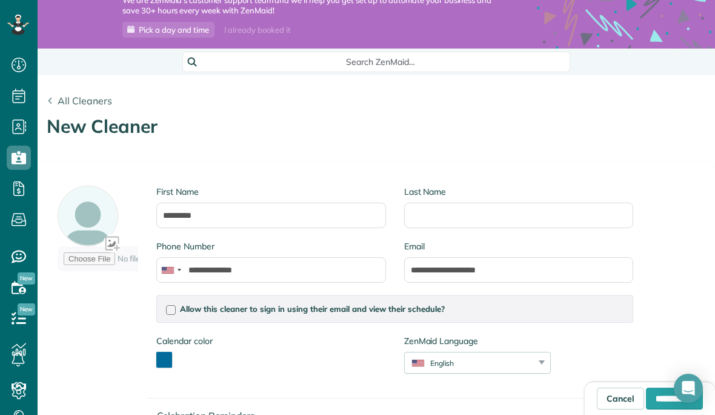
click at [64, 95] on span "All Cleaners" at bounding box center [85, 101] width 55 height 12
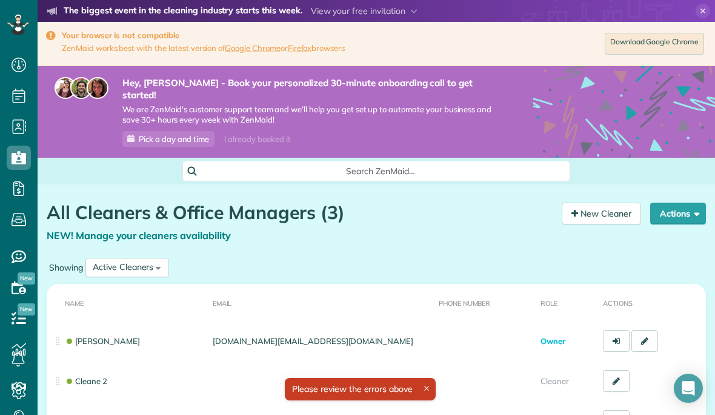
scroll to position [5, 5]
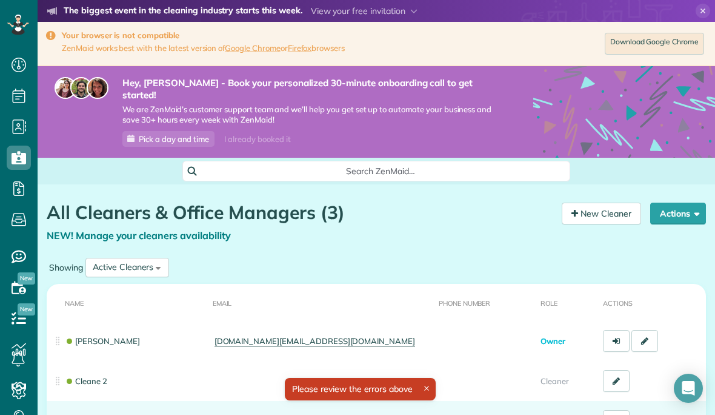
click at [420, 404] on td at bounding box center [321, 421] width 226 height 40
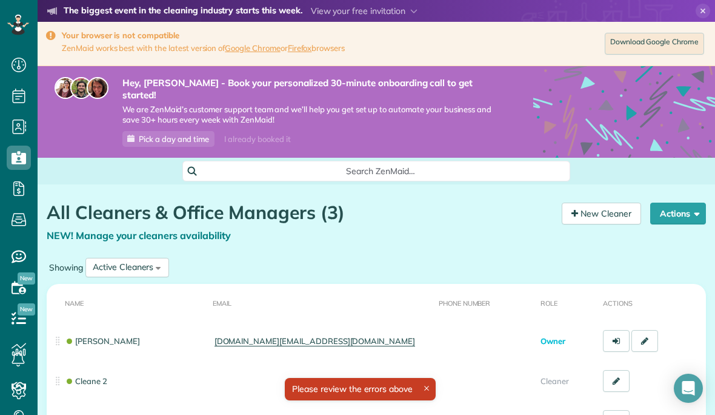
click at [426, 387] on icon at bounding box center [426, 388] width 5 height 5
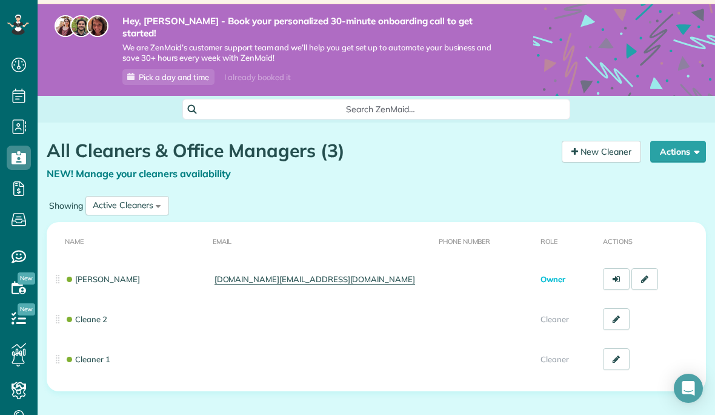
scroll to position [61, 0]
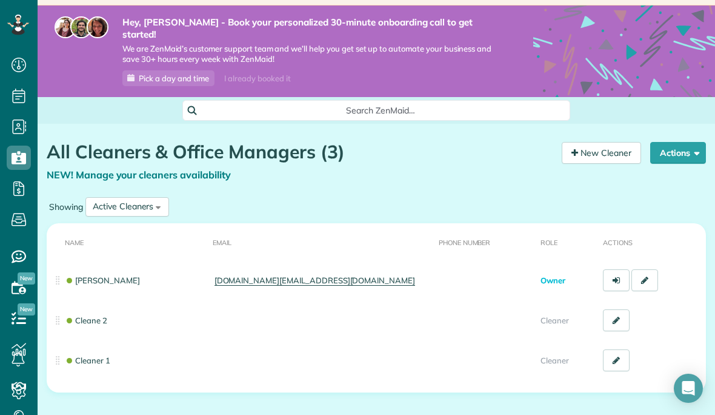
click at [31, 192] on link "Payroll / Earnings" at bounding box center [19, 188] width 38 height 31
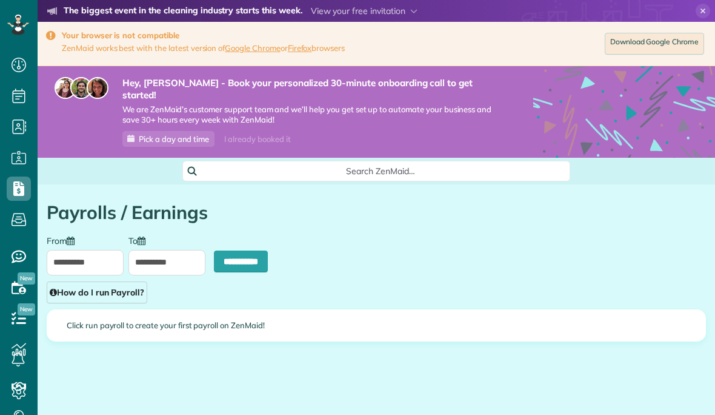
scroll to position [5, 5]
type input "**********"
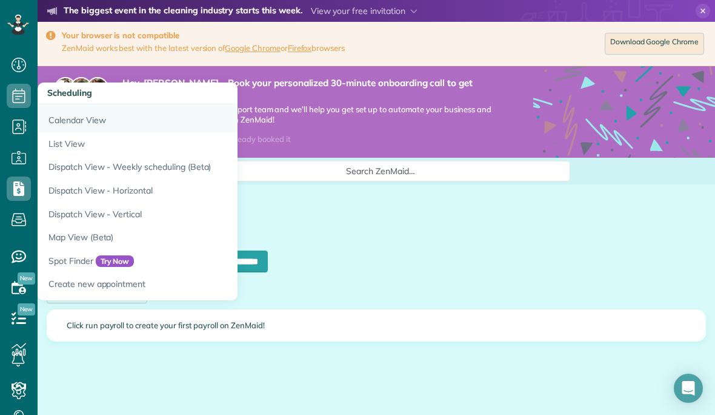
click at [68, 119] on link "Calendar View" at bounding box center [189, 118] width 303 height 28
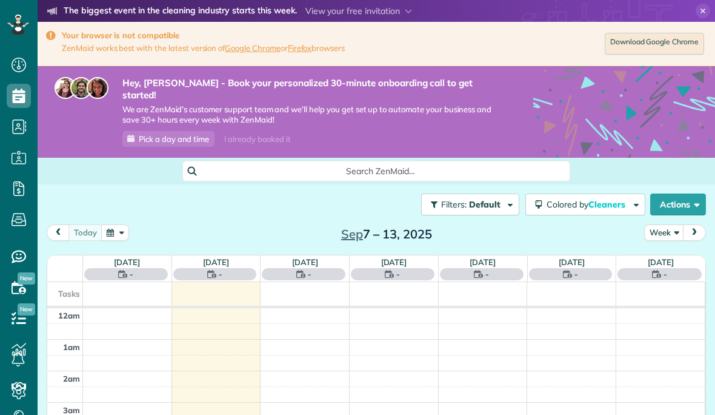
scroll to position [221, 0]
